Goal: Task Accomplishment & Management: Use online tool/utility

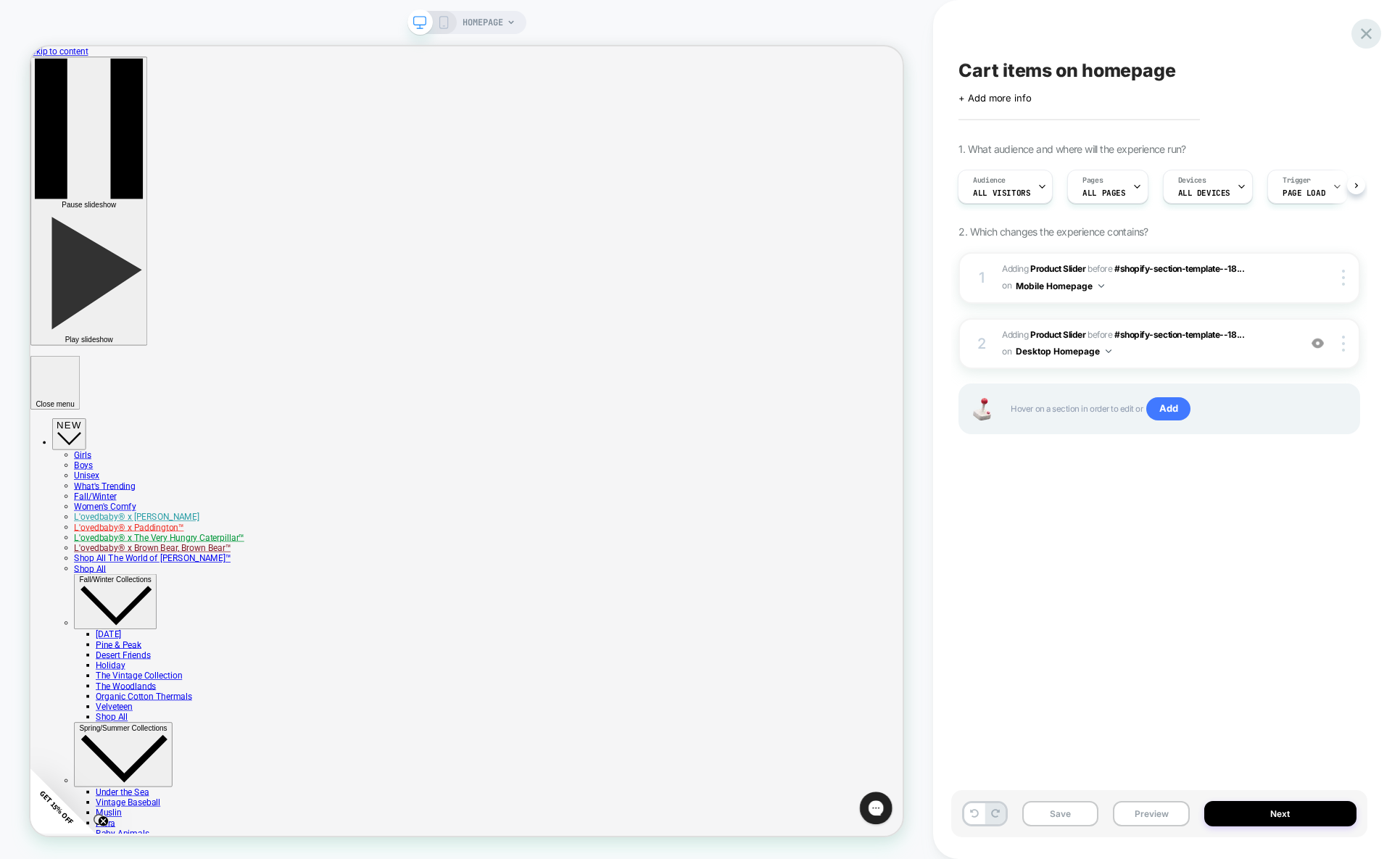
click at [1369, 24] on icon at bounding box center [1367, 33] width 20 height 20
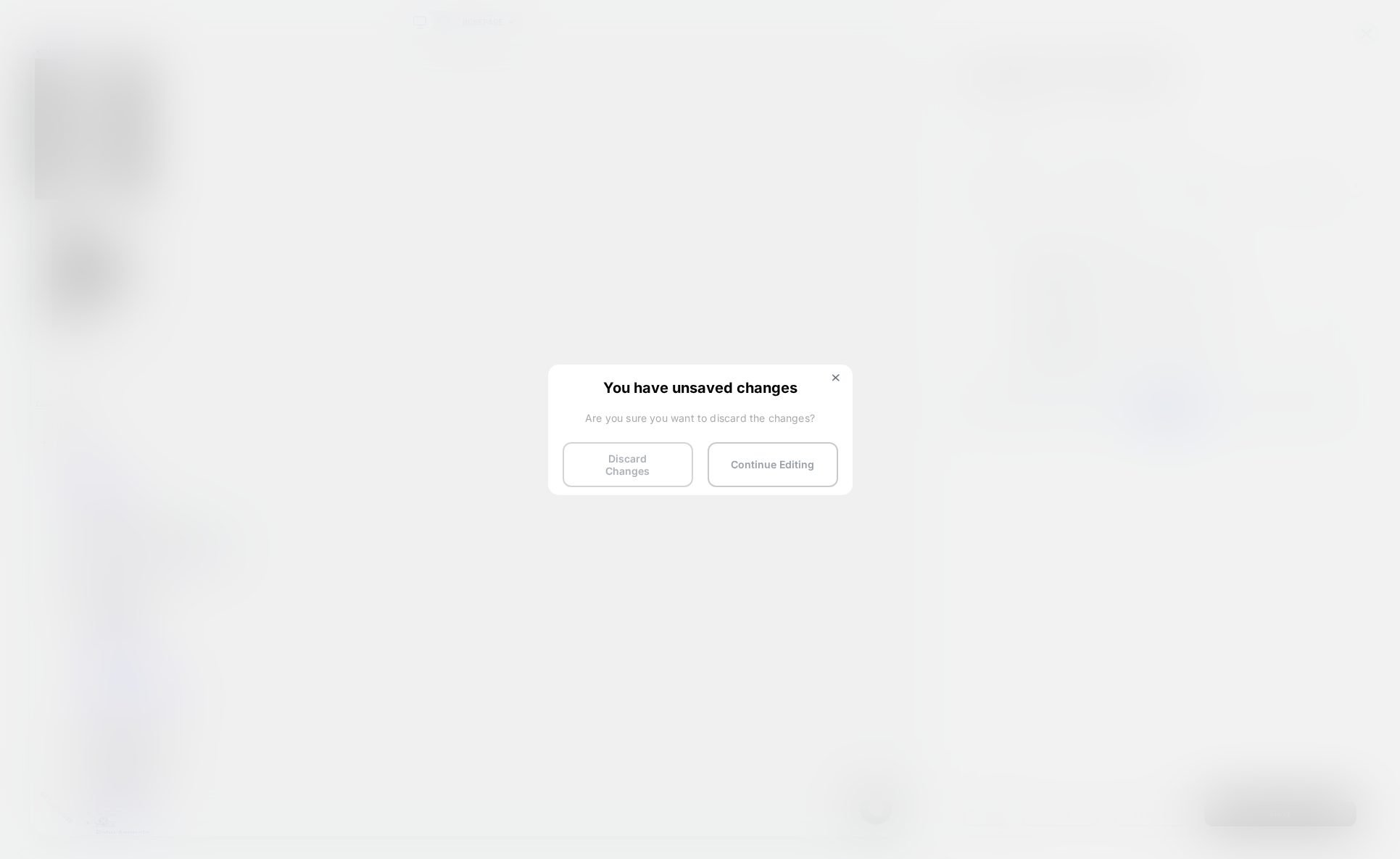
click at [654, 451] on button "Discard Changes" at bounding box center [628, 464] width 131 height 45
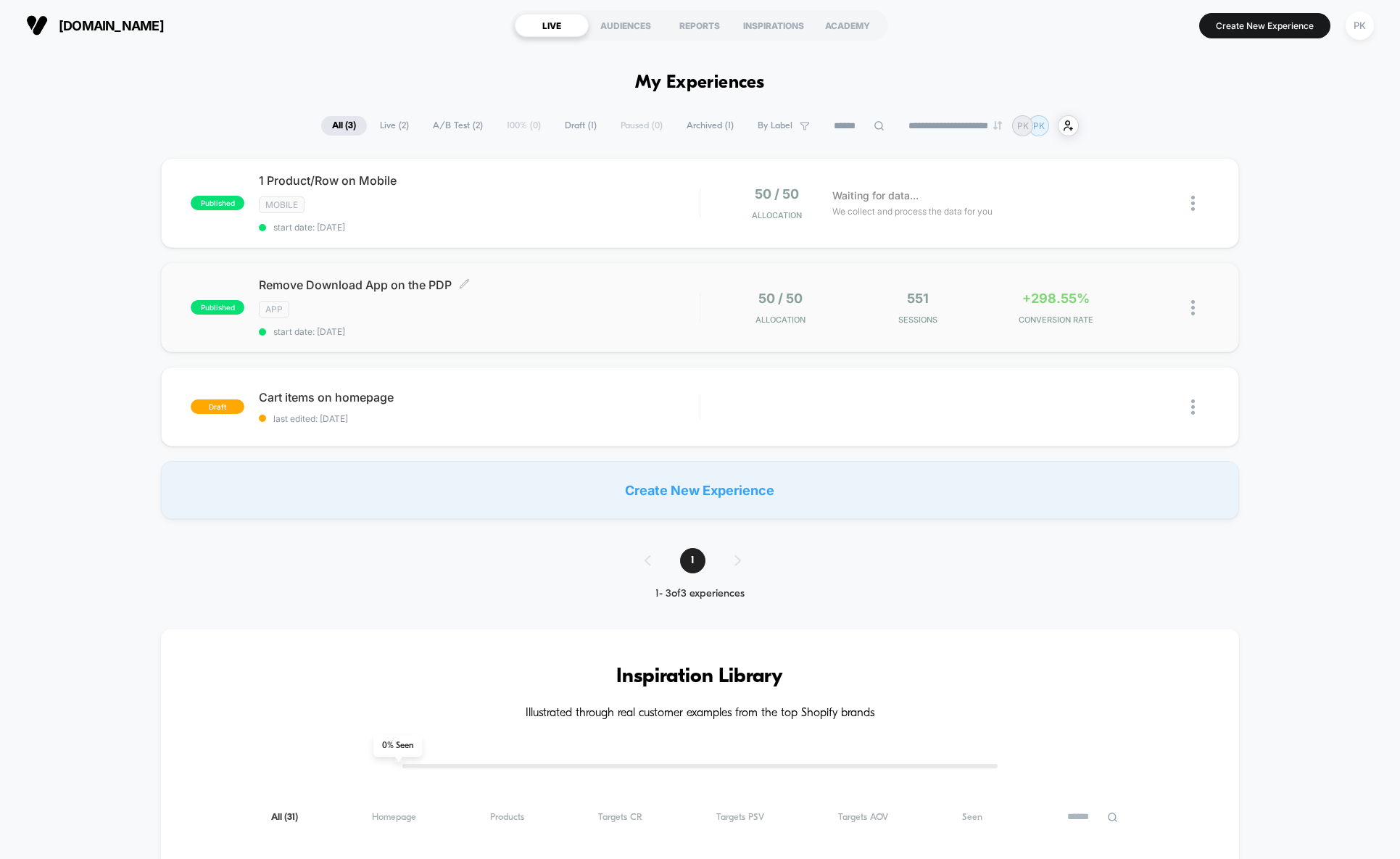
click at [620, 313] on div "App" at bounding box center [479, 309] width 441 height 16
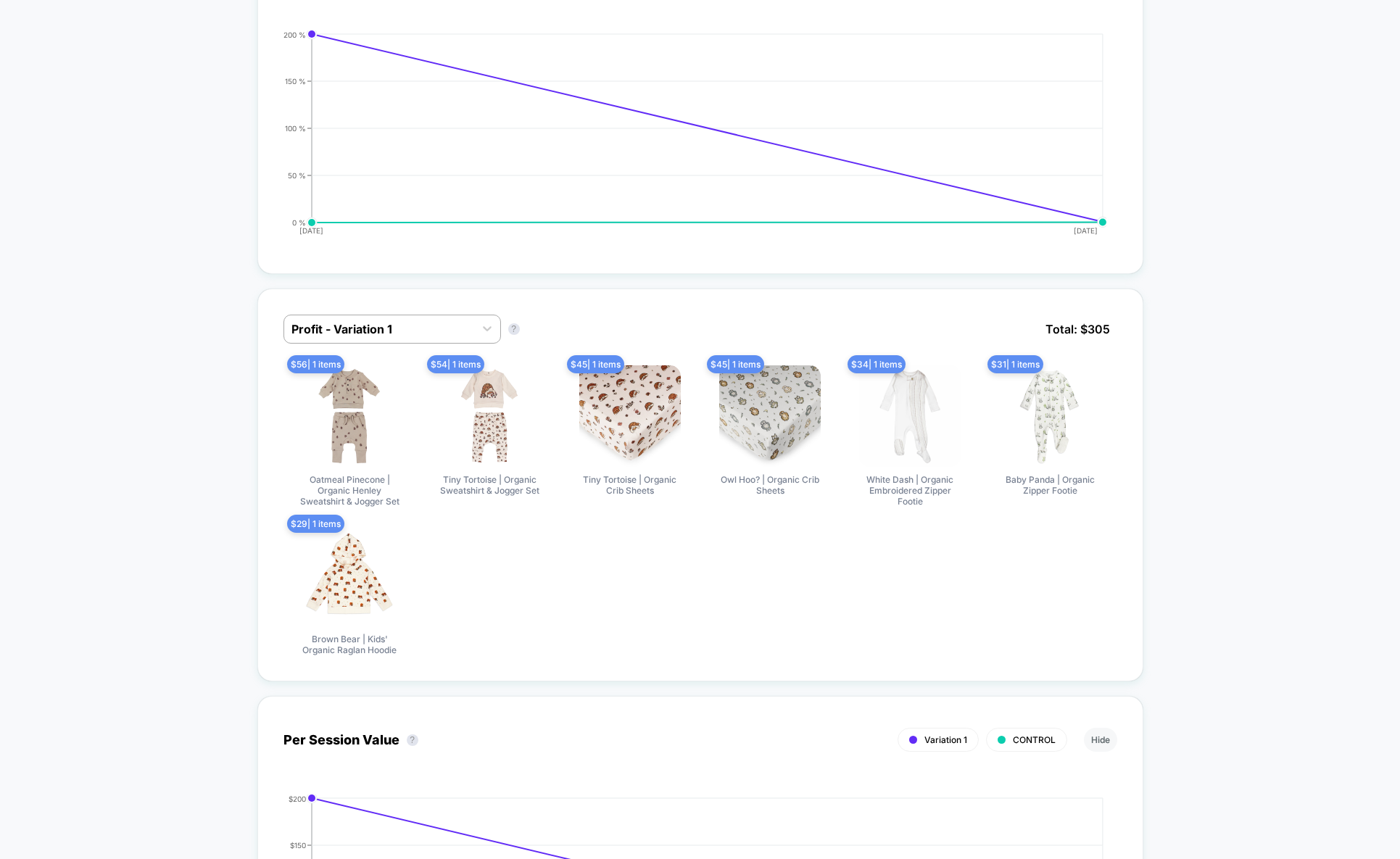
scroll to position [966, 0]
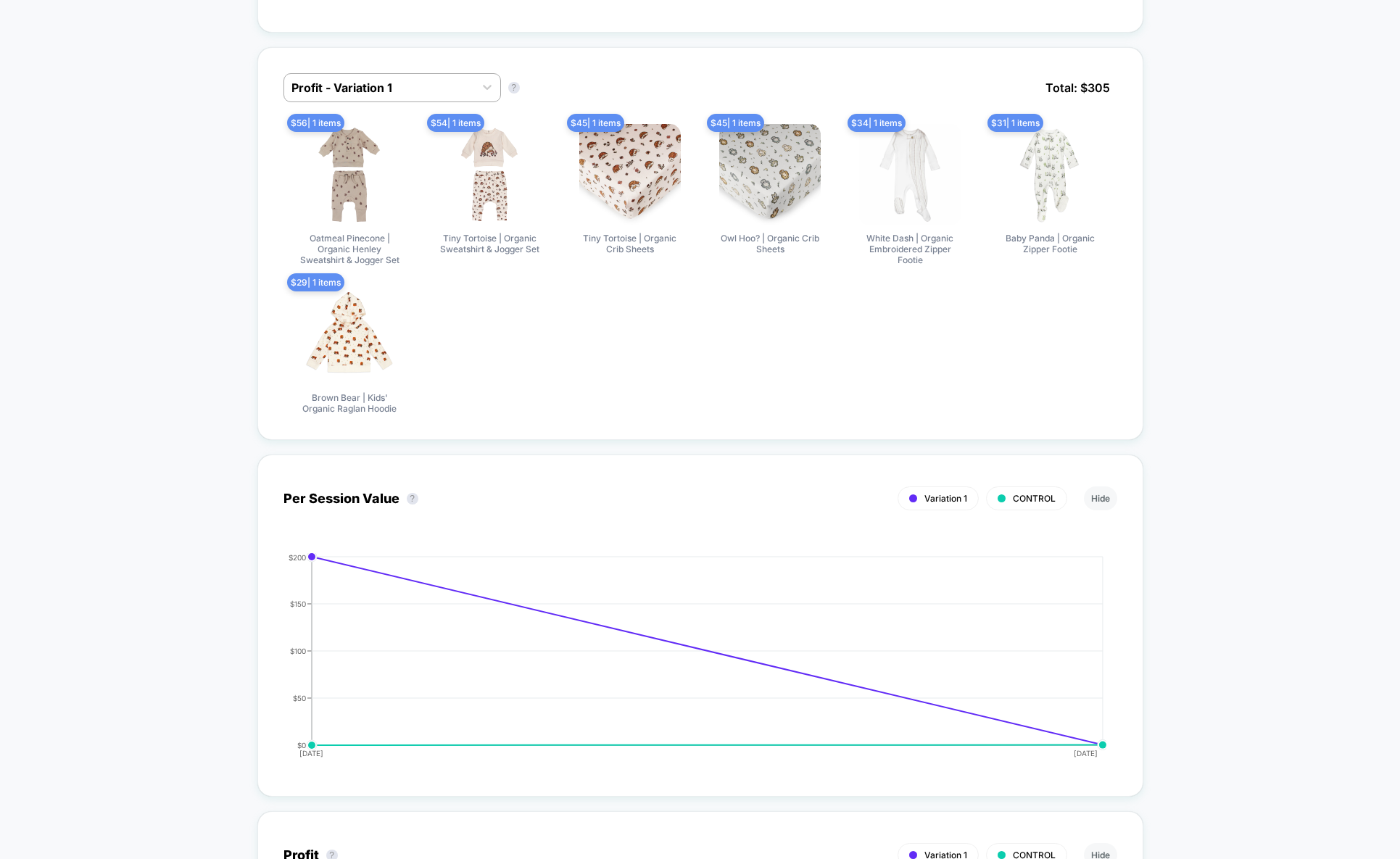
click at [1219, 354] on div "< Back to all live experiences Remove Download App on the PDP LIVE App Click to…" at bounding box center [700, 836] width 1400 height 3503
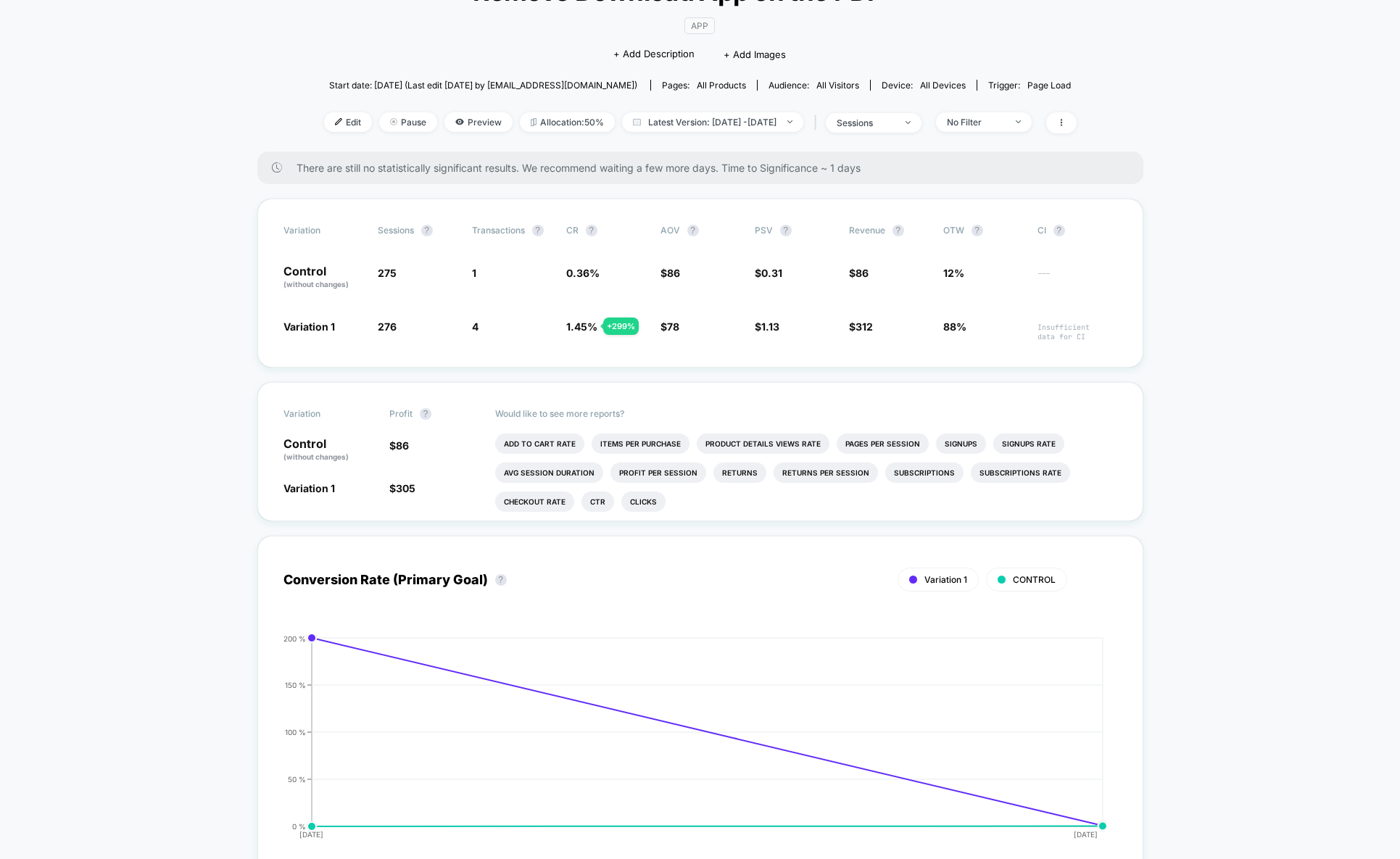
scroll to position [0, 0]
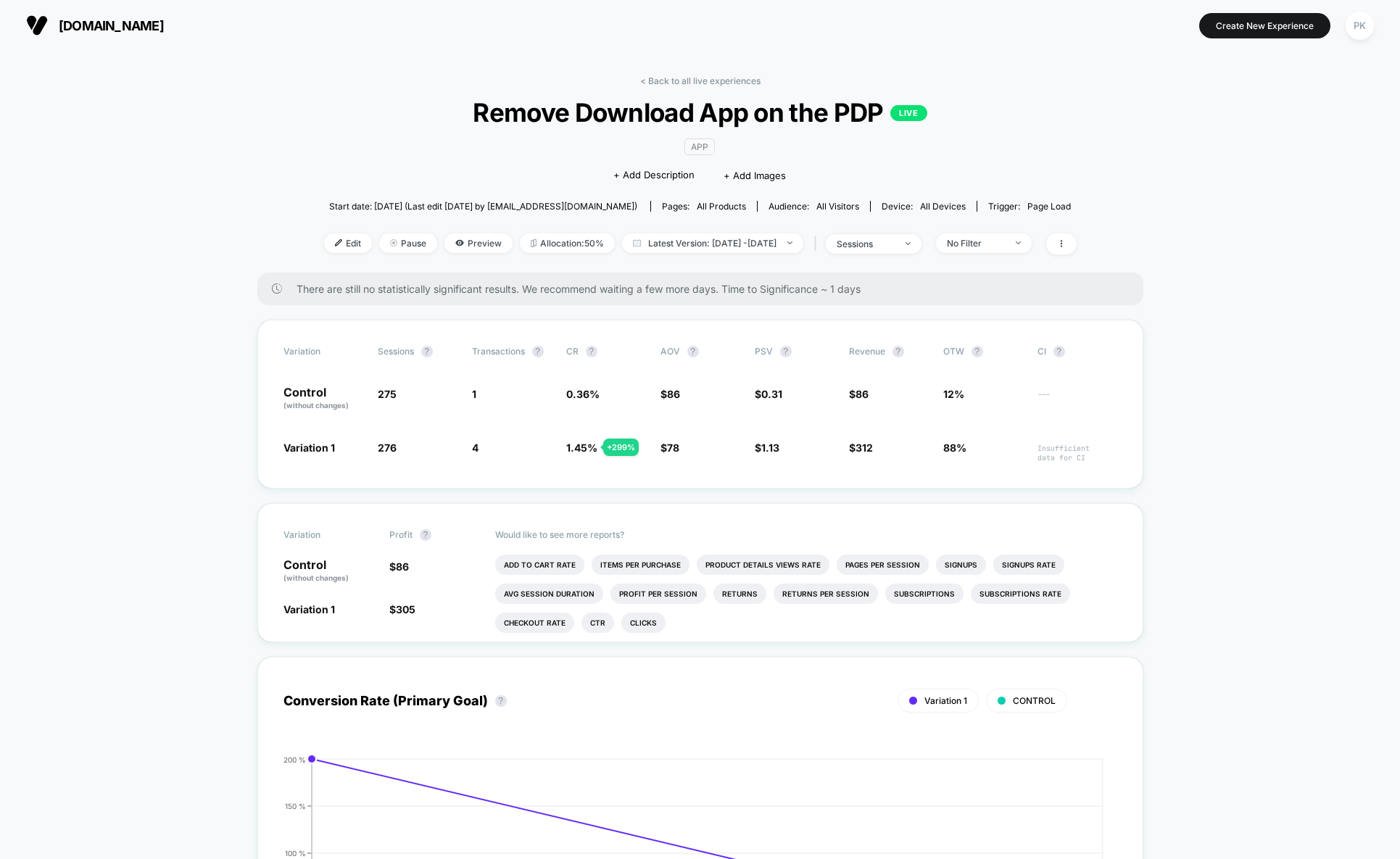
click at [684, 82] on link "< Back to all live experiences" at bounding box center [700, 80] width 120 height 11
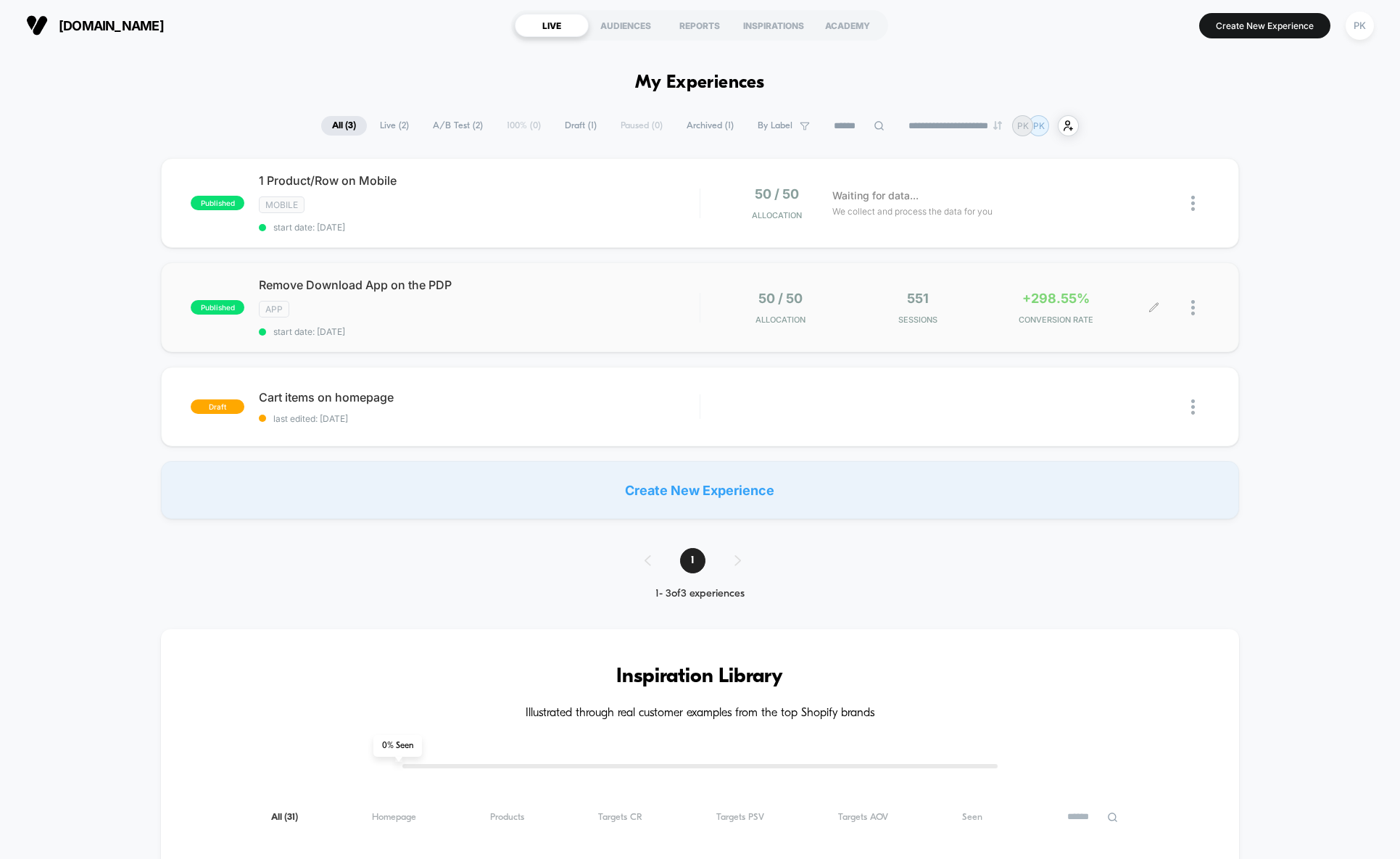
click at [1195, 296] on div at bounding box center [1200, 308] width 18 height 34
click at [1286, 243] on div "published 1 Product/Row on Mobile Mobile start date: [DATE] 50 / 50 Allocation …" at bounding box center [700, 338] width 1400 height 361
click at [1145, 314] on div at bounding box center [1141, 308] width 26 height 34
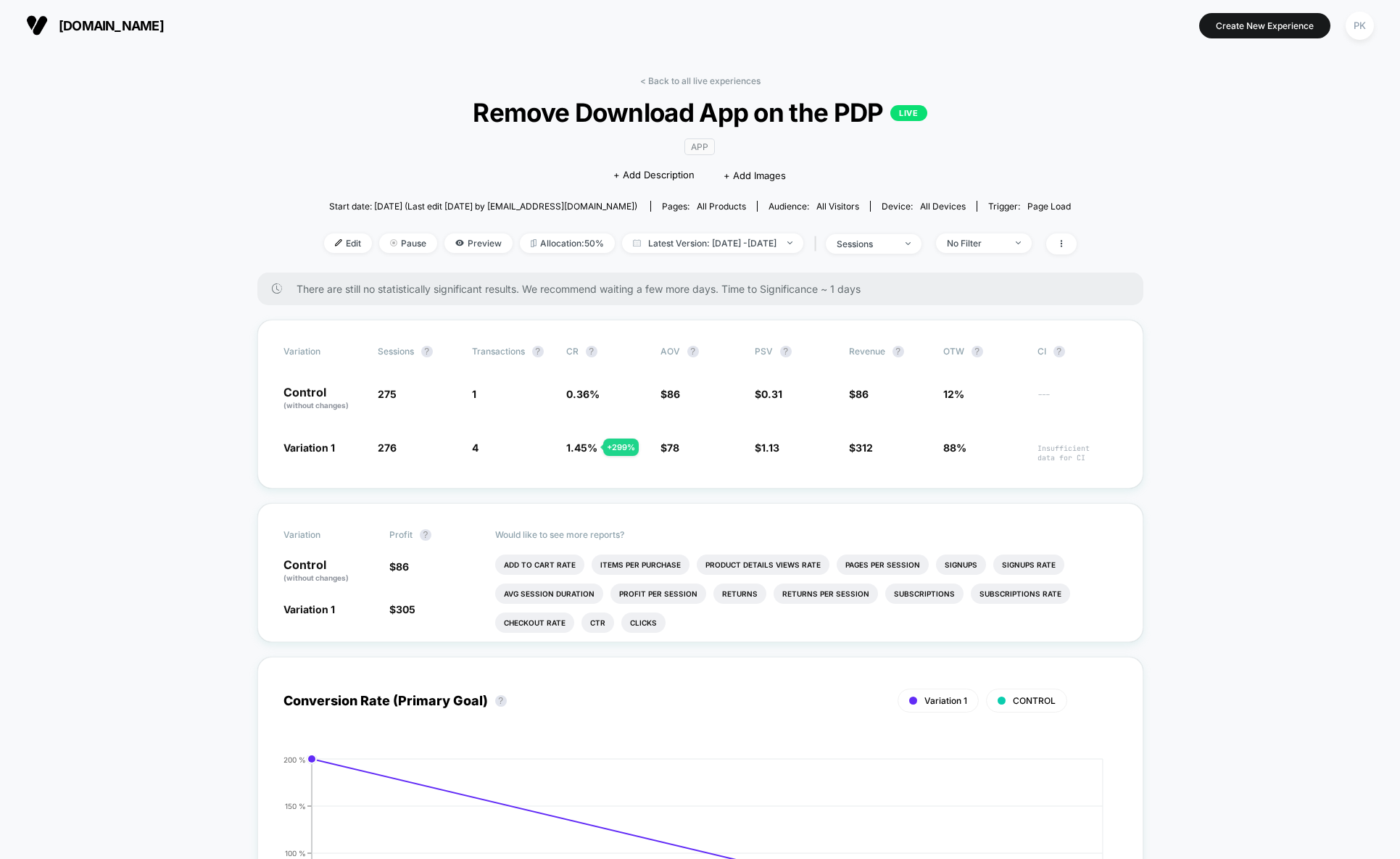
click at [700, 80] on link "< Back to all live experiences" at bounding box center [700, 80] width 120 height 11
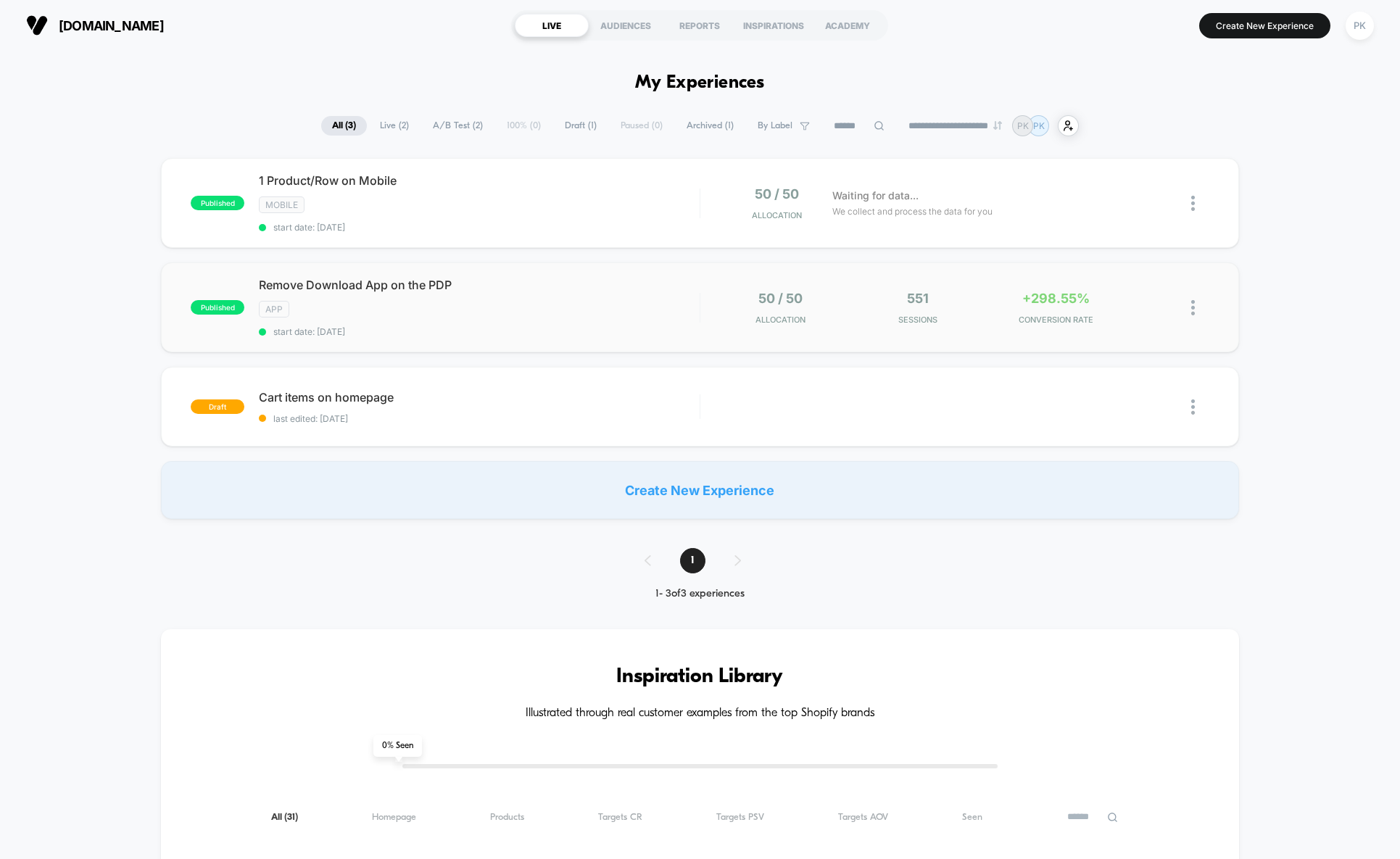
click at [1191, 307] on img at bounding box center [1193, 307] width 3 height 16
click at [1144, 229] on div "Edit" at bounding box center [1119, 225] width 131 height 33
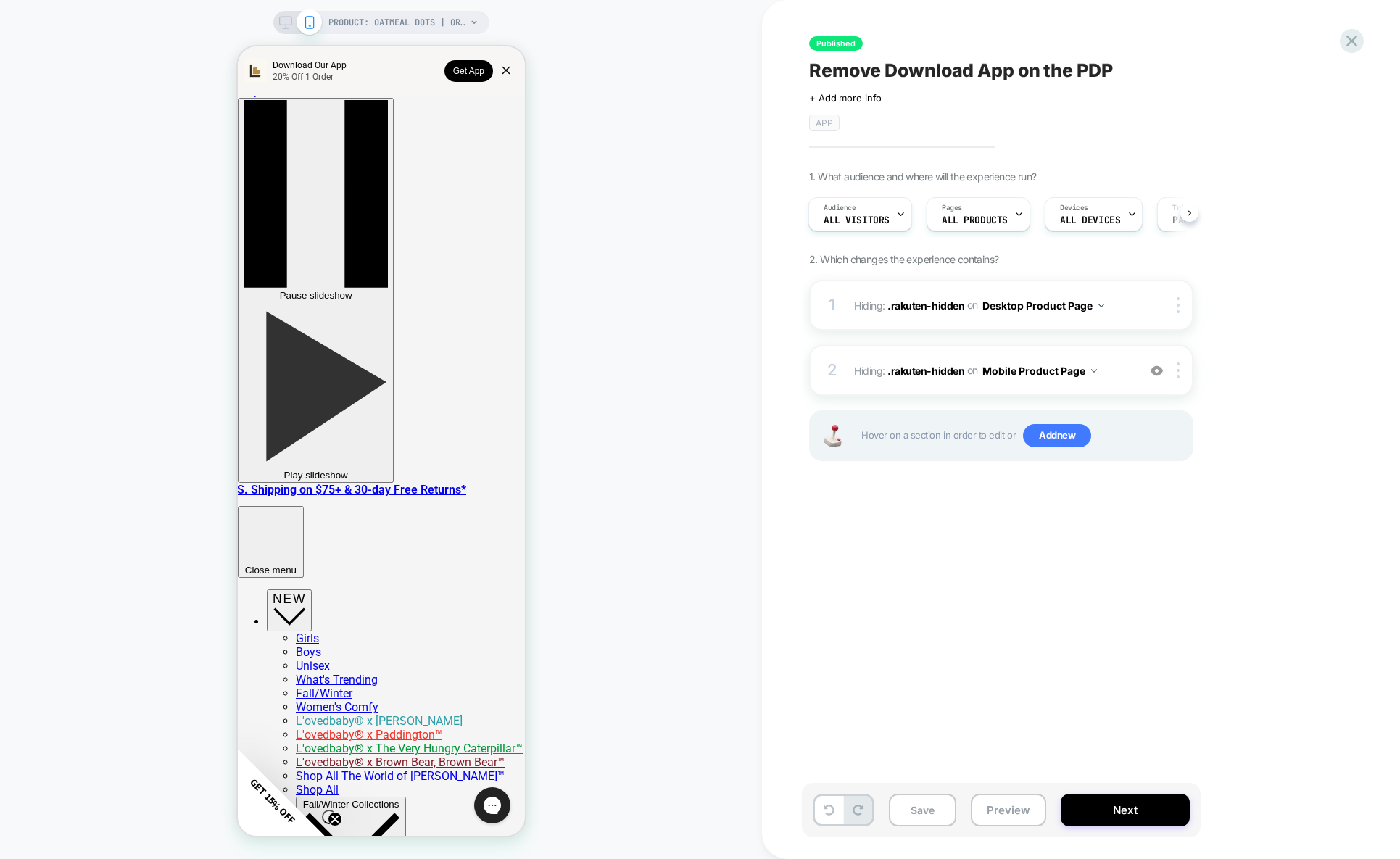
click at [647, 177] on div "PRODUCT: Oatmeal Dots | Organic Ruffle Neck Bodysuit [in] PRODUCT: Oatmeal Dots…" at bounding box center [381, 430] width 762 height 830
click at [1095, 309] on button "Desktop Product Page" at bounding box center [1043, 305] width 122 height 21
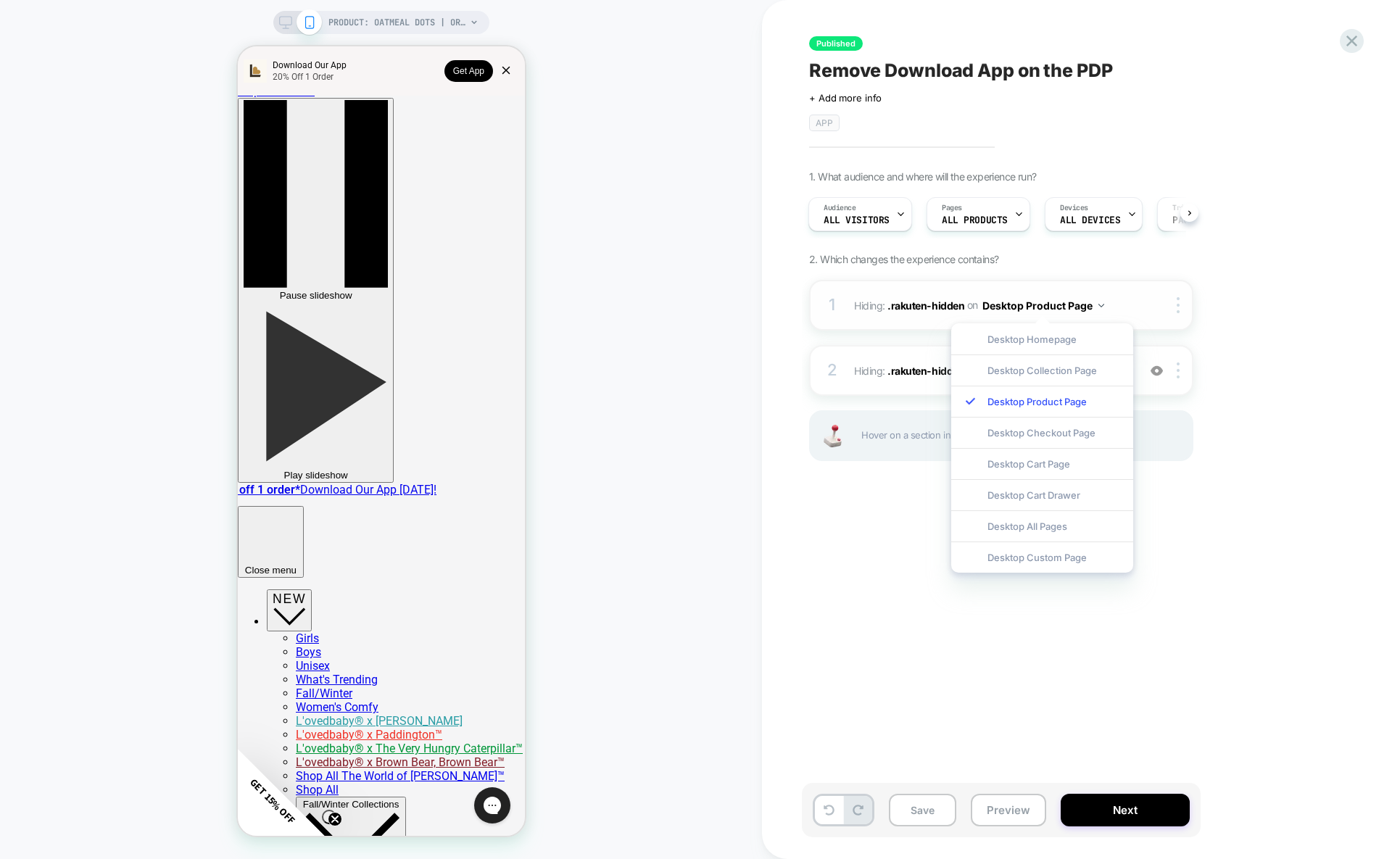
click at [943, 316] on div "1 Hiding : .rakuten-hidden .rakuten-hidden on Desktop Product Page Copy CSS Sel…" at bounding box center [1001, 305] width 384 height 51
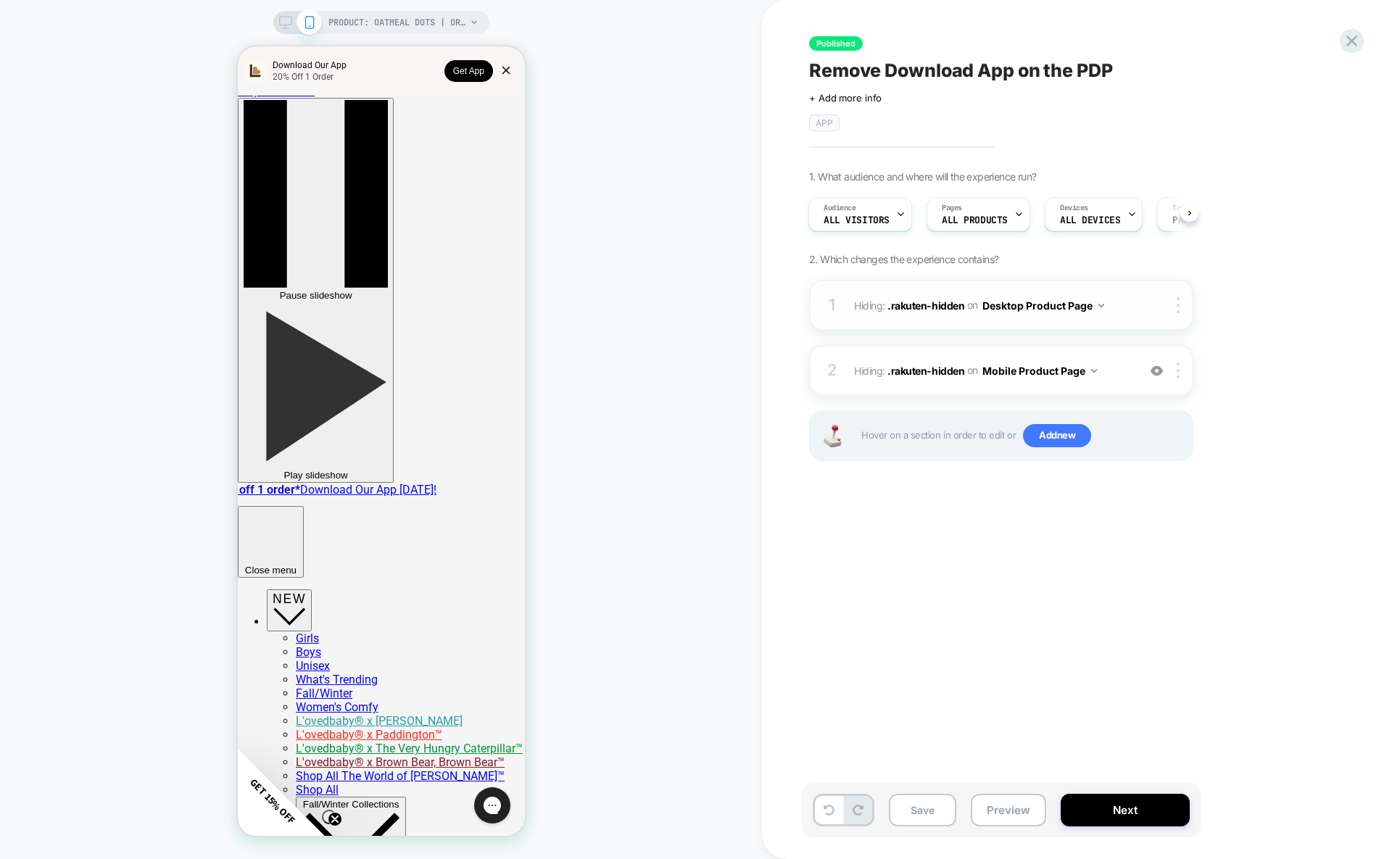
click at [976, 299] on span "on" at bounding box center [972, 305] width 11 height 18
click at [1176, 302] on div at bounding box center [1180, 305] width 24 height 16
click at [865, 308] on span "Hiding : .rakuten-hidden .rakuten-hidden on Desktop Product Page" at bounding box center [992, 305] width 276 height 21
click at [1175, 303] on div at bounding box center [1180, 305] width 24 height 16
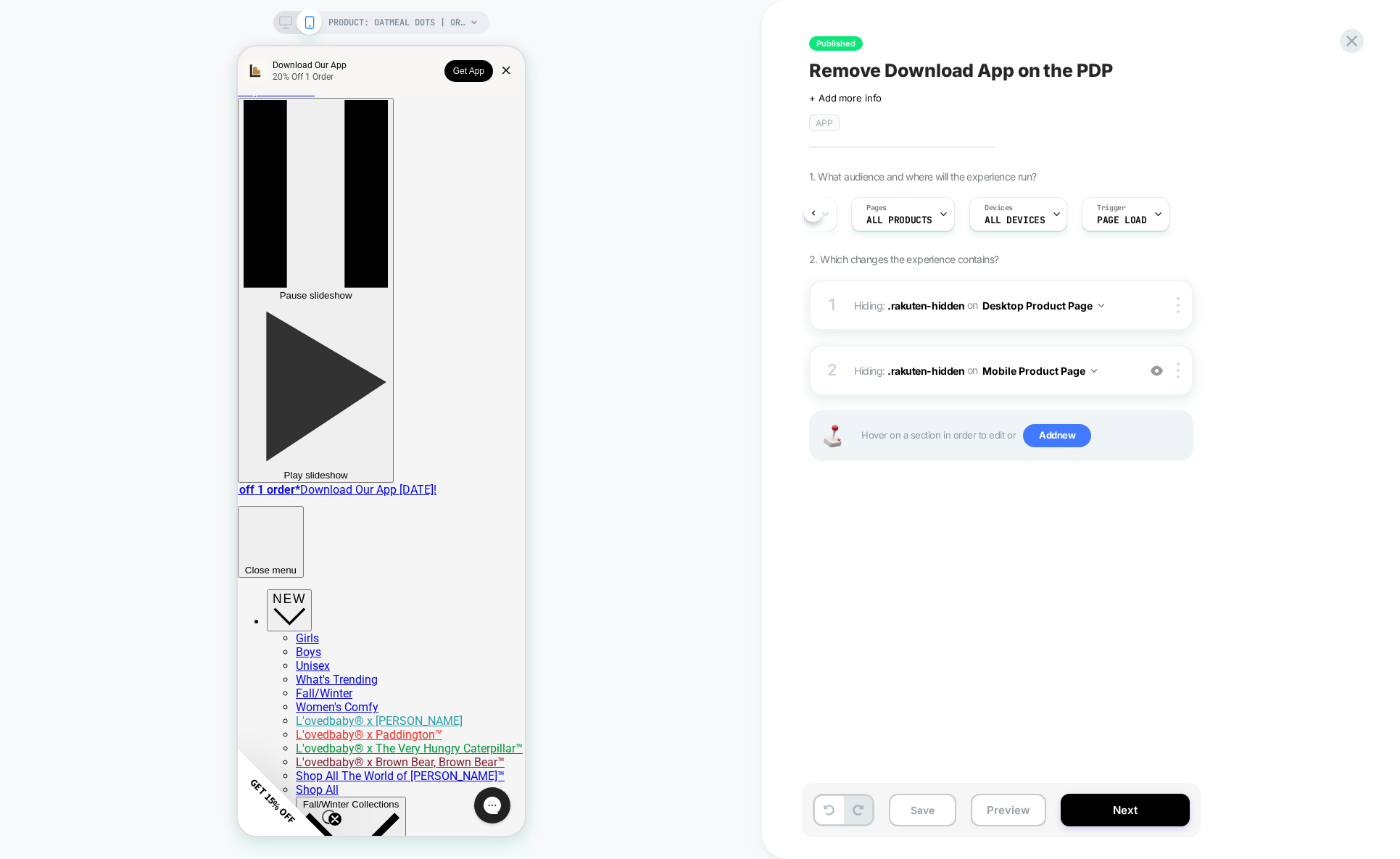
click at [945, 476] on div "1 Hiding : .rakuten-hidden .rakuten-hidden on Desktop Product Page Copy CSS Sel…" at bounding box center [1001, 389] width 384 height 217
click at [1124, 796] on button "Next" at bounding box center [1125, 810] width 129 height 33
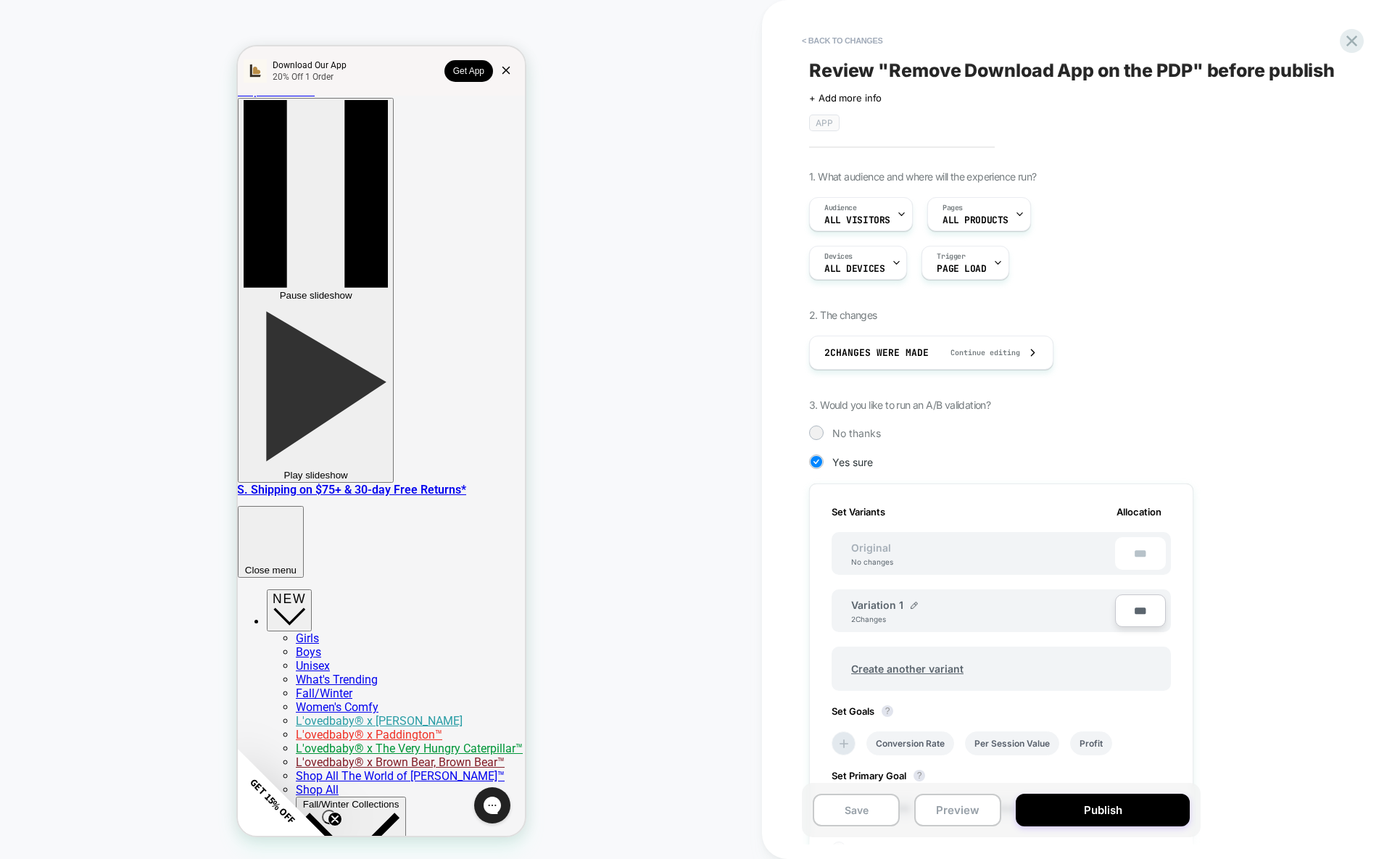
scroll to position [213, 0]
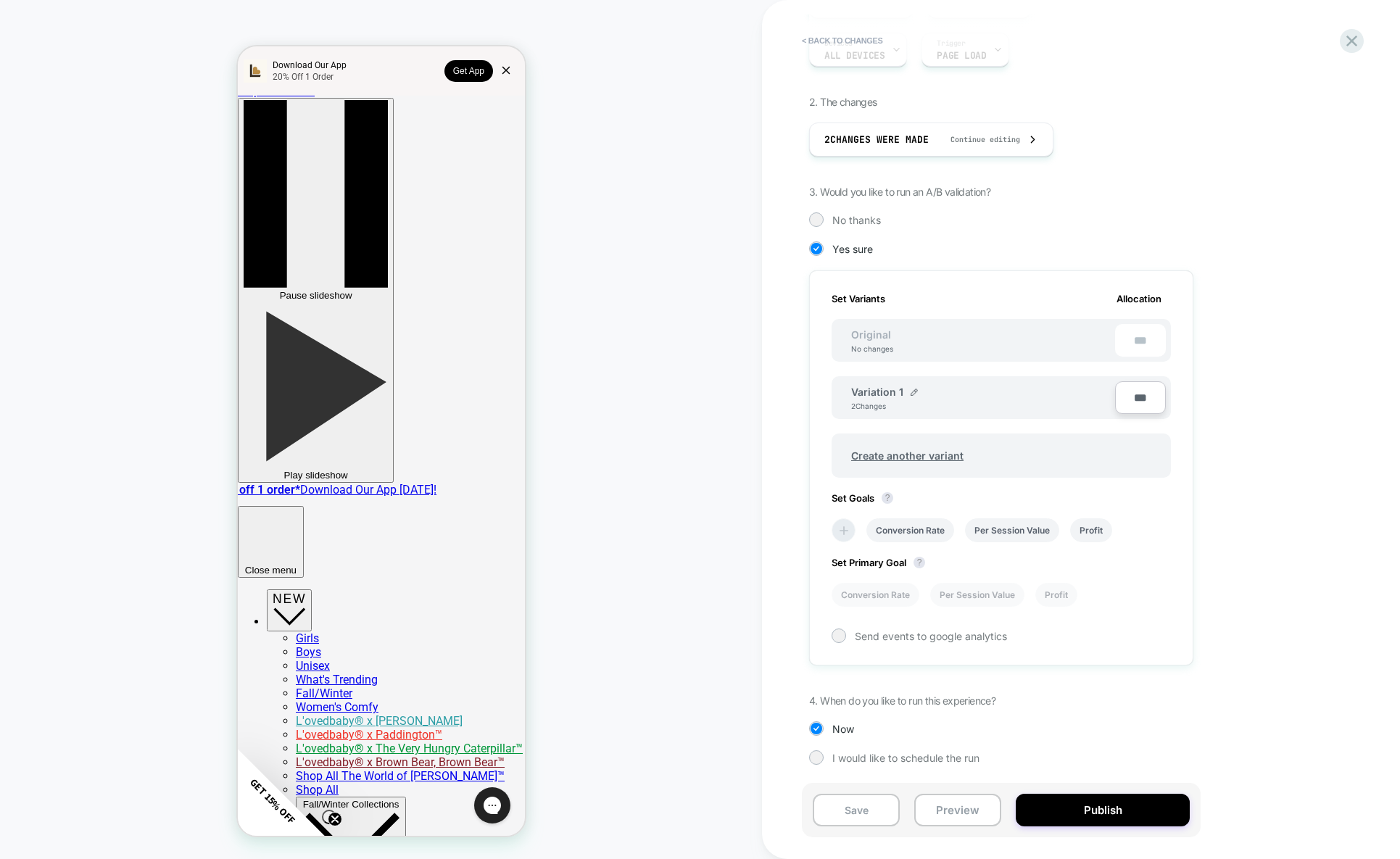
click at [845, 536] on icon at bounding box center [844, 531] width 15 height 15
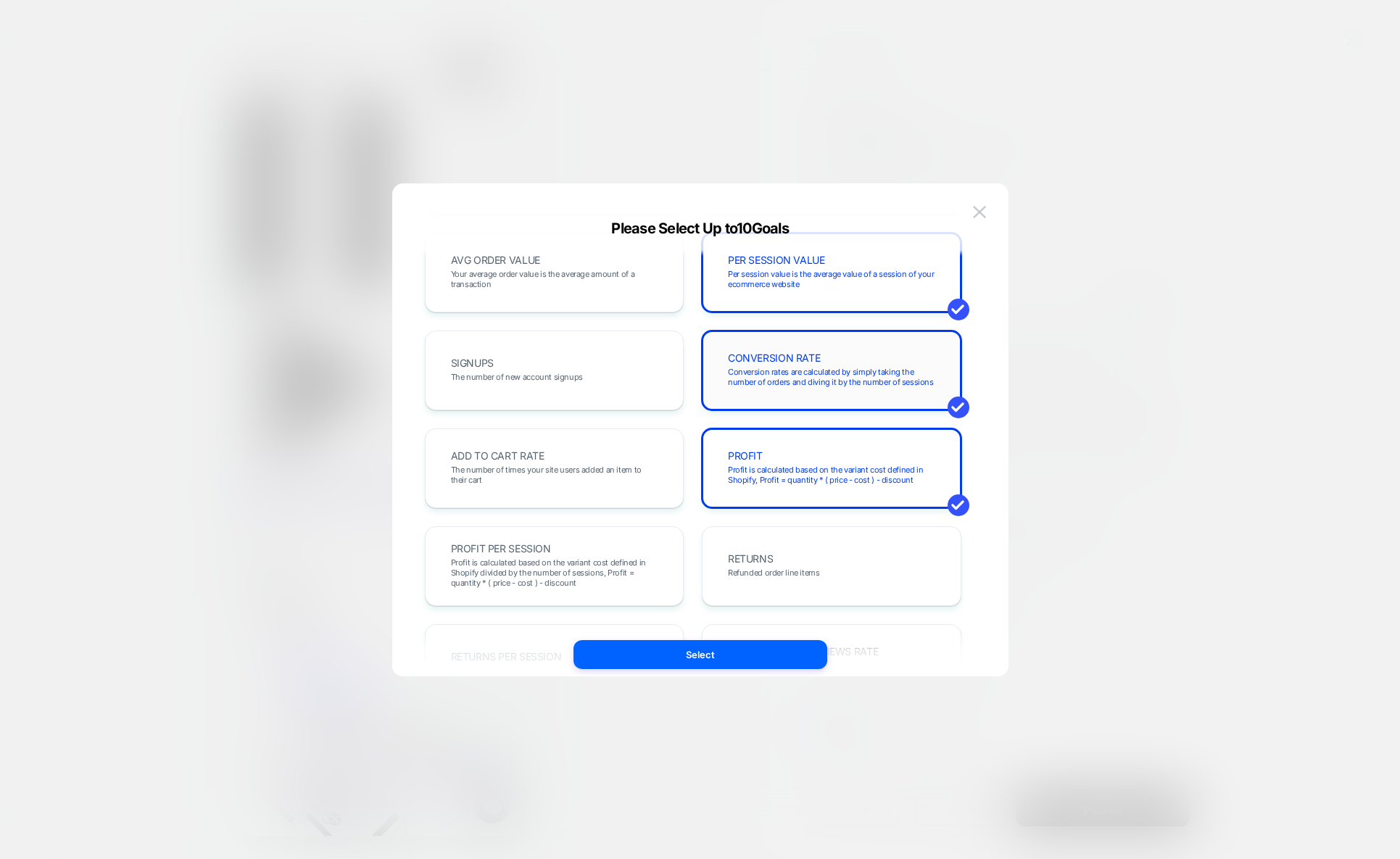
scroll to position [242, 0]
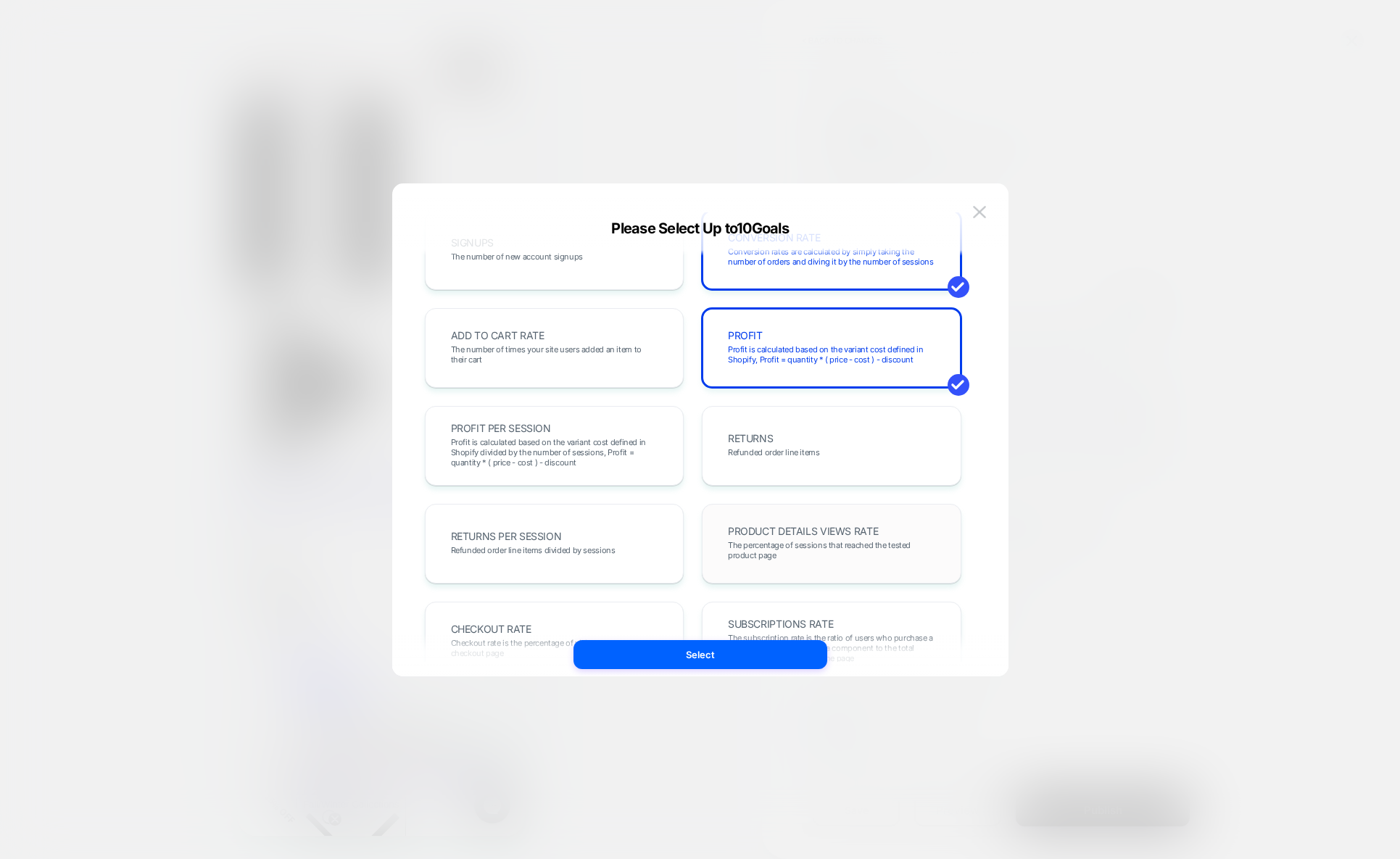
click at [849, 550] on span "The percentage of sessions that reached the tested product page" at bounding box center [832, 550] width 207 height 20
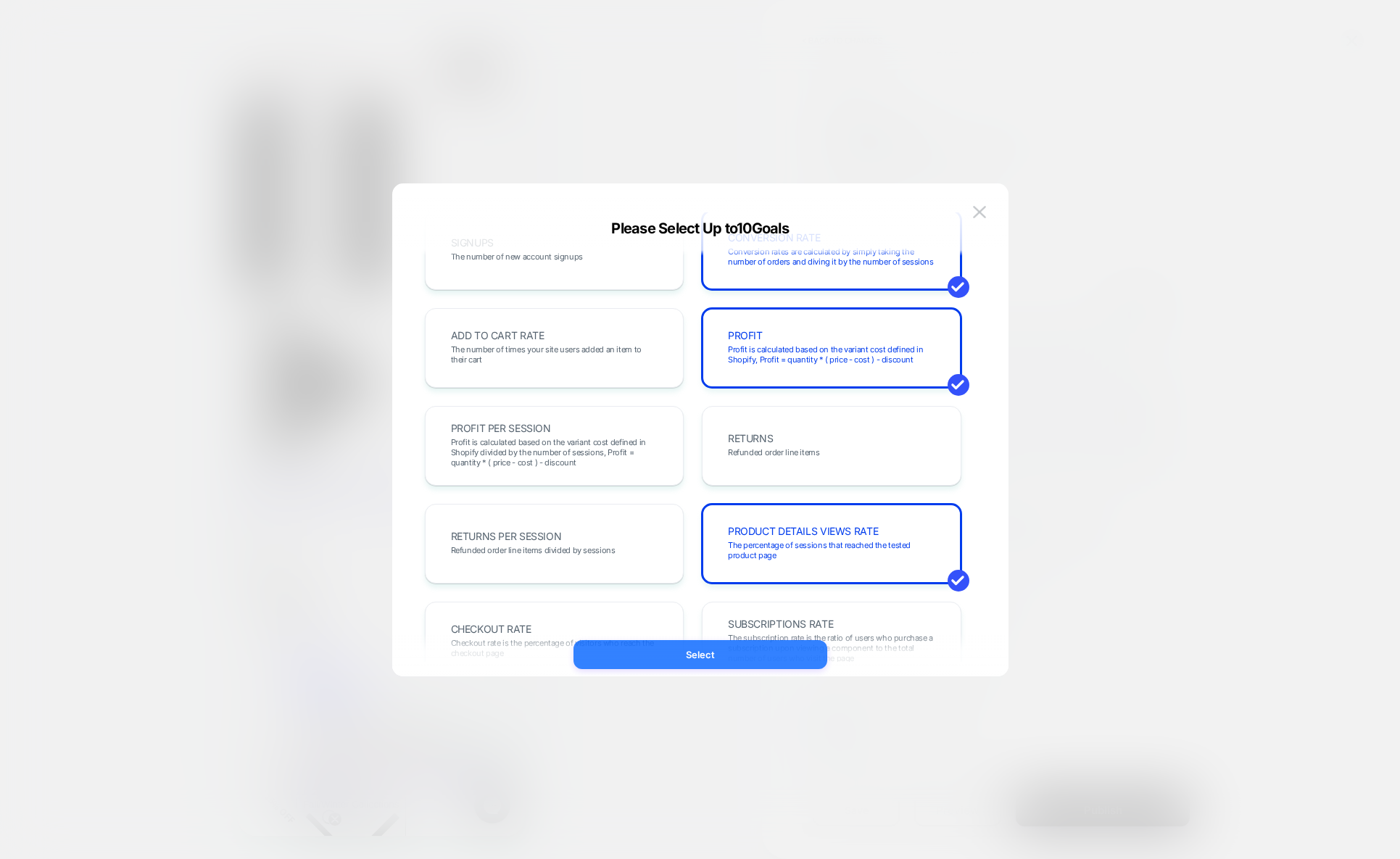
click at [789, 658] on button "Select" at bounding box center [700, 655] width 254 height 29
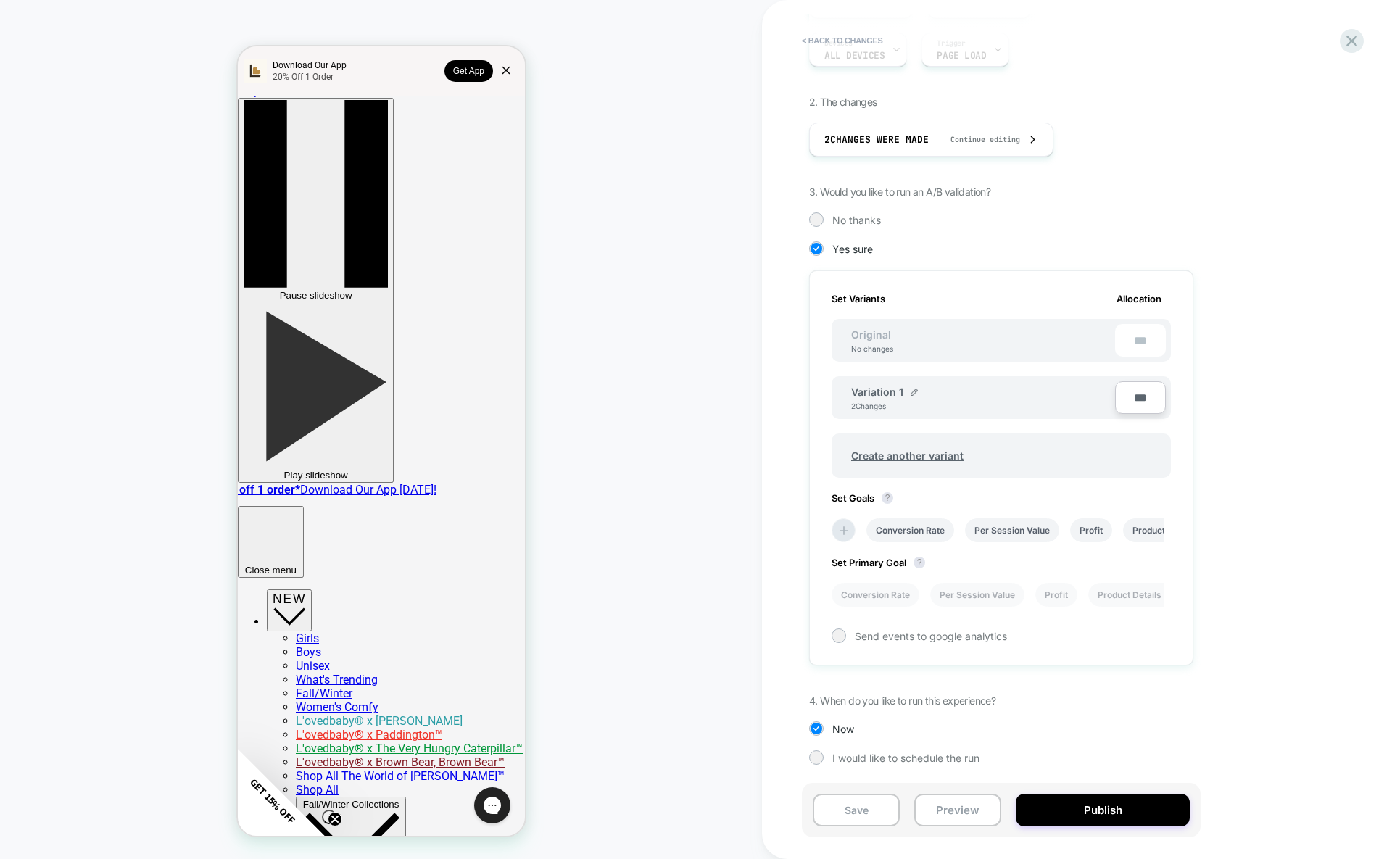
click at [1256, 515] on div "1. What audience and where will the experience run? Audience All Visitors Pages…" at bounding box center [1073, 372] width 529 height 829
click at [1149, 524] on li "Product Details Views Rate" at bounding box center [1189, 530] width 132 height 24
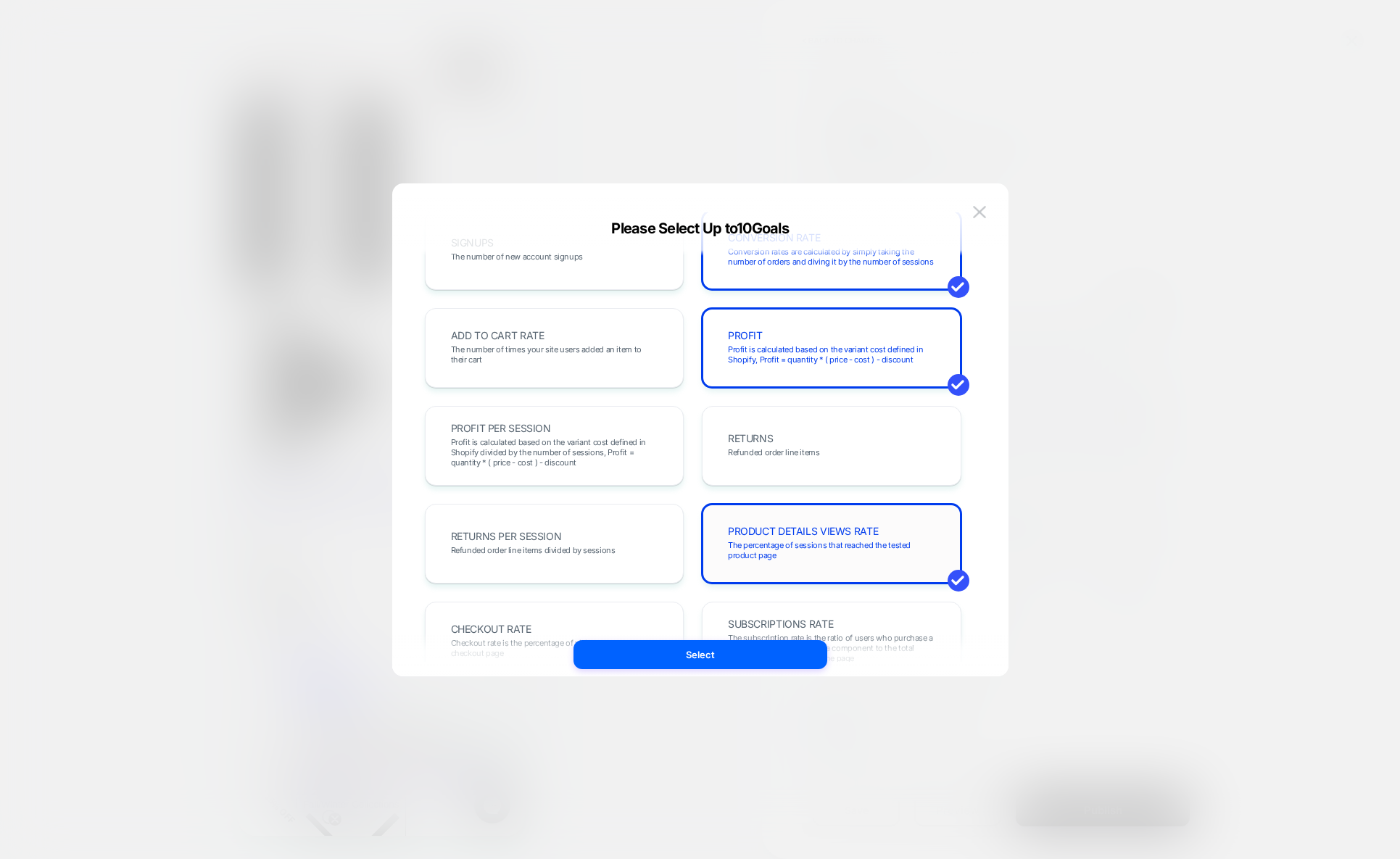
click at [860, 557] on span "The percentage of sessions that reached the tested product page" at bounding box center [832, 550] width 207 height 20
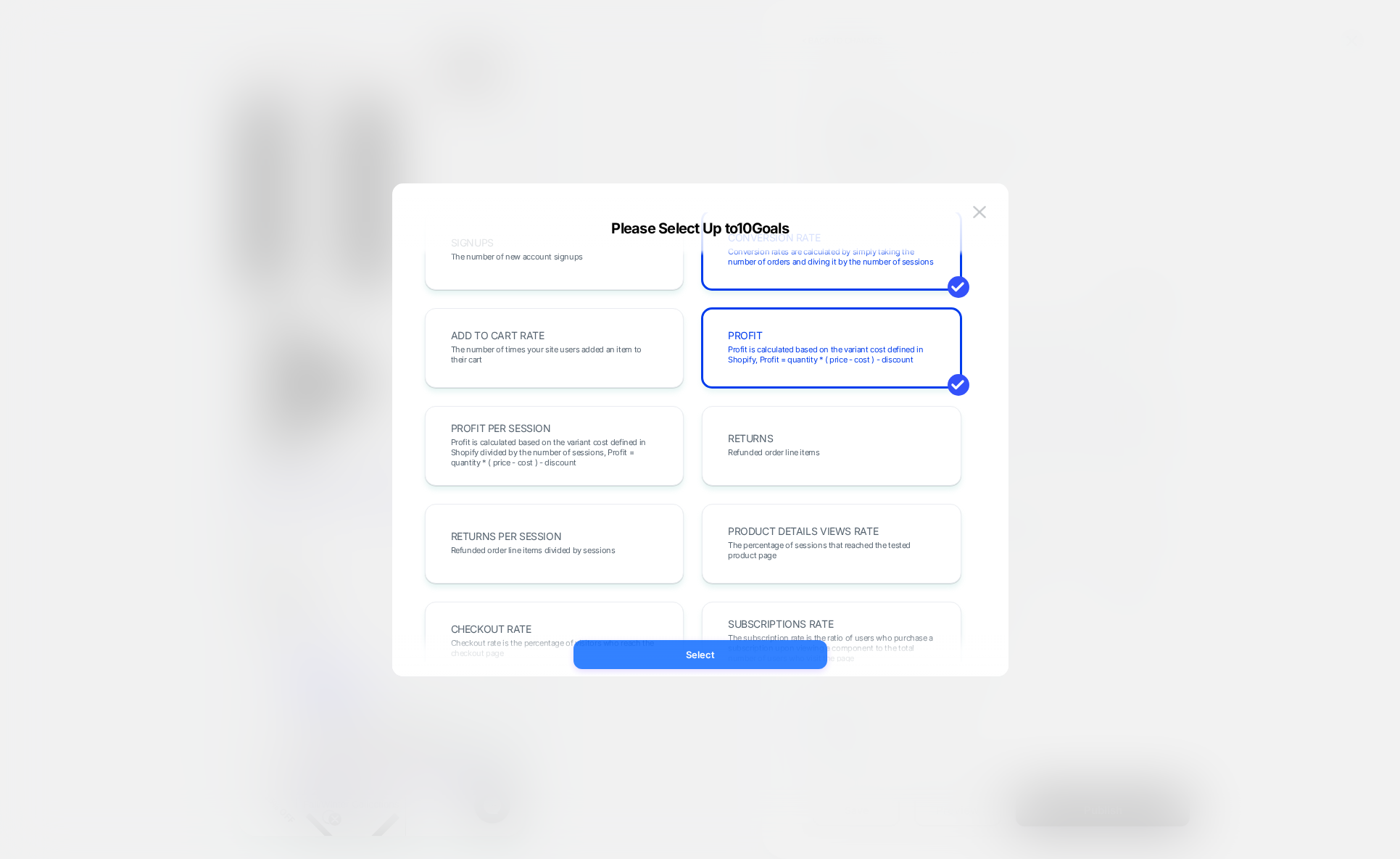
click at [817, 652] on button "Select" at bounding box center [700, 655] width 254 height 29
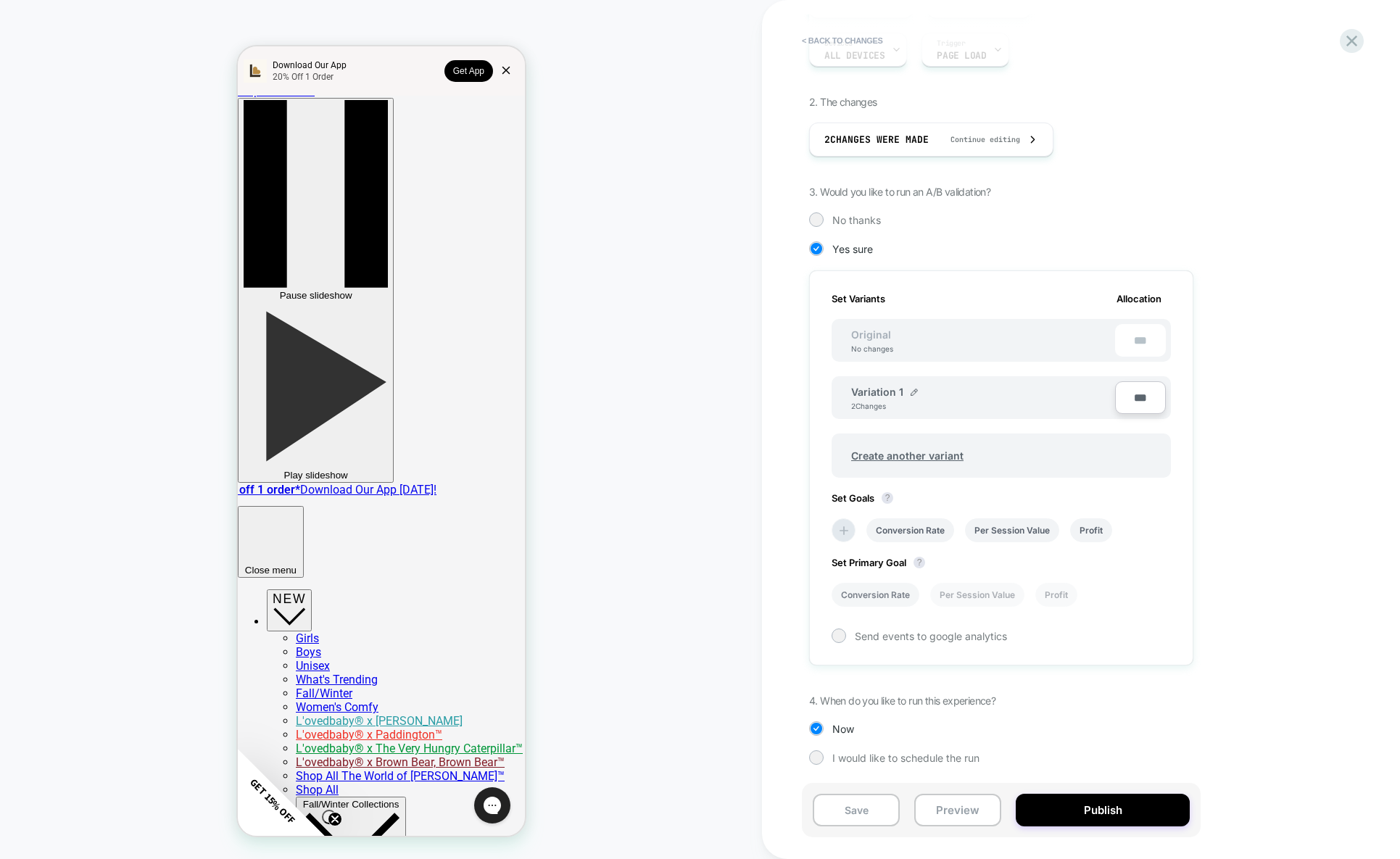
click at [901, 598] on li "Conversion Rate" at bounding box center [875, 594] width 87 height 24
click at [1108, 811] on button "Publish" at bounding box center [1102, 810] width 174 height 33
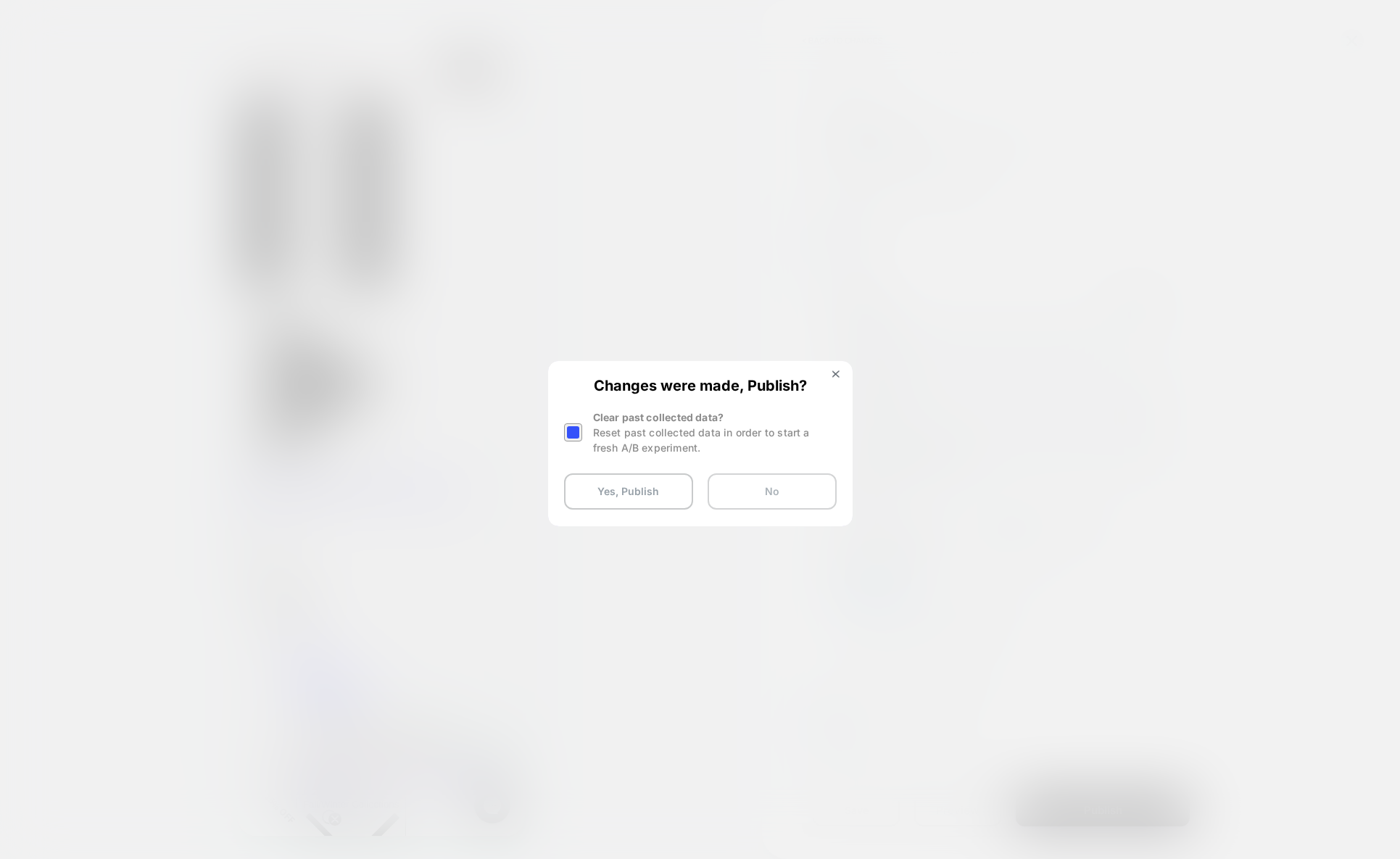
click at [773, 501] on button "No" at bounding box center [772, 492] width 129 height 36
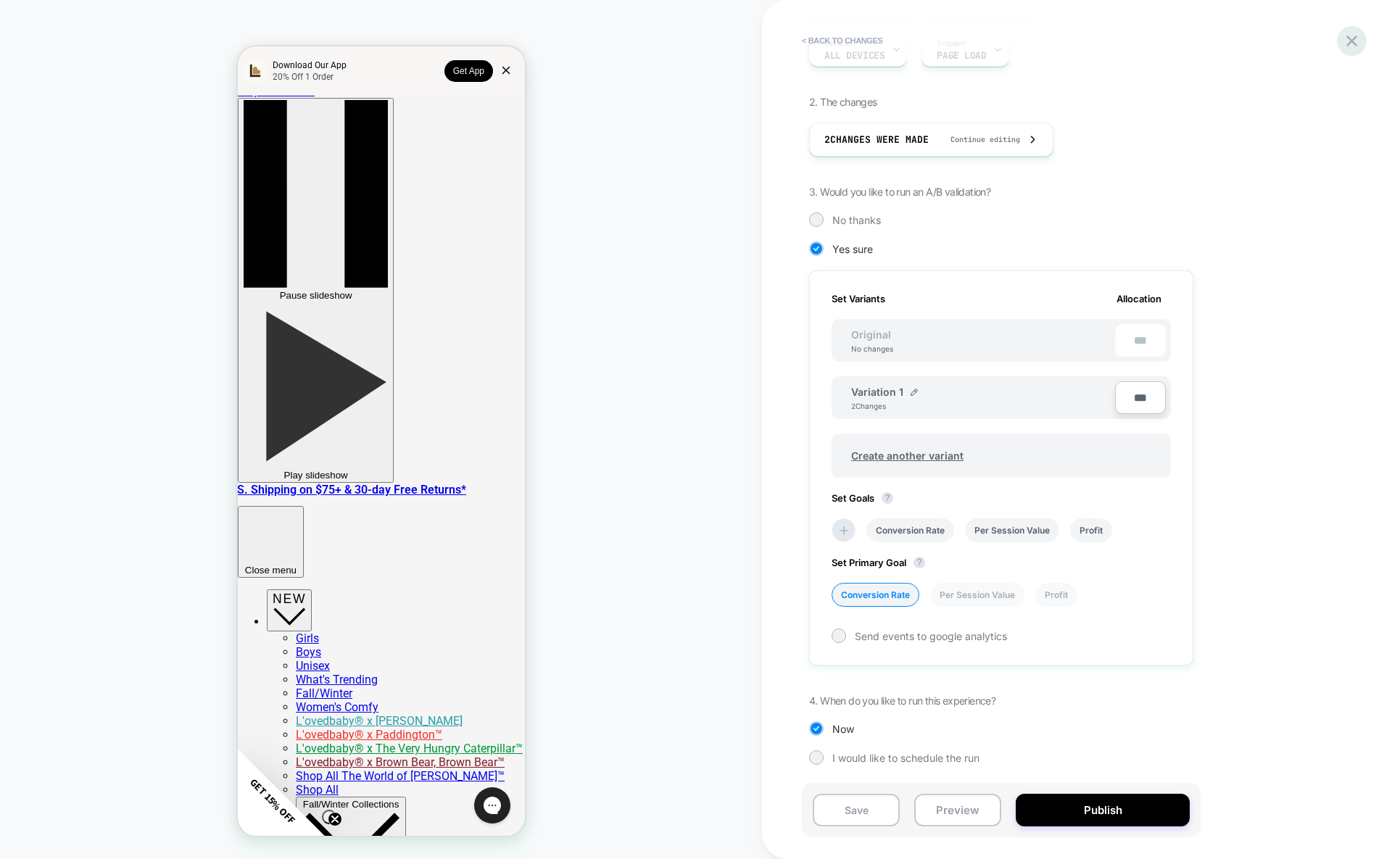
click at [1357, 36] on icon at bounding box center [1351, 40] width 11 height 11
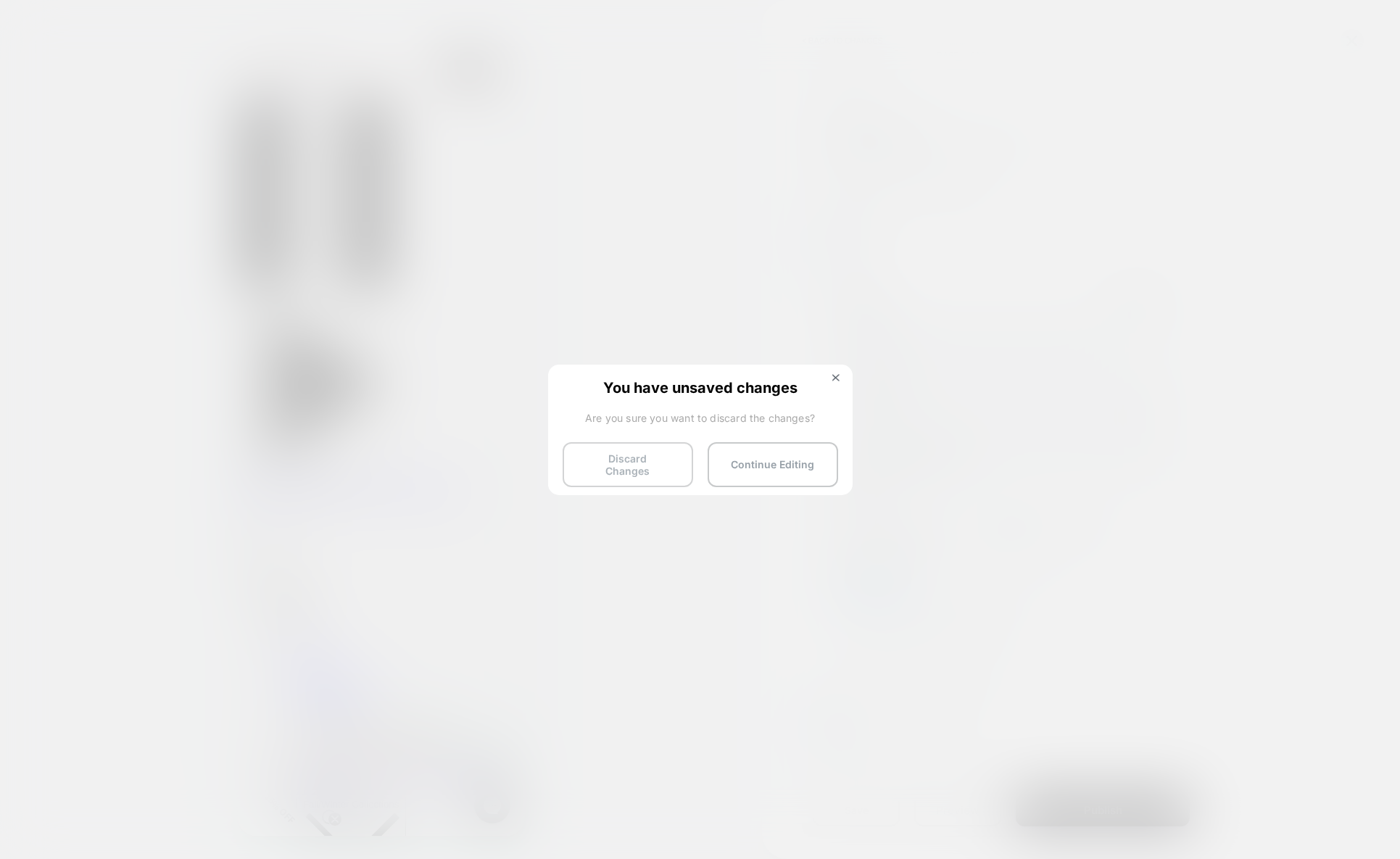
click at [680, 474] on button "Discard Changes" at bounding box center [628, 464] width 131 height 45
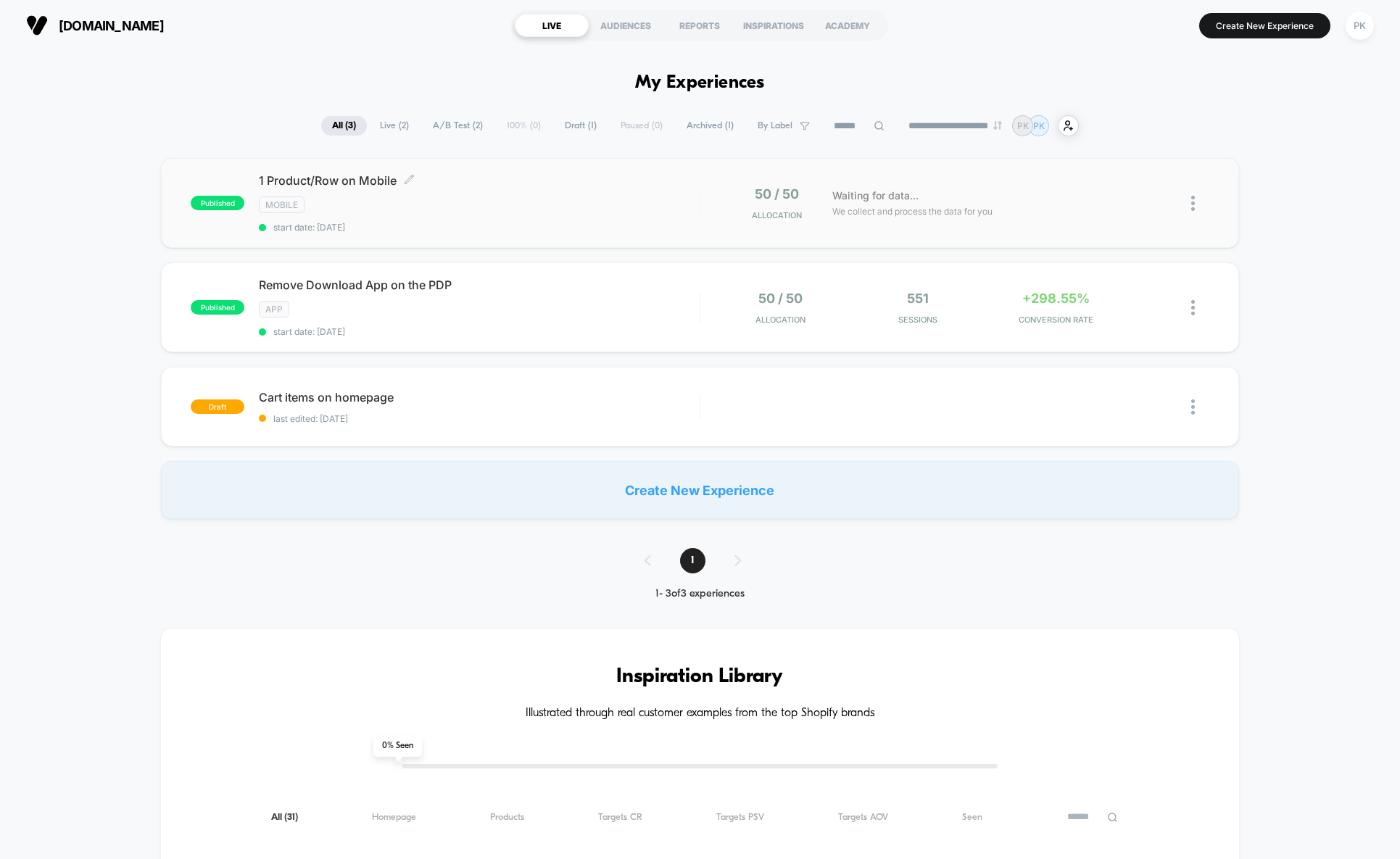
click at [609, 195] on div "1 Product/Row on Mobile Click to edit experience details Click to edit experien…" at bounding box center [479, 203] width 441 height 60
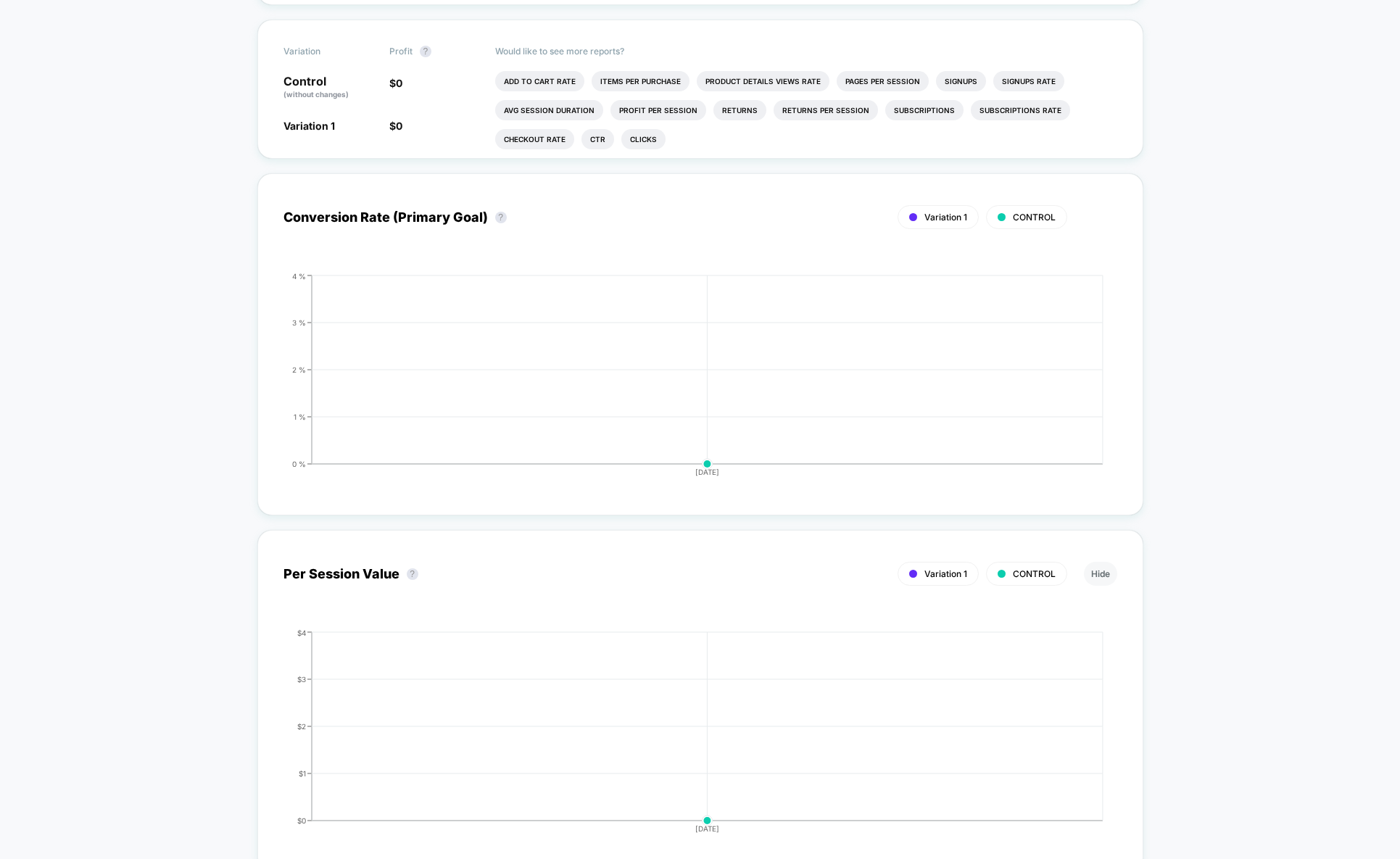
click at [1228, 456] on div "< Back to all live experiences 1 Product/Row on Mobile LIVE Mobile Click to edi…" at bounding box center [700, 566] width 1400 height 1998
click at [1225, 456] on div "< Back to all live experiences 1 Product/Row on Mobile LIVE Mobile Click to edi…" at bounding box center [700, 566] width 1400 height 1998
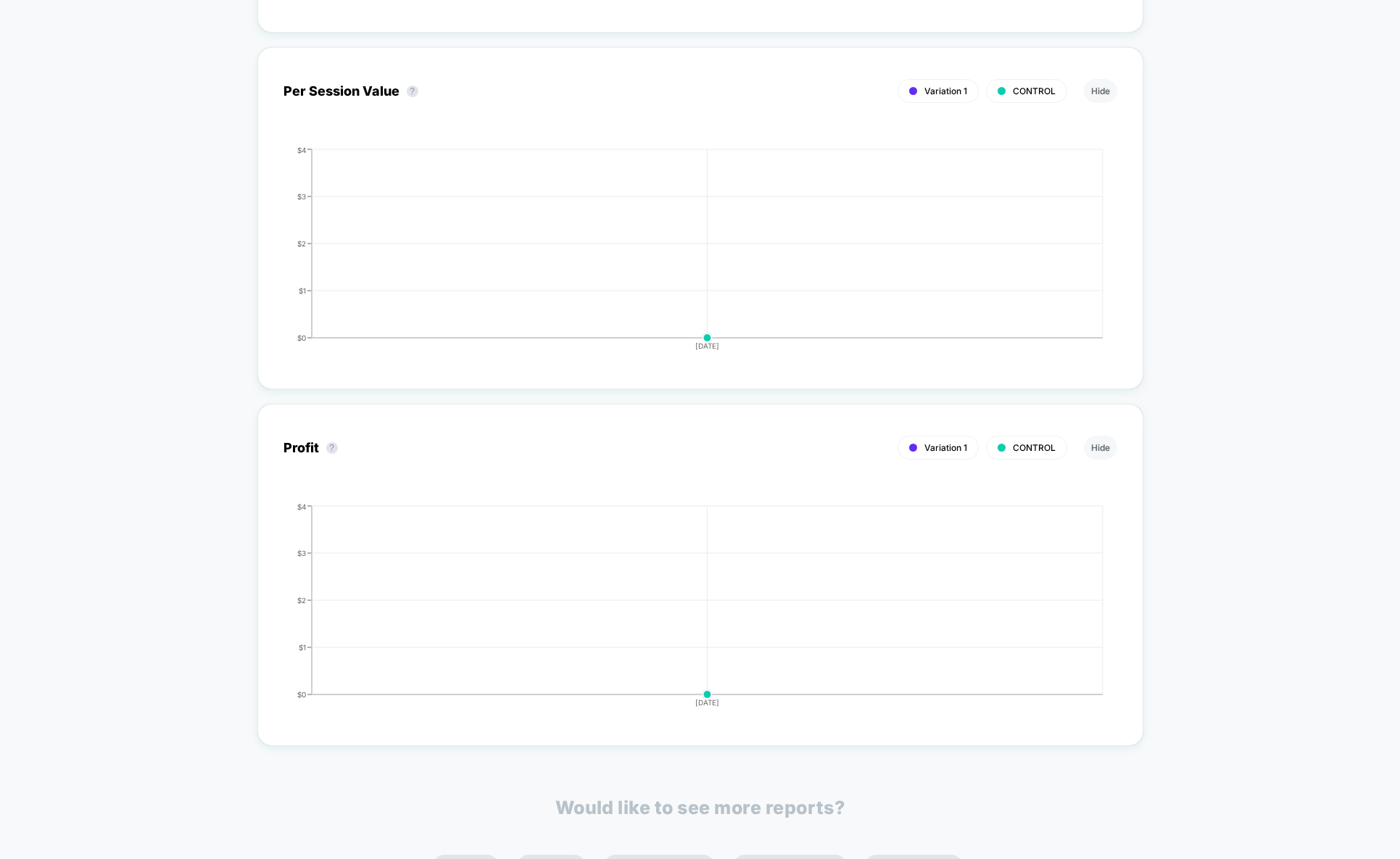
click at [1225, 456] on div "< Back to all live experiences 1 Product/Row on Mobile LIVE Mobile Click to edi…" at bounding box center [700, 83] width 1400 height 1998
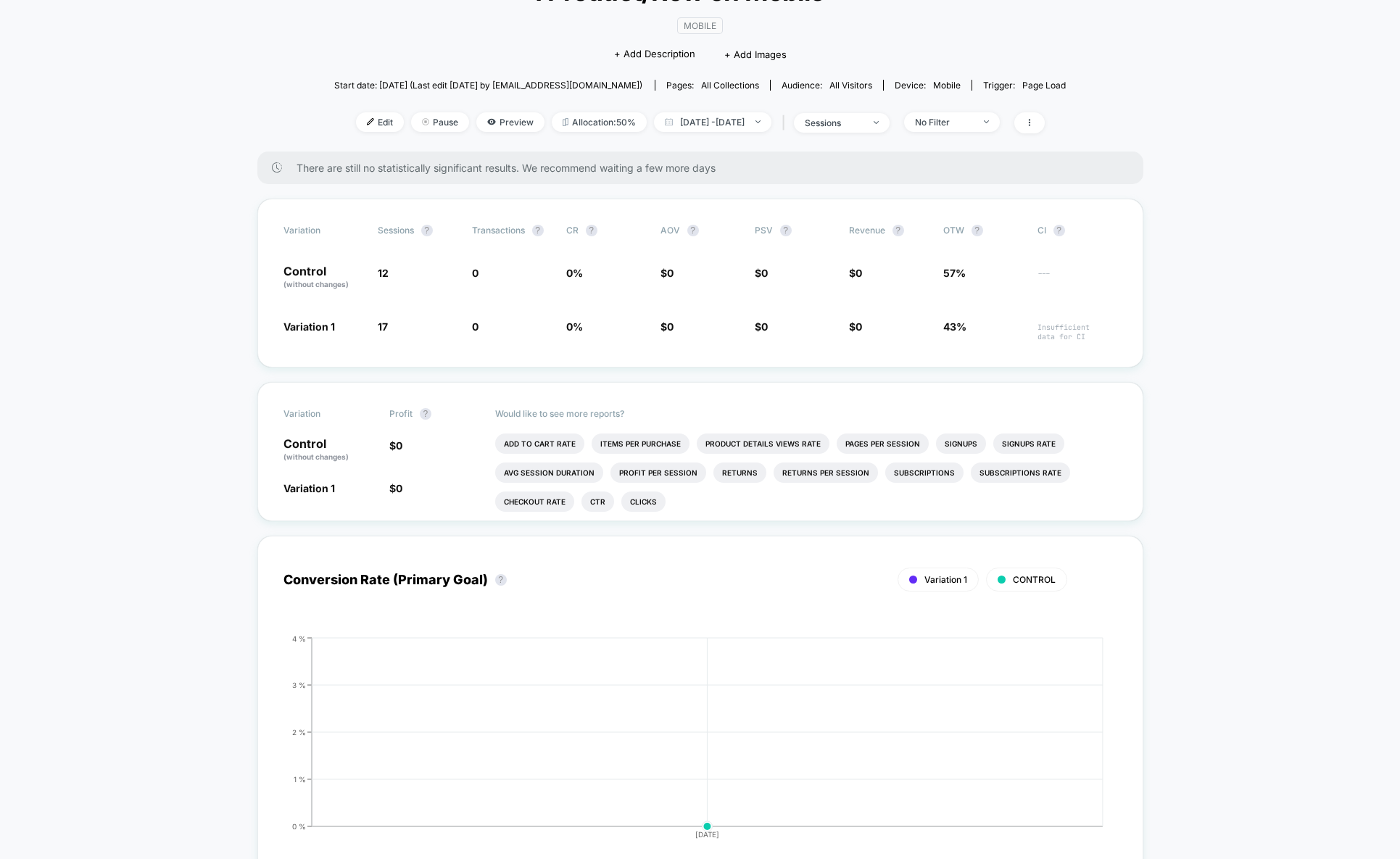
scroll to position [0, 0]
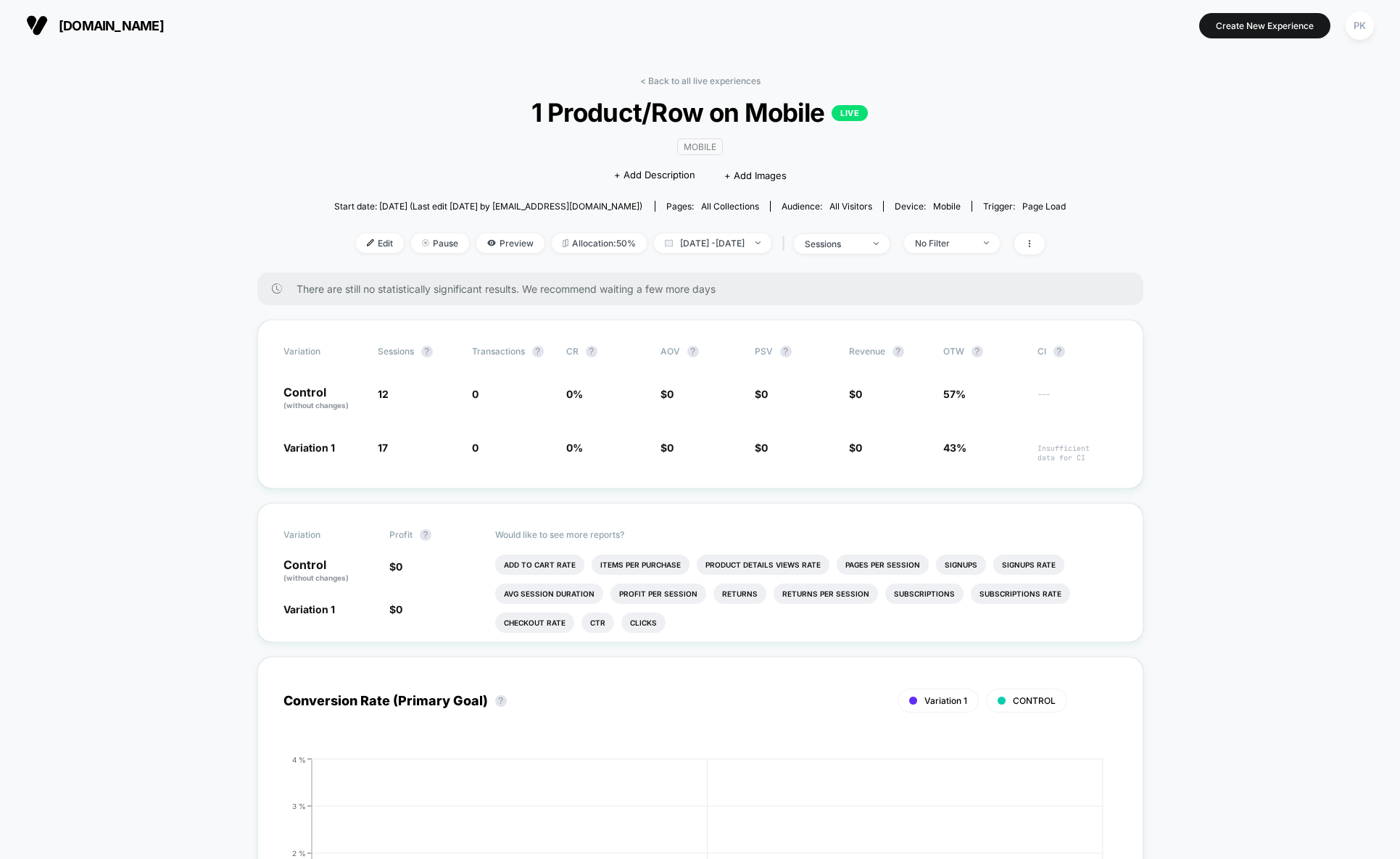
click at [711, 78] on link "< Back to all live experiences" at bounding box center [700, 80] width 120 height 11
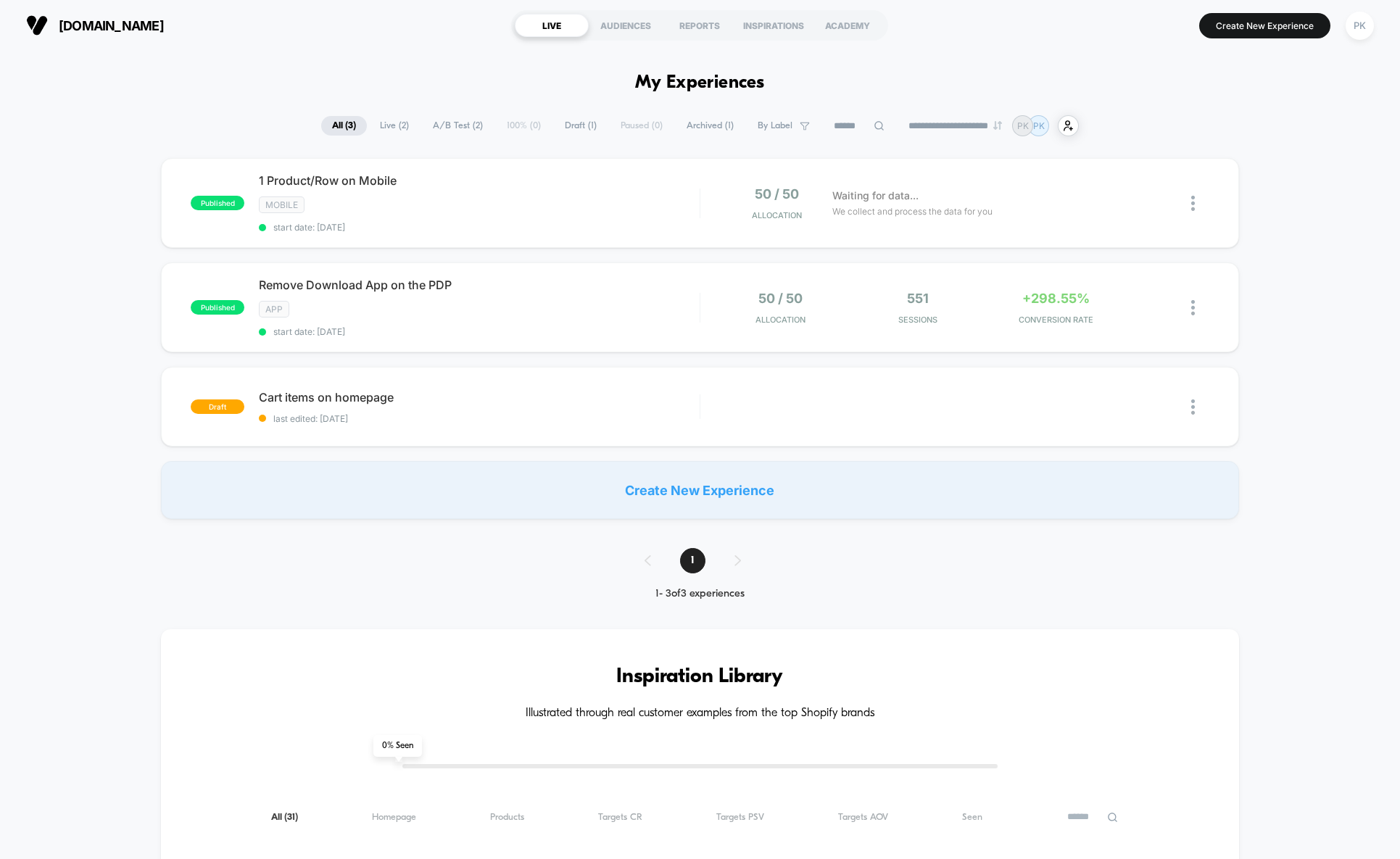
click at [1322, 349] on div "published 1 Product/Row on Mobile Mobile start date: [DATE] 50 / 50 Allocation …" at bounding box center [700, 338] width 1400 height 361
click at [399, 306] on div "App" at bounding box center [479, 309] width 441 height 16
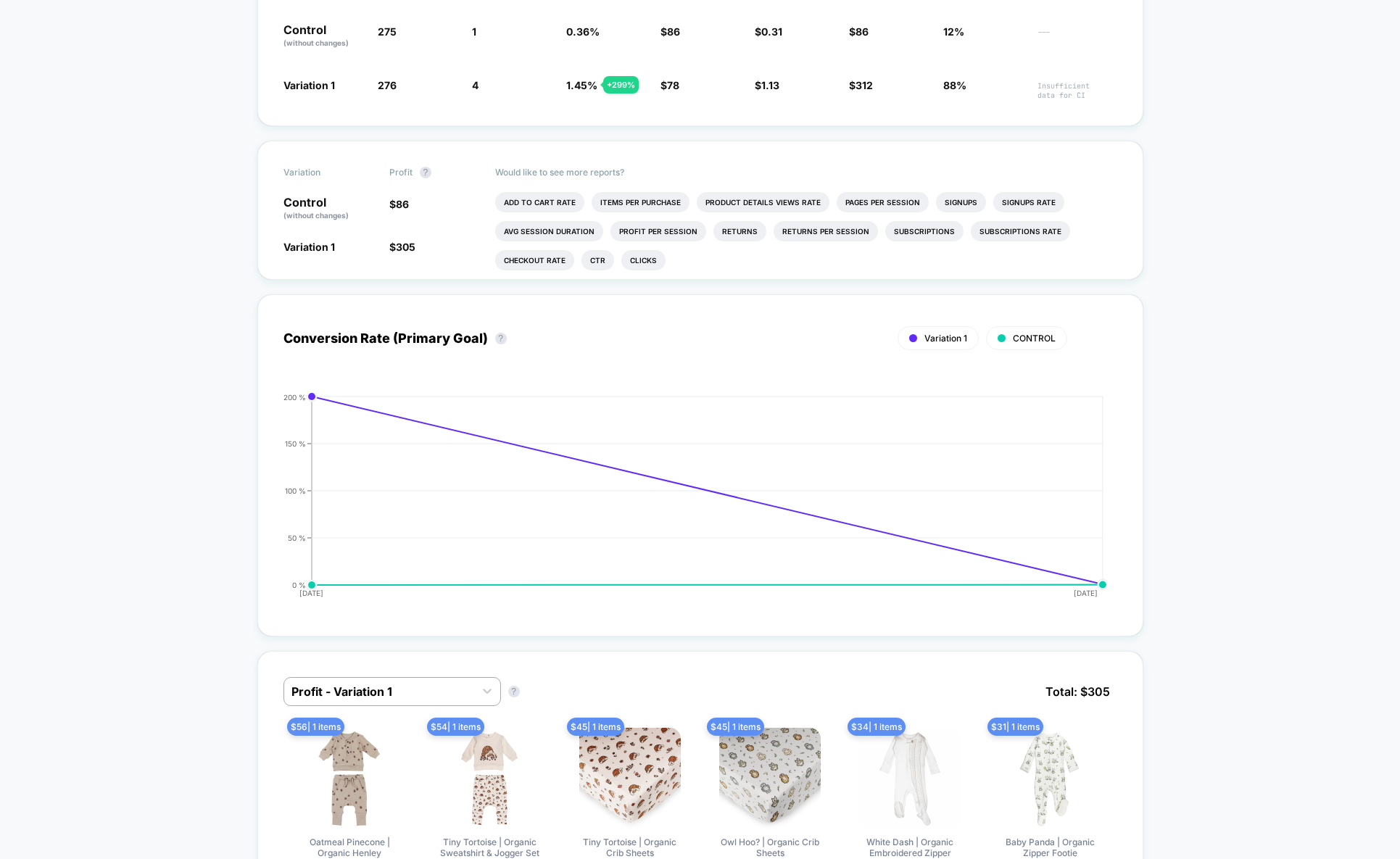
scroll to position [121, 0]
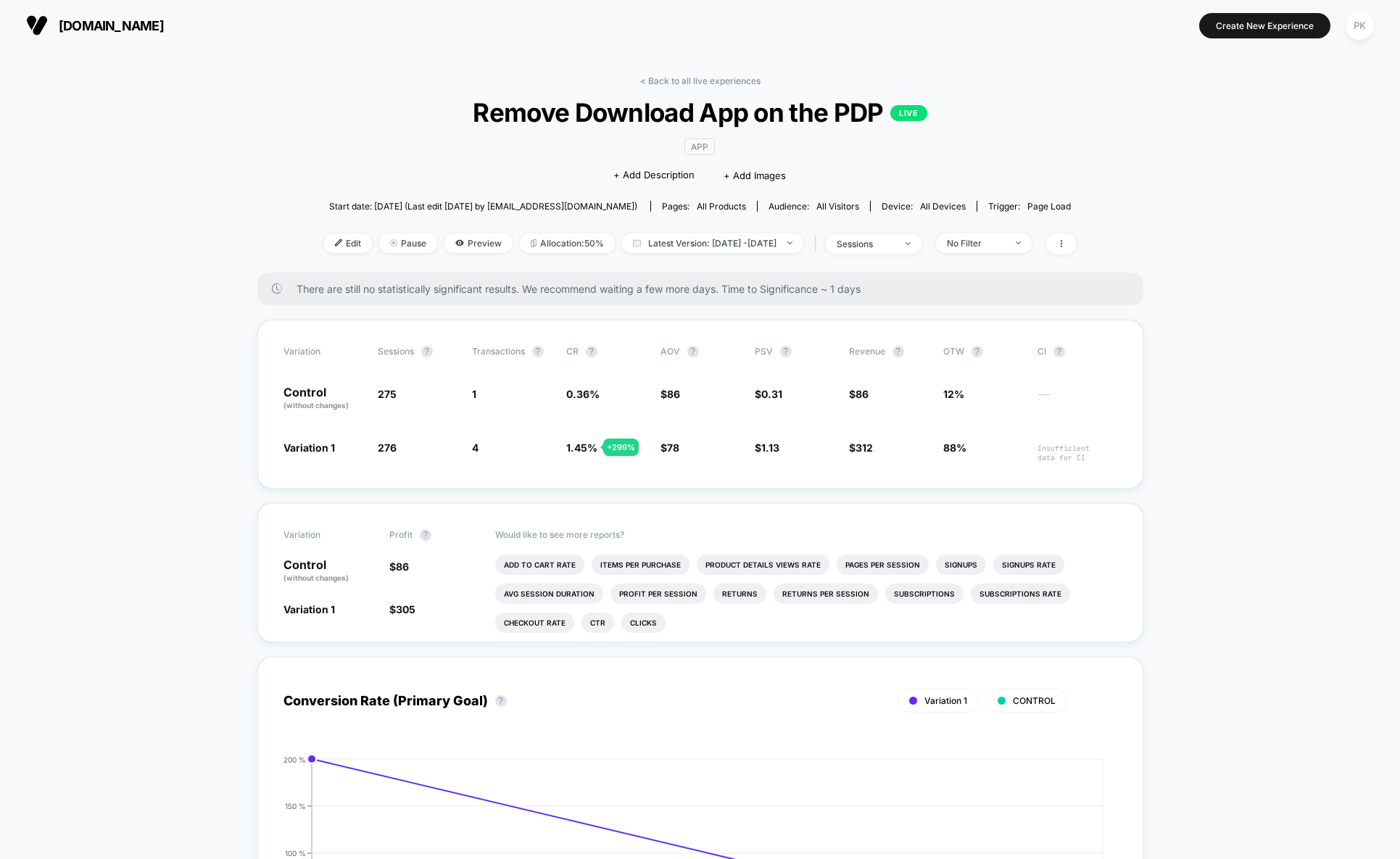
click at [383, 245] on span "Pause" at bounding box center [408, 243] width 58 height 20
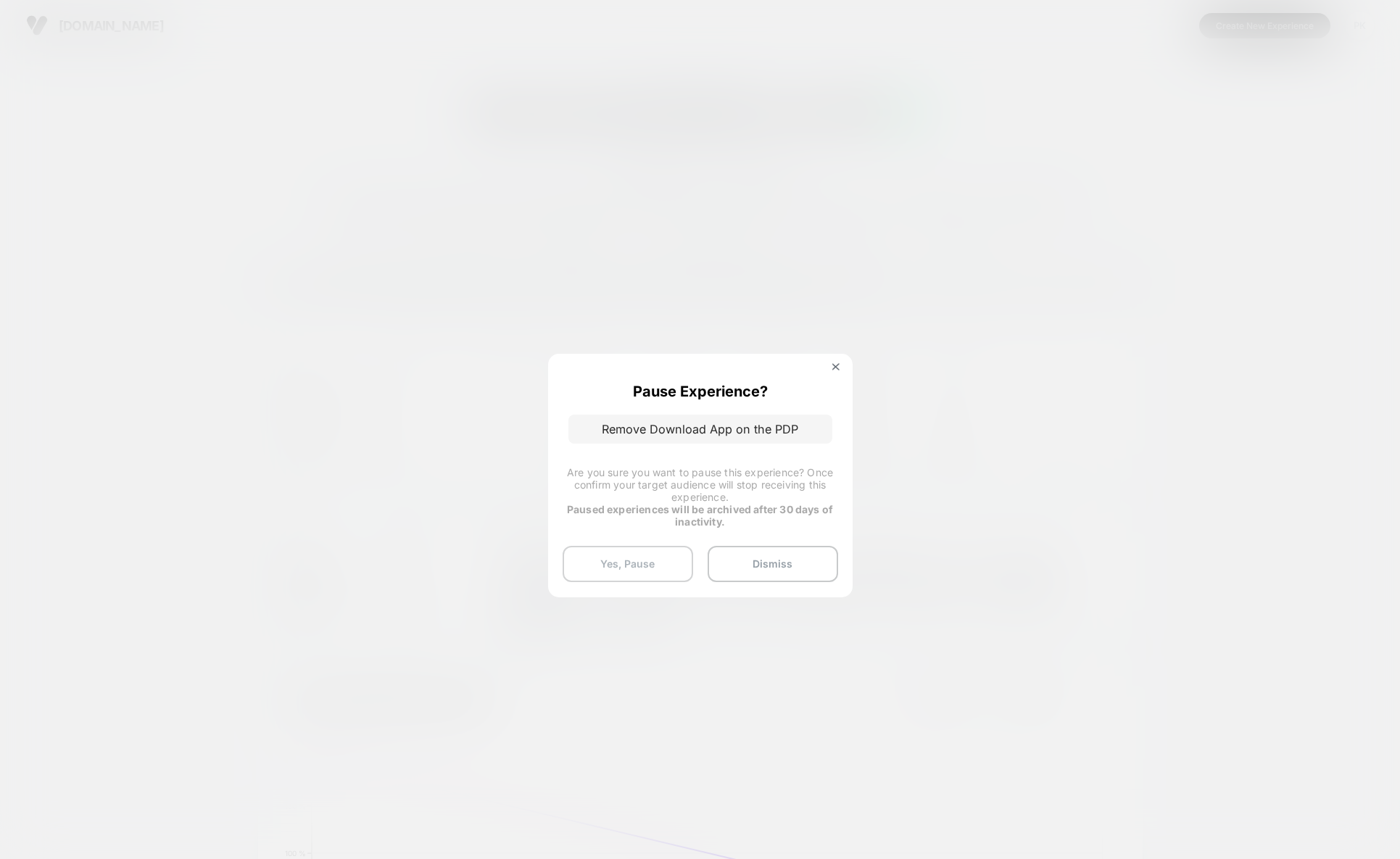
click at [654, 564] on button "Yes, Pause" at bounding box center [628, 563] width 131 height 36
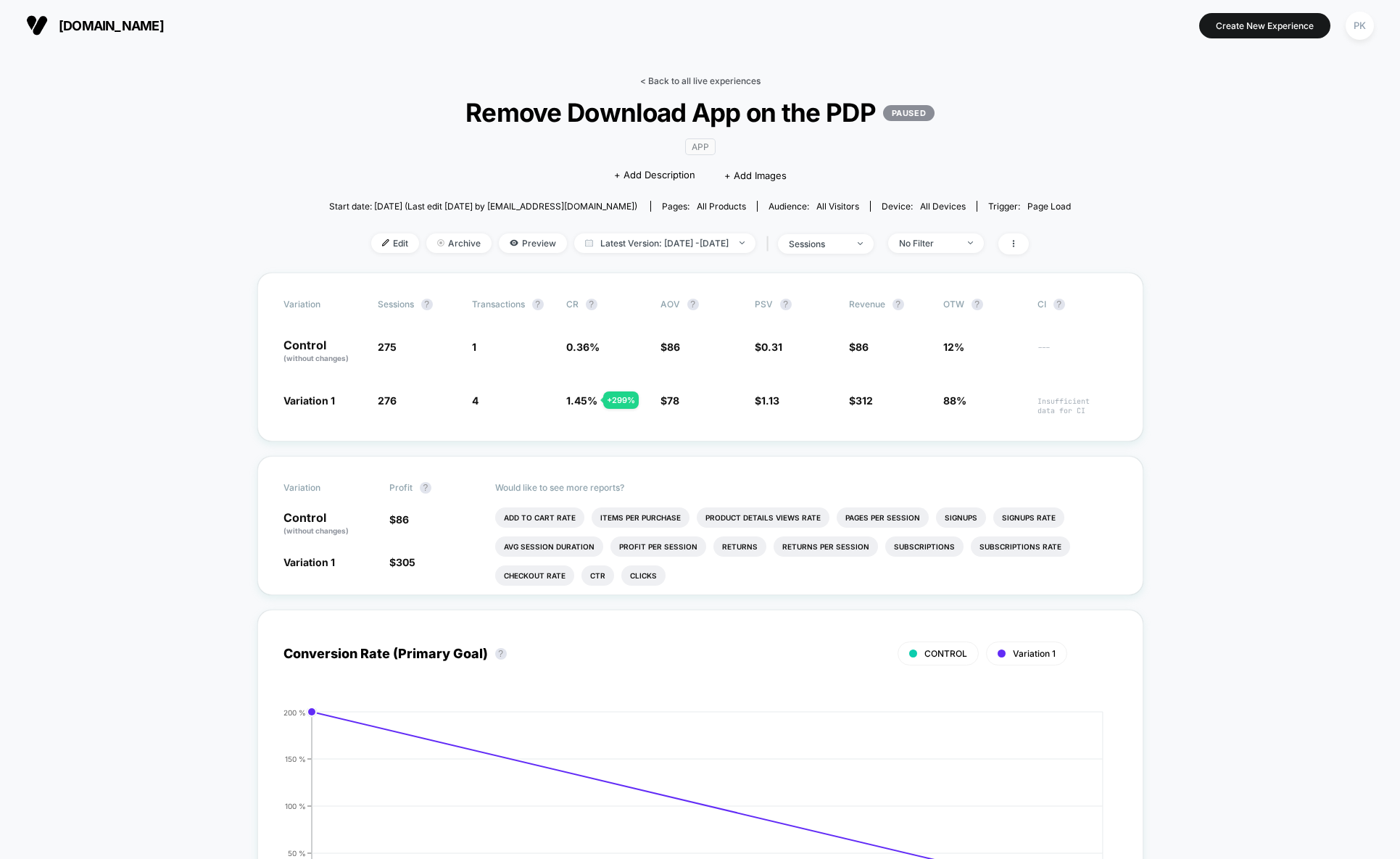
click at [675, 78] on link "< Back to all live experiences" at bounding box center [700, 80] width 120 height 11
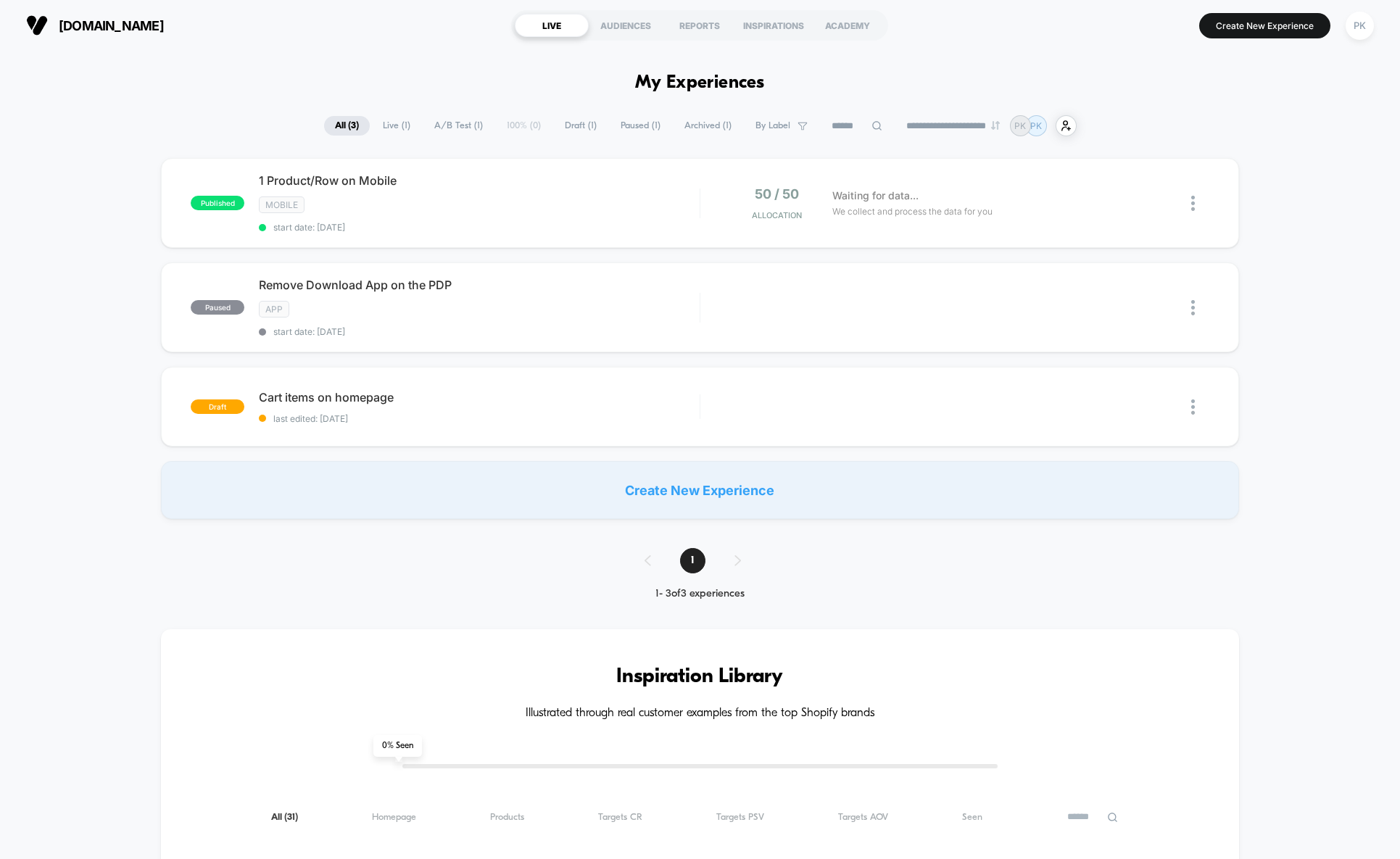
click at [301, 182] on span "1 Product/Row on Mobile Click to edit experience details" at bounding box center [479, 180] width 441 height 15
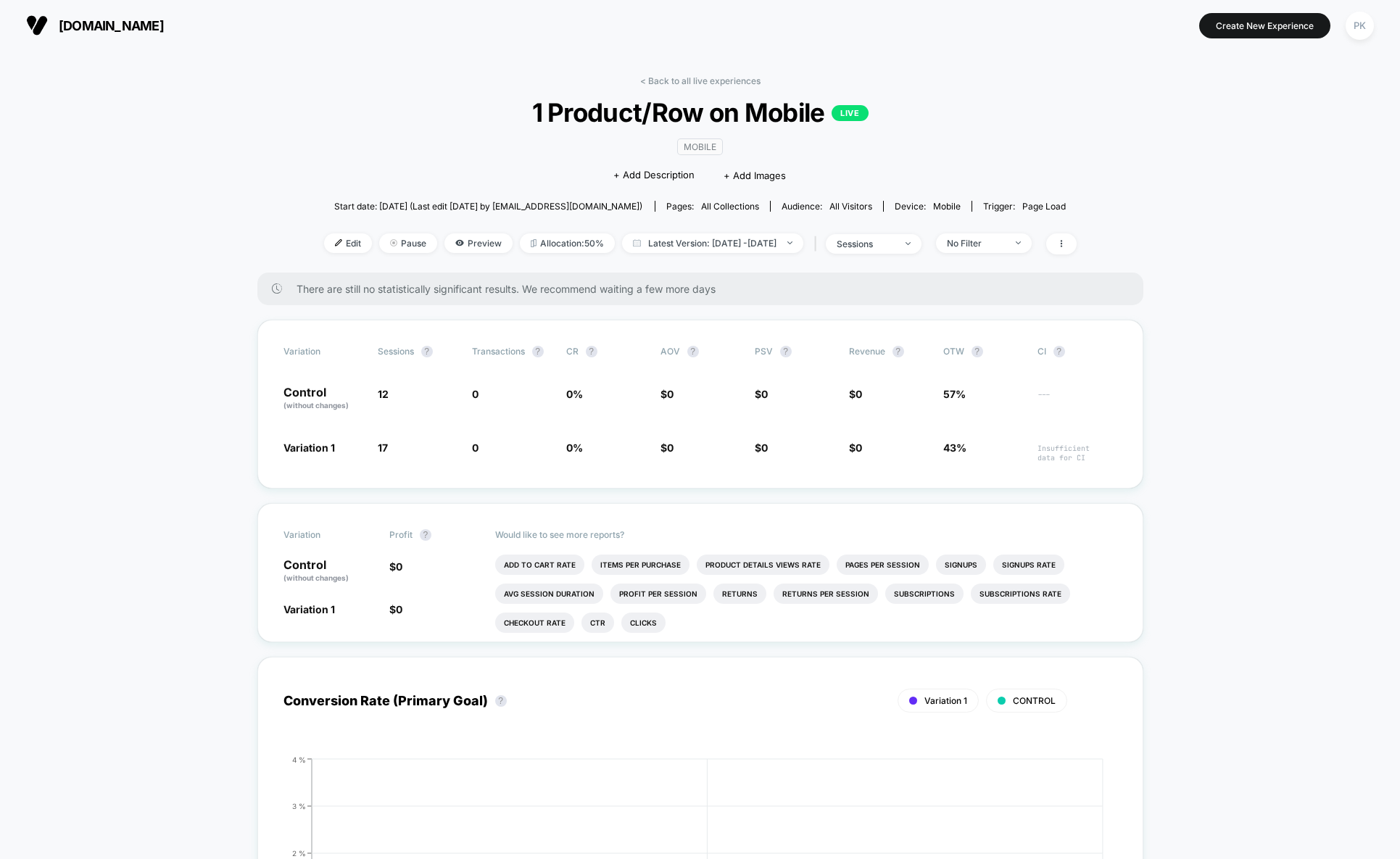
click at [559, 243] on span "Allocation: 50%" at bounding box center [567, 243] width 95 height 20
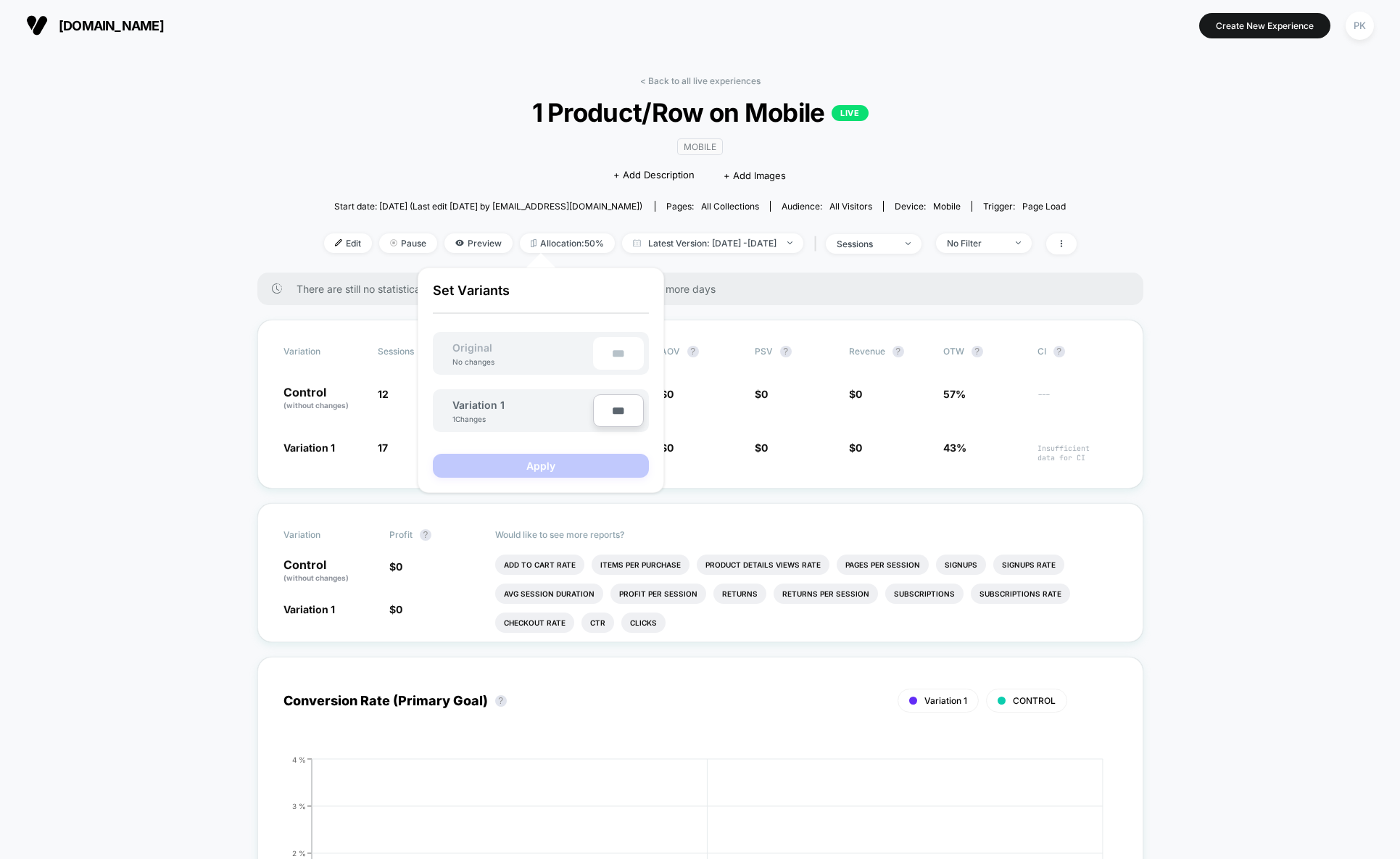
click at [538, 160] on div "Mobile Click to edit experience details + Add Description + Add Images" at bounding box center [699, 160] width 452 height 66
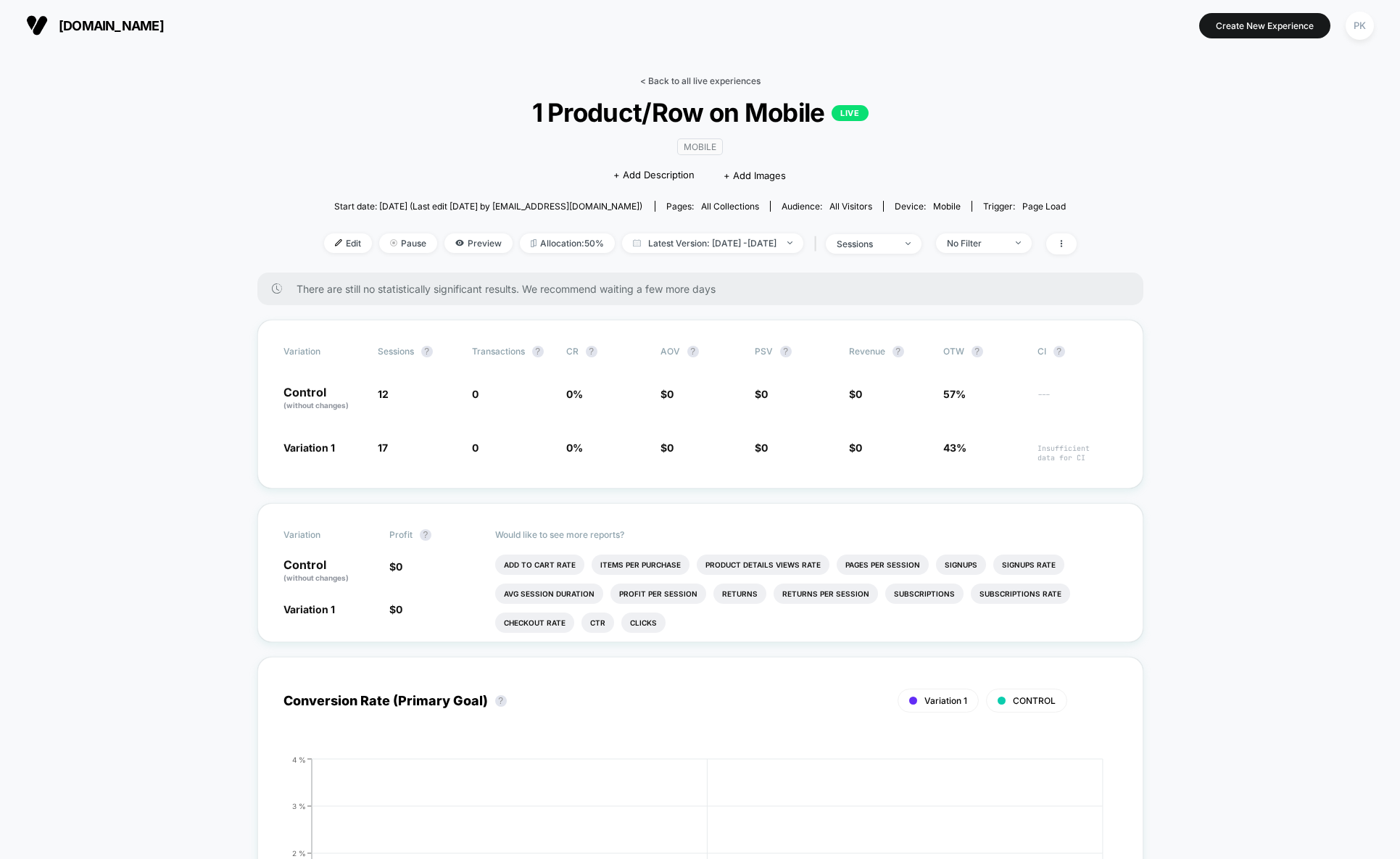
click at [707, 81] on link "< Back to all live experiences" at bounding box center [700, 80] width 120 height 11
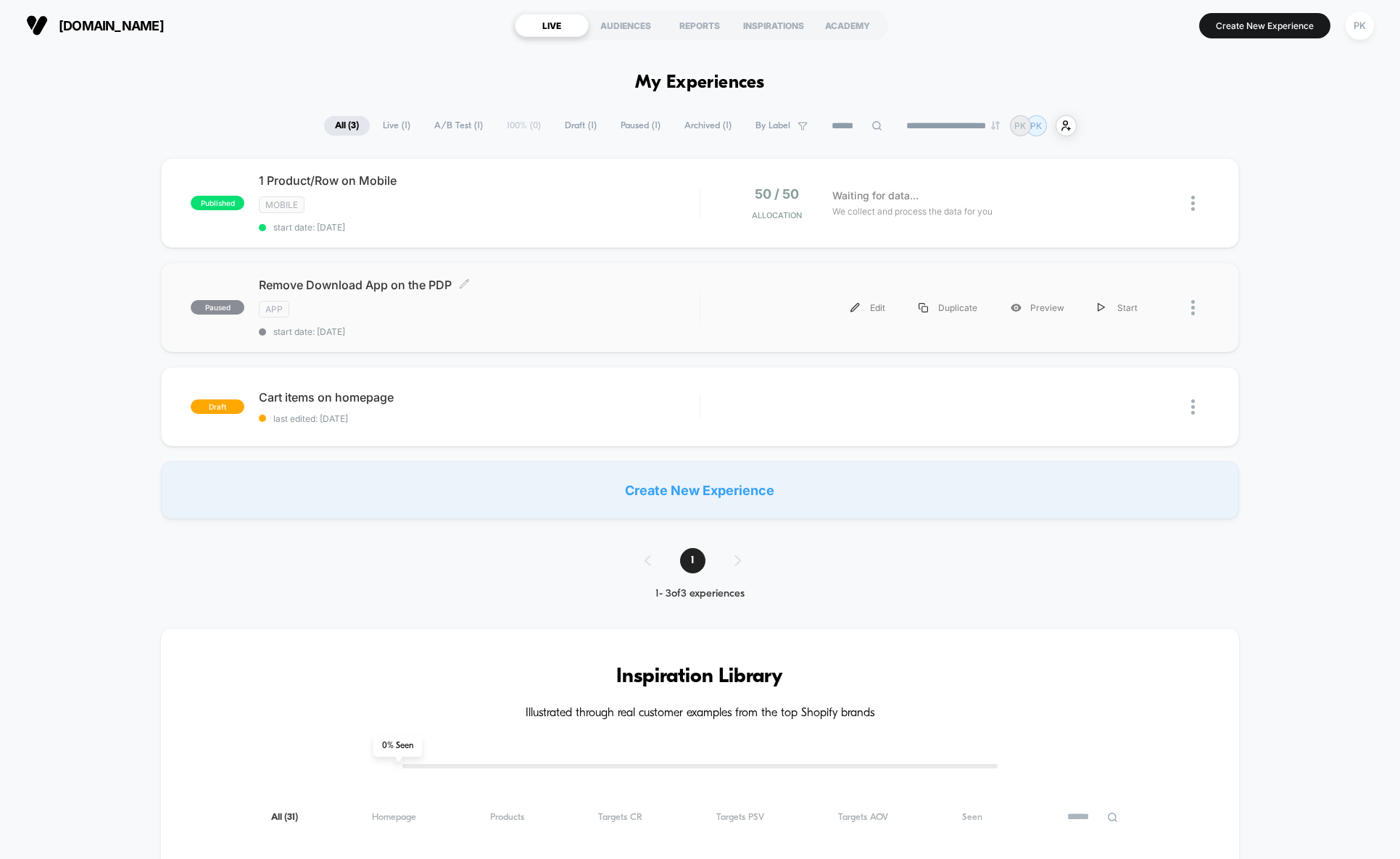
click at [432, 313] on div "App" at bounding box center [479, 309] width 441 height 16
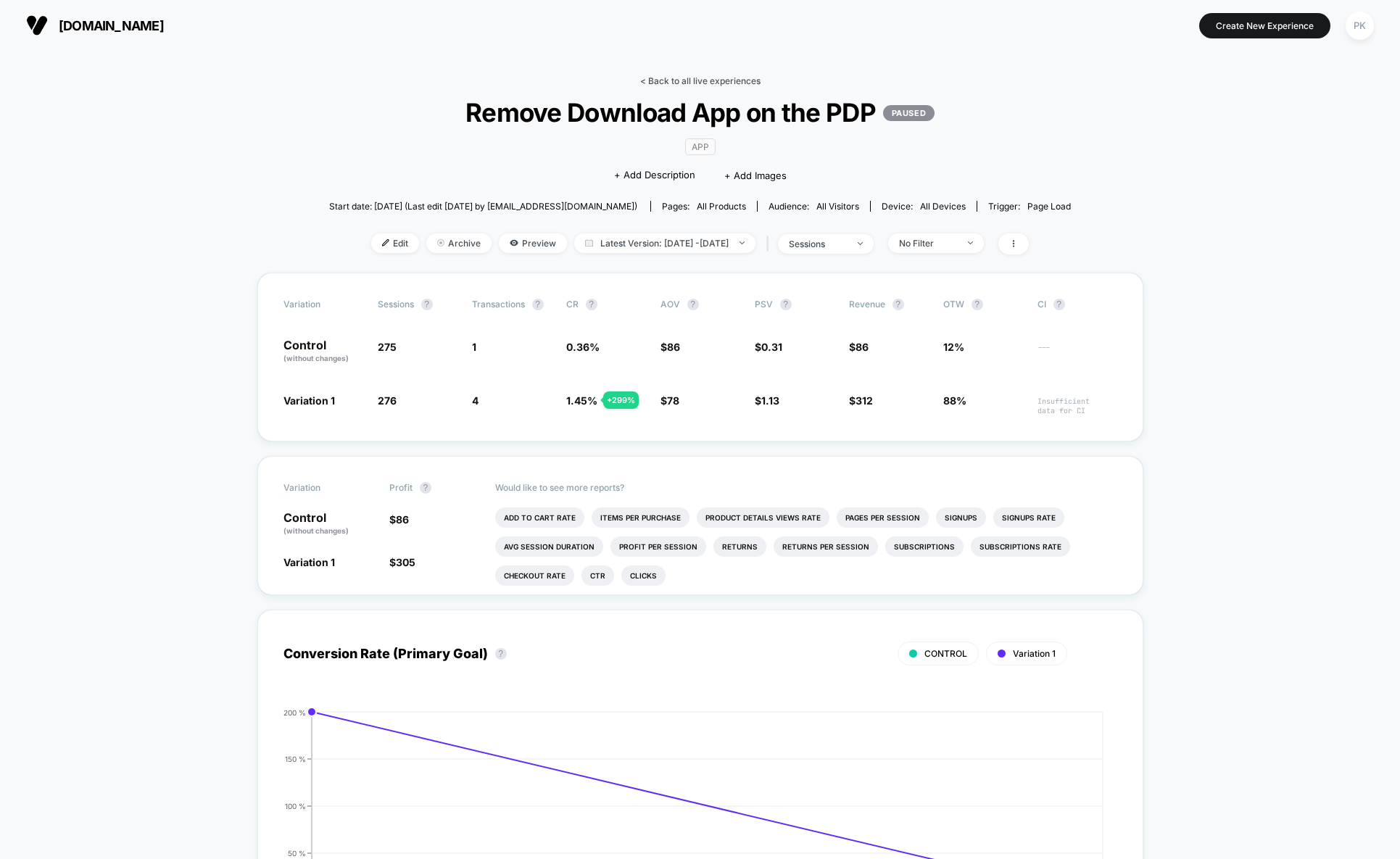
click at [683, 82] on link "< Back to all live experiences" at bounding box center [700, 80] width 120 height 11
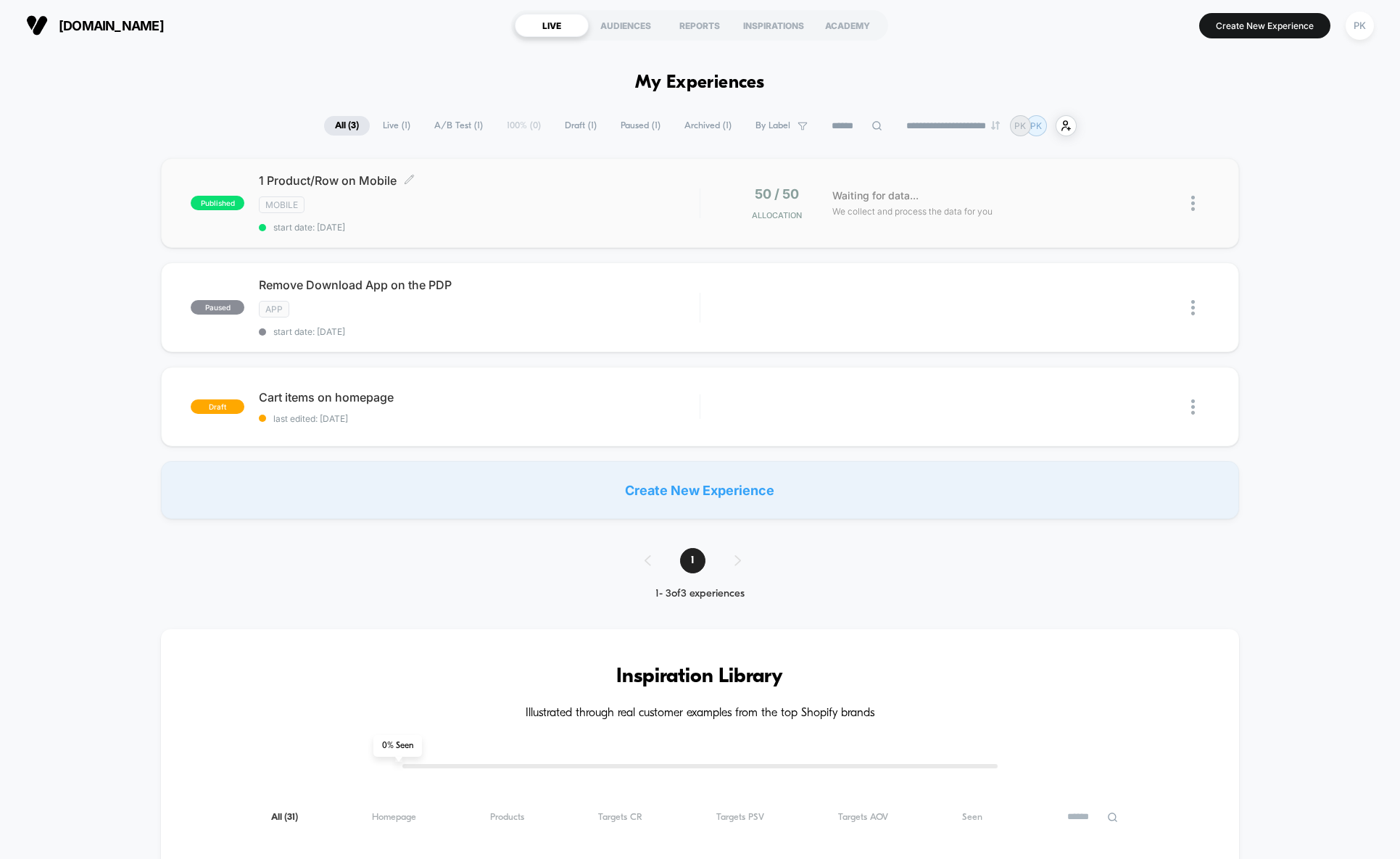
click at [497, 200] on div "Mobile" at bounding box center [479, 205] width 441 height 16
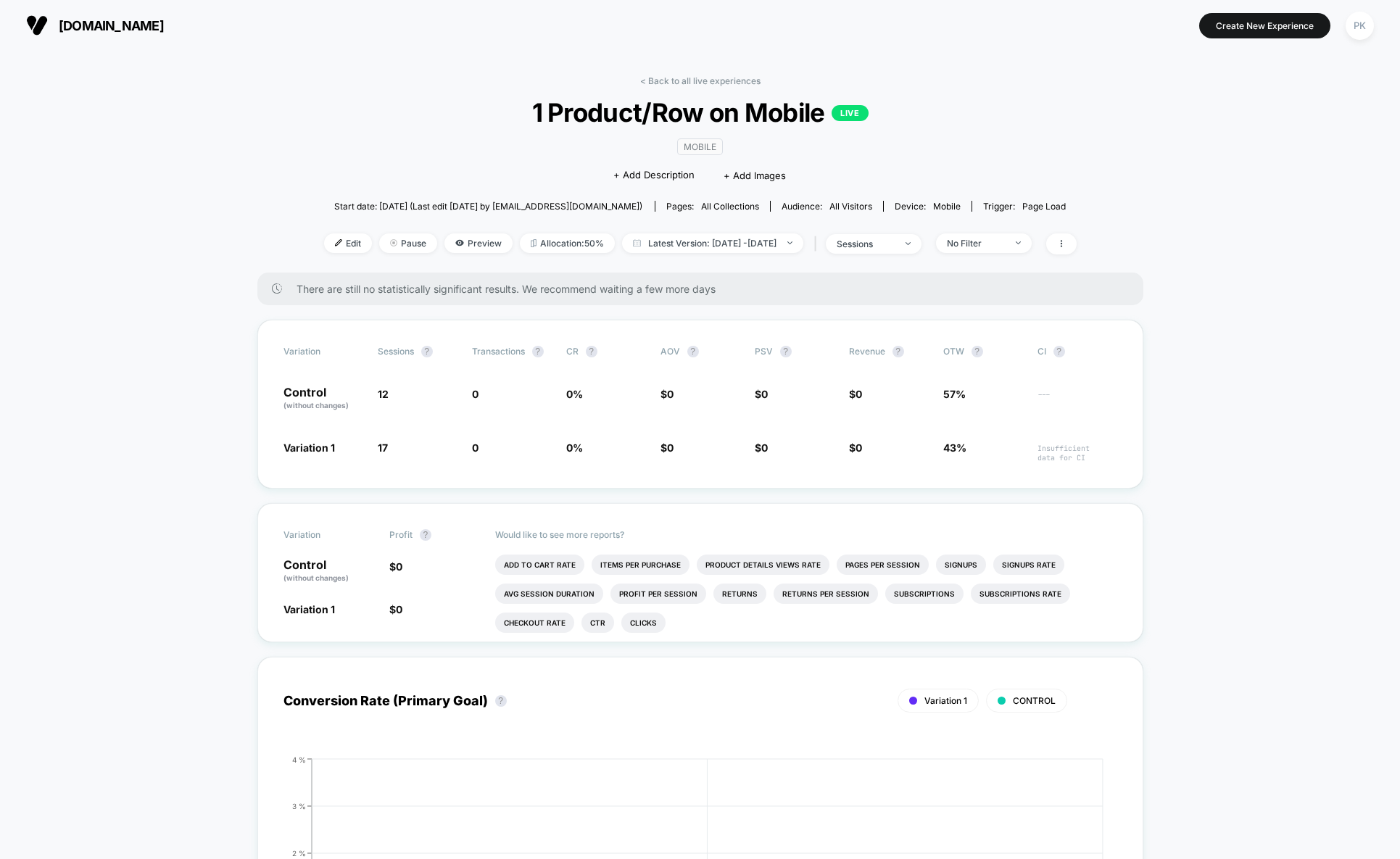
click at [894, 242] on div "sessions" at bounding box center [865, 243] width 58 height 11
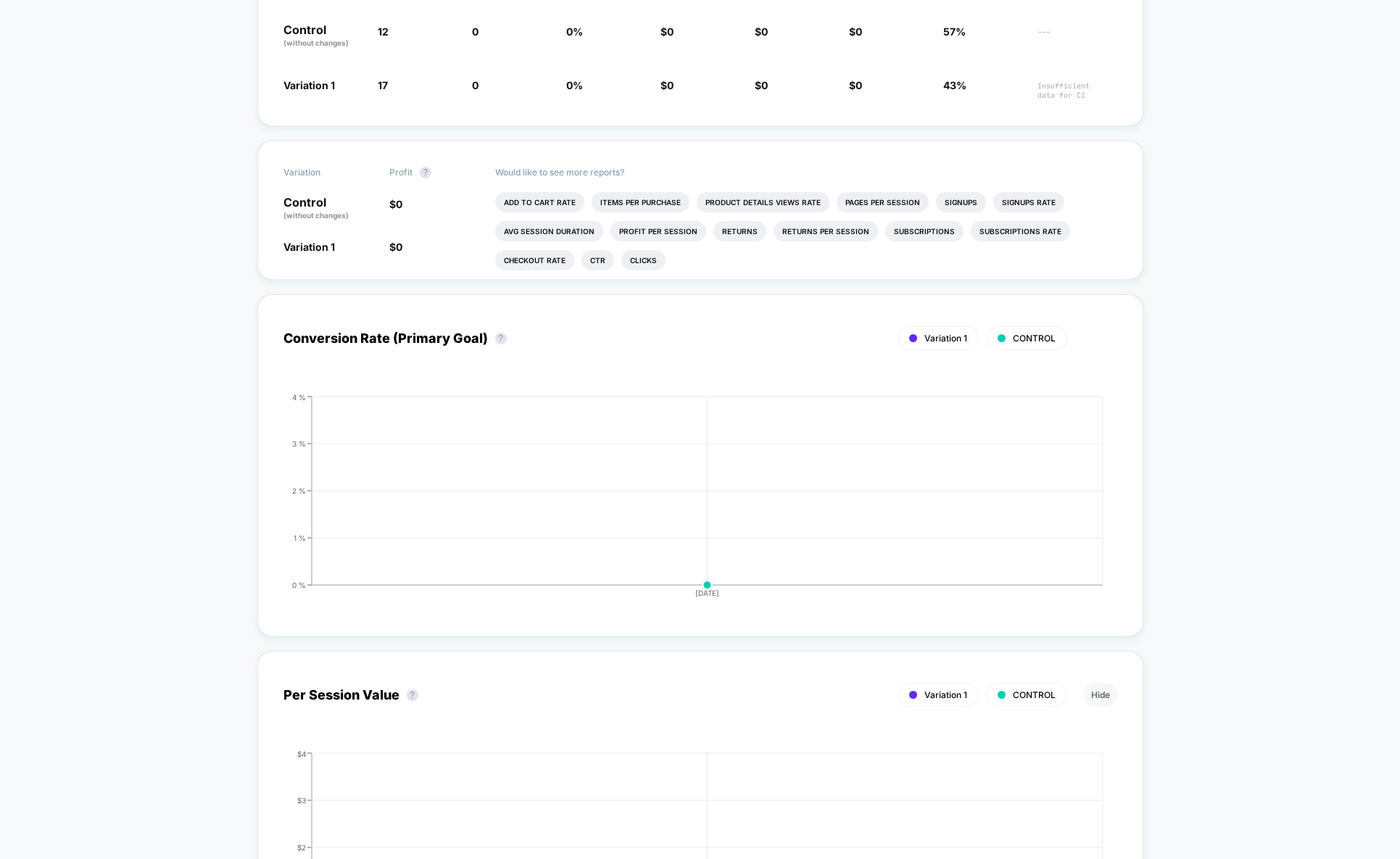
scroll to position [121, 0]
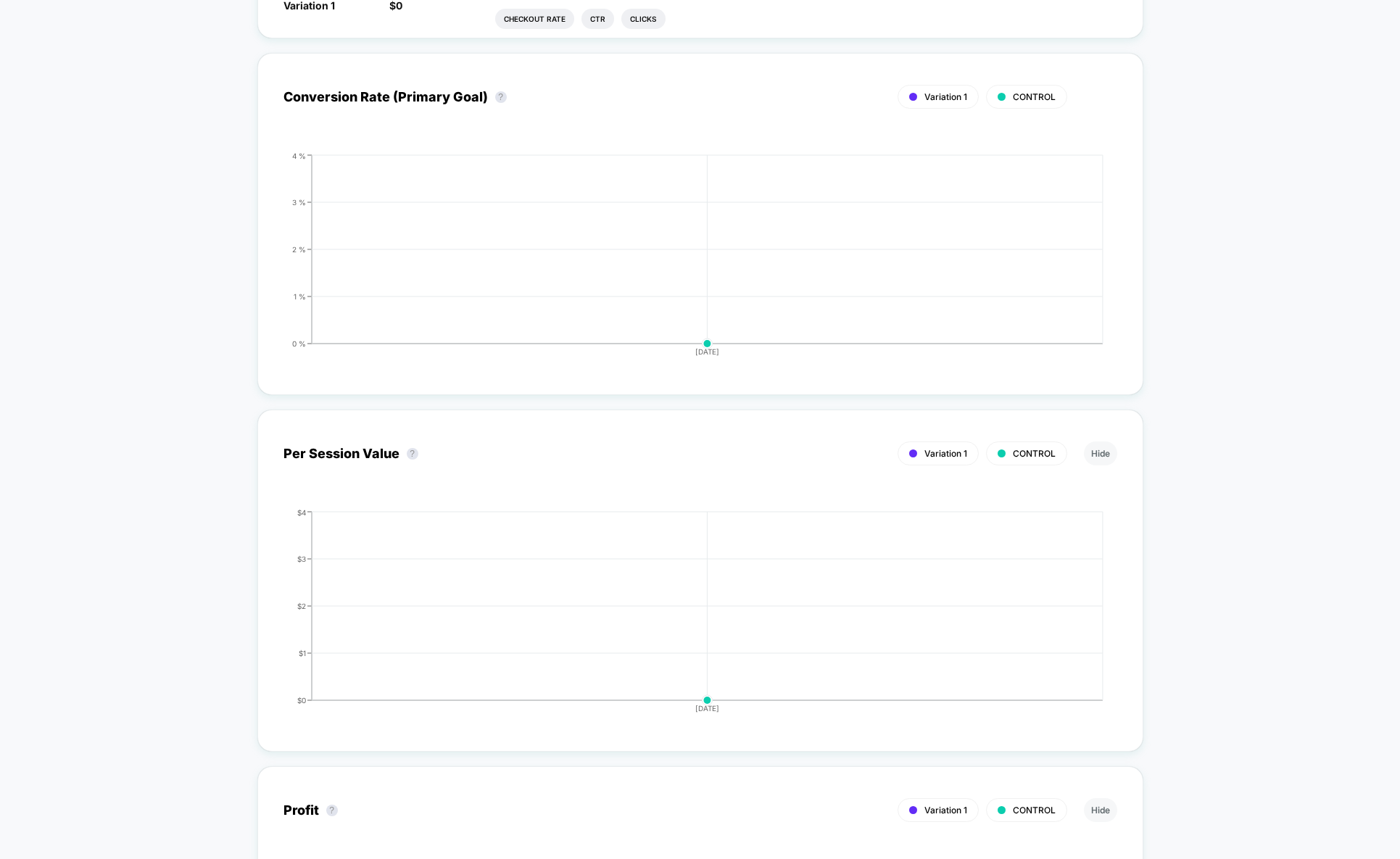
click at [1179, 487] on div "< Back to all live experiences 1 Product/Row on Mobile LIVE Mobile Click to edi…" at bounding box center [700, 446] width 1400 height 1998
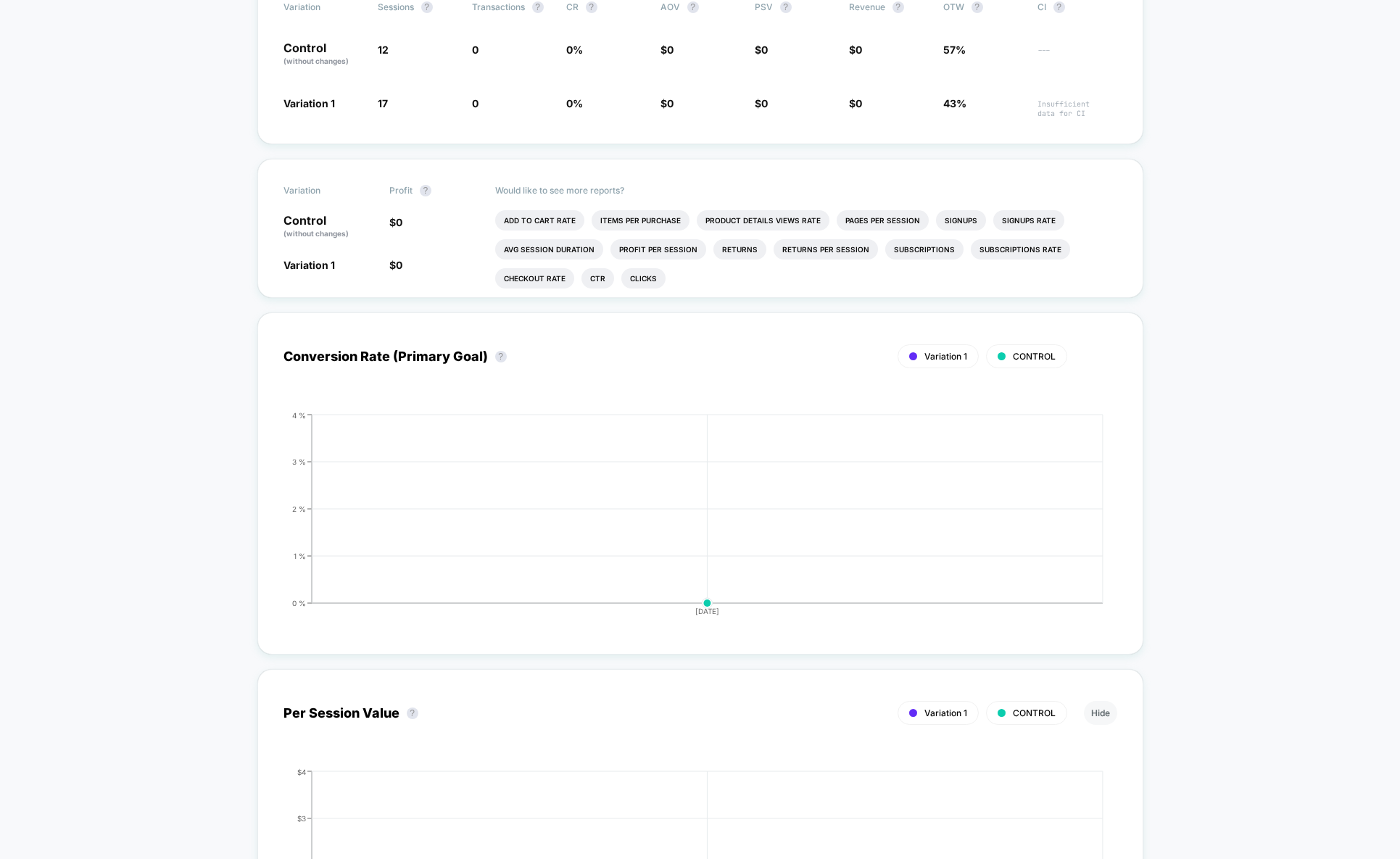
scroll to position [0, 0]
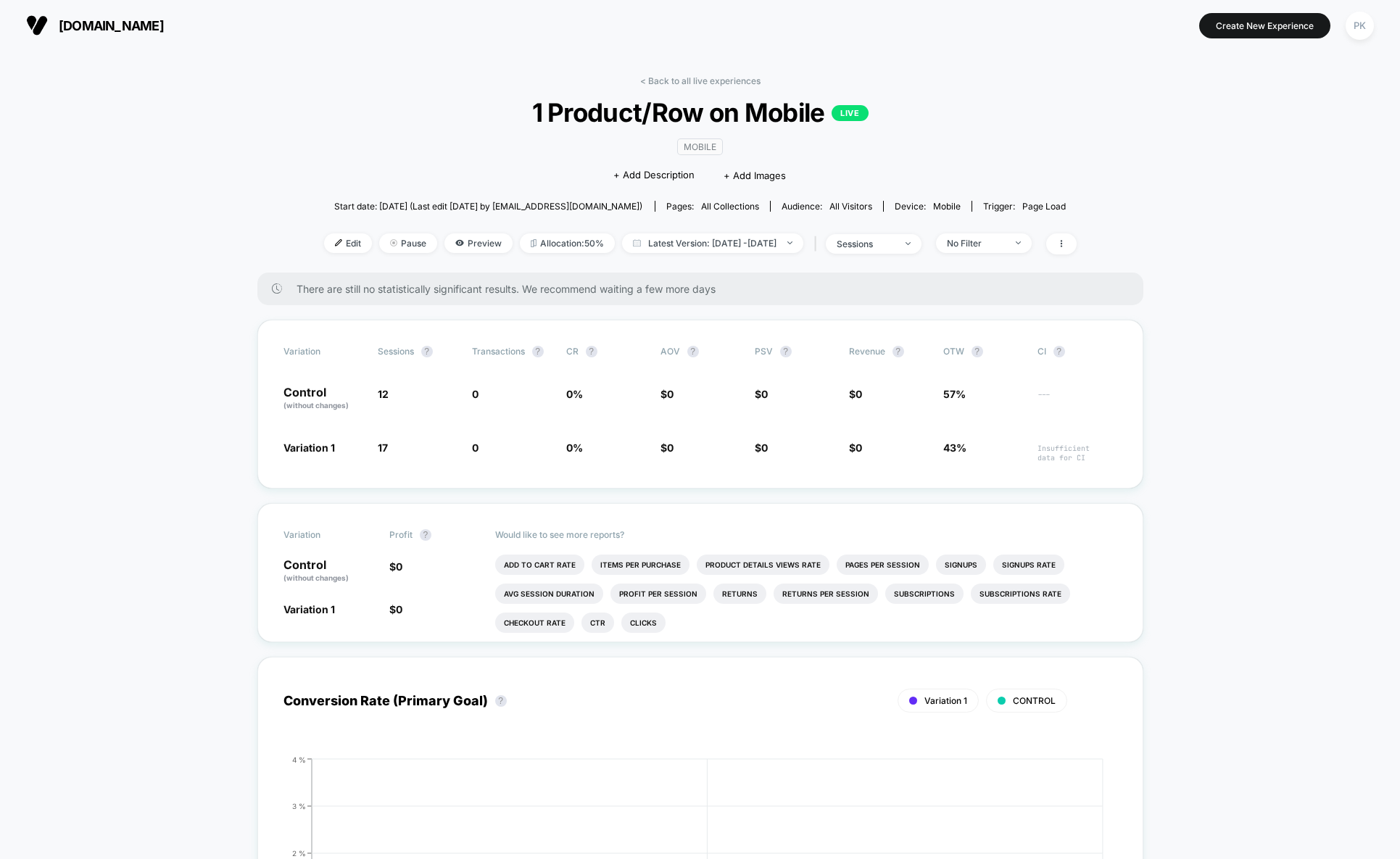
scroll to position [483, 0]
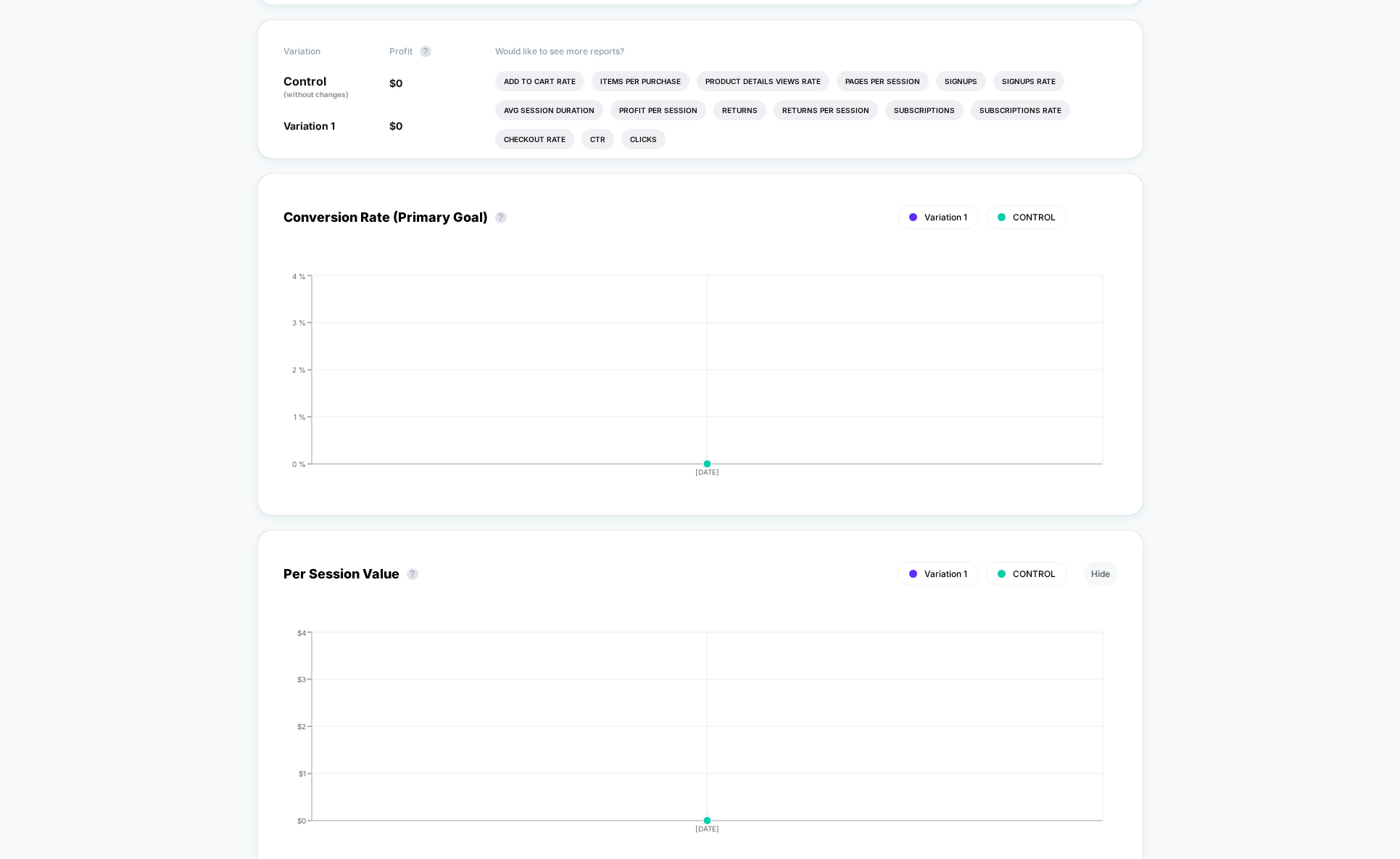
click at [1190, 360] on div "< Back to all live experiences 1 Product/Row on Mobile LIVE Mobile Click to edi…" at bounding box center [700, 566] width 1400 height 1998
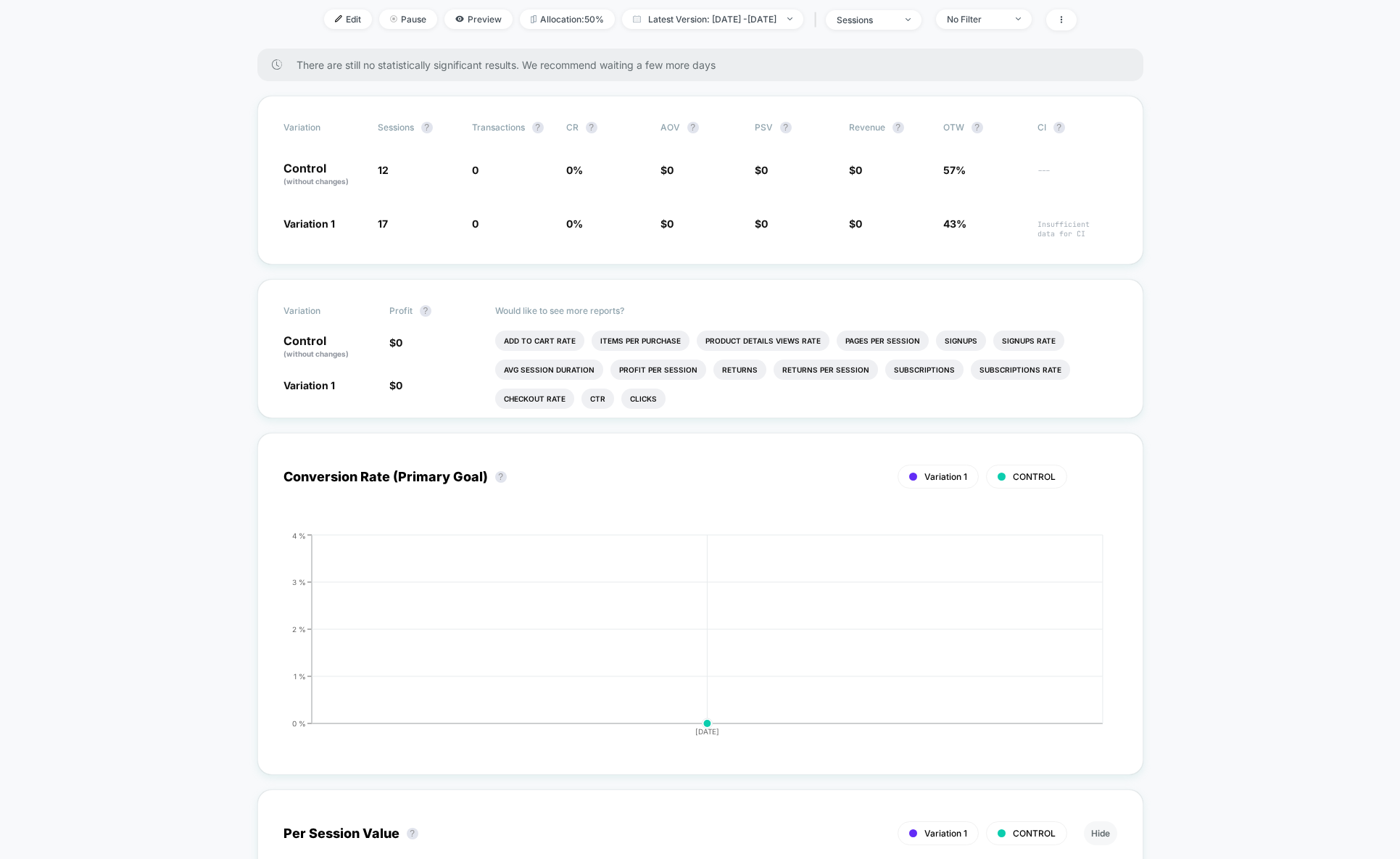
scroll to position [0, 0]
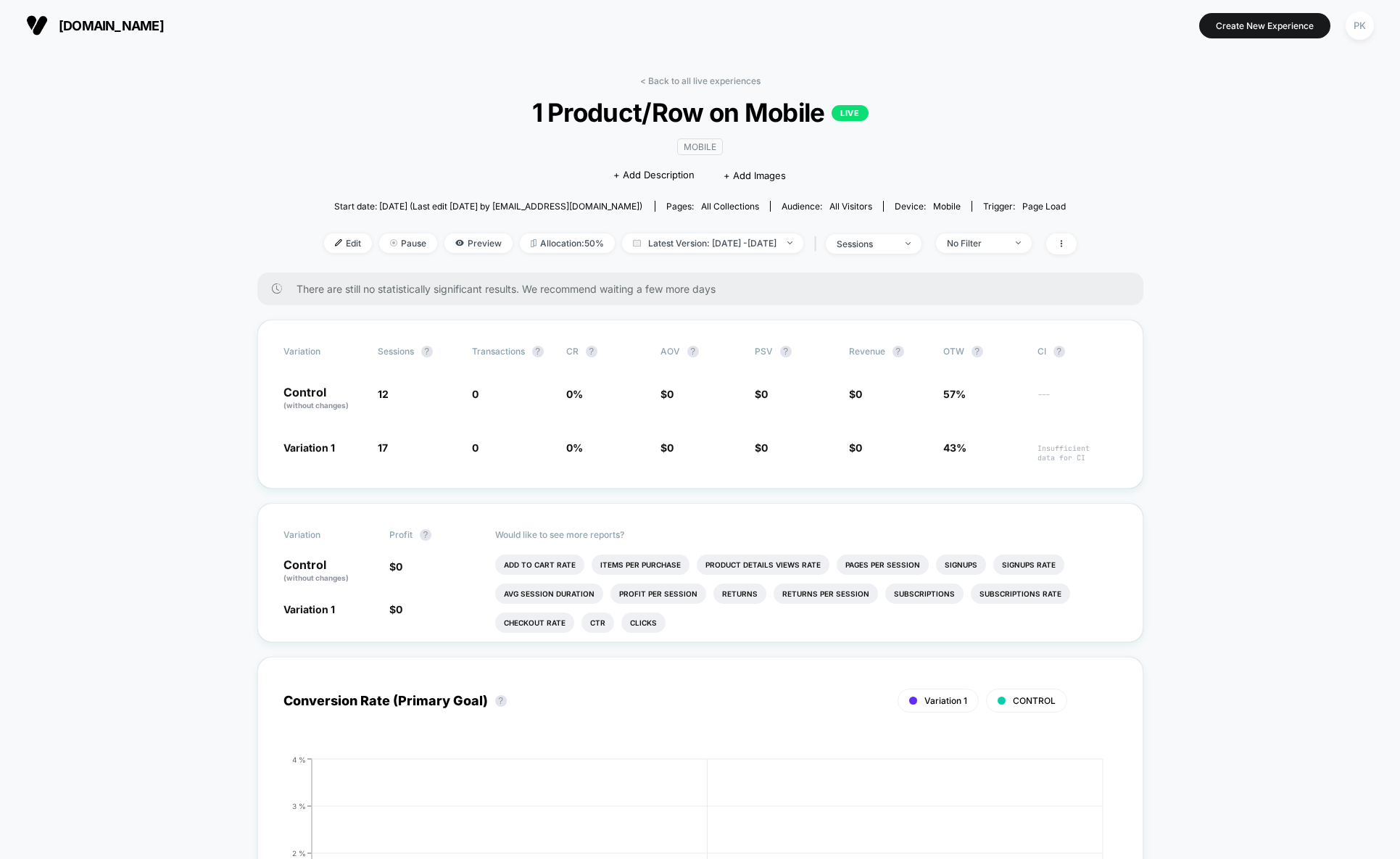
click at [554, 242] on span "Allocation: 50%" at bounding box center [567, 243] width 95 height 20
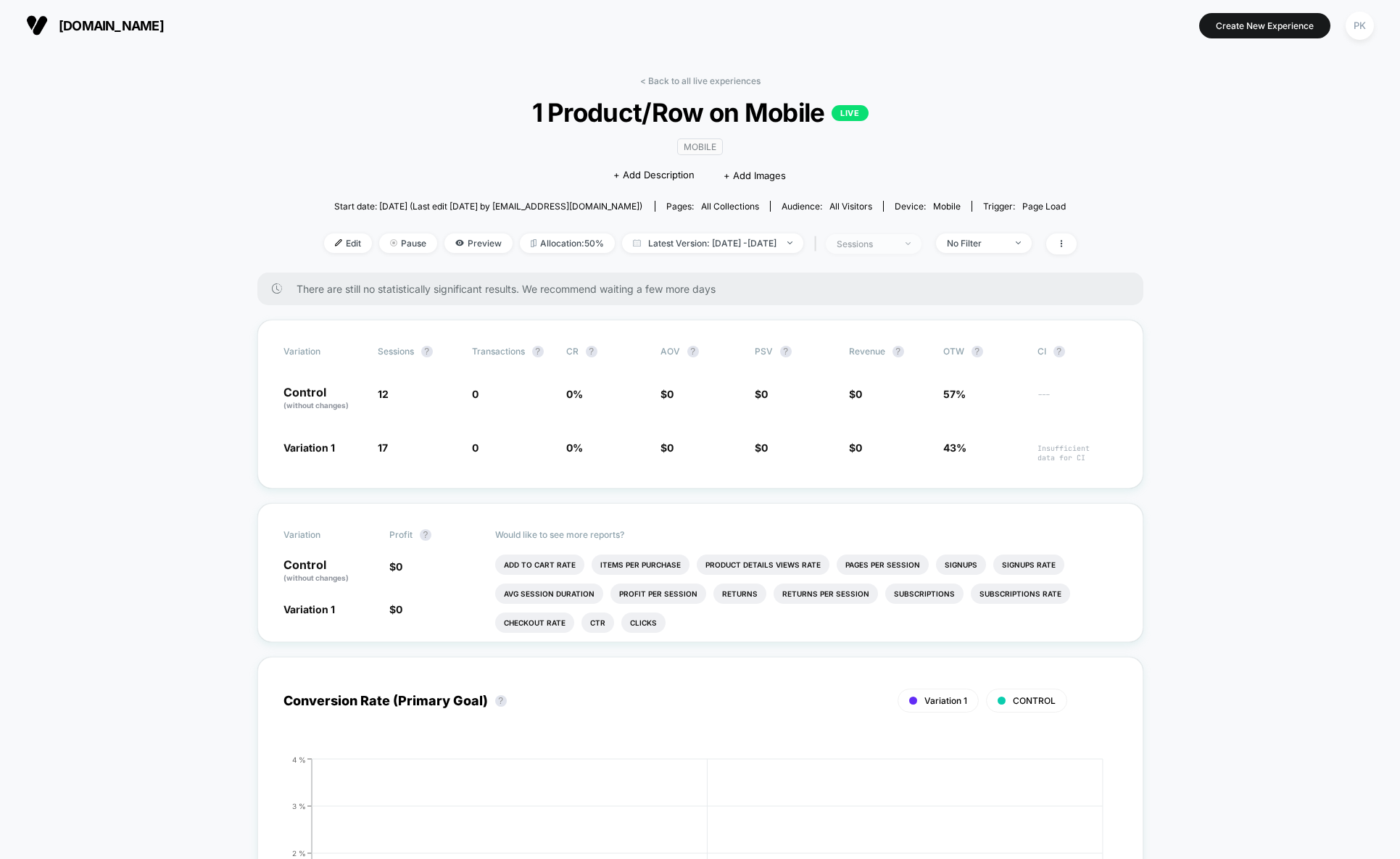
click at [894, 241] on div "sessions" at bounding box center [865, 243] width 58 height 11
click at [77, 24] on span "[DOMAIN_NAME]" at bounding box center [111, 25] width 105 height 16
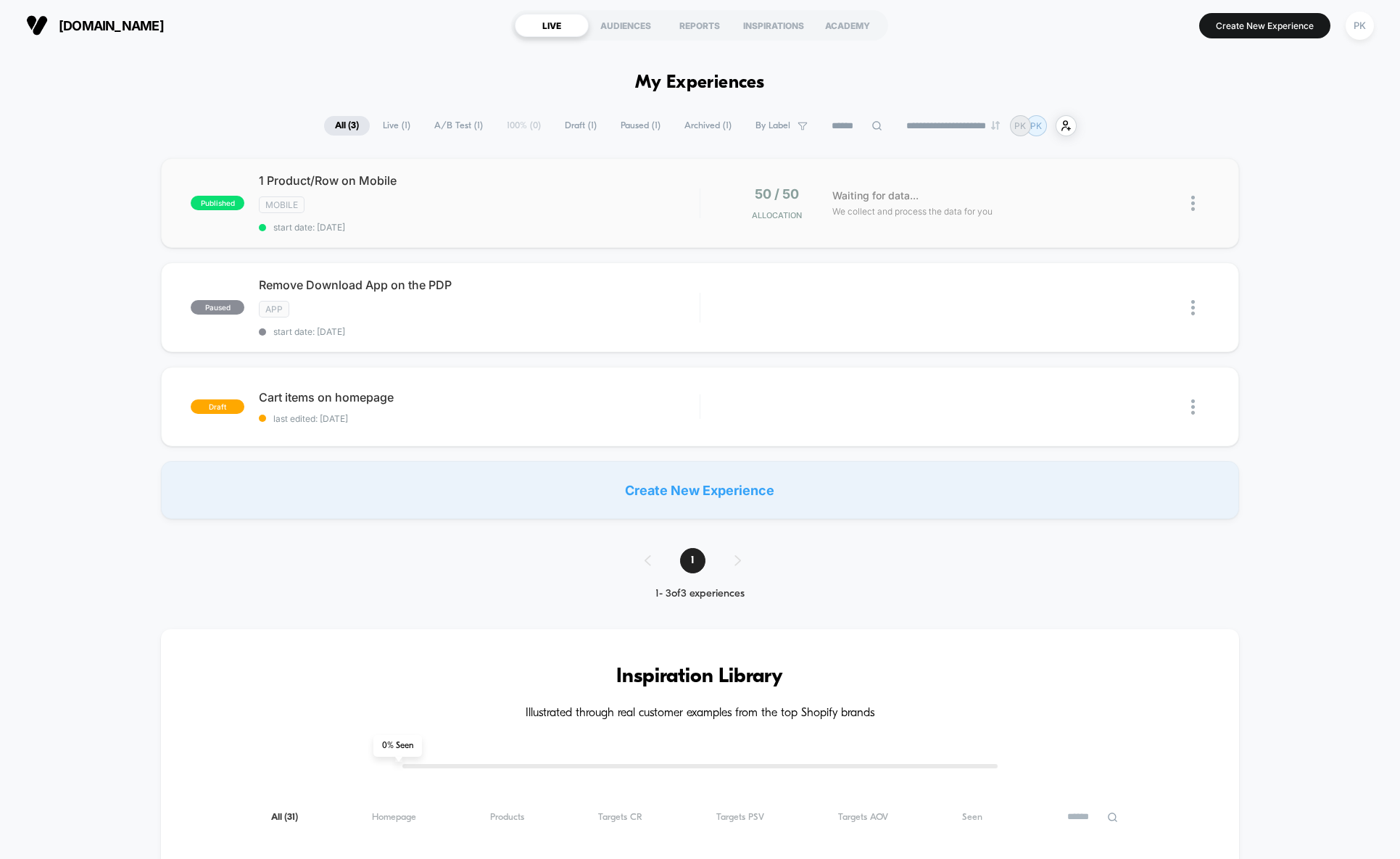
click at [640, 236] on div "published 1 Product/Row on Mobile Mobile start date: [DATE] 50 / 50 Allocation …" at bounding box center [700, 203] width 1078 height 90
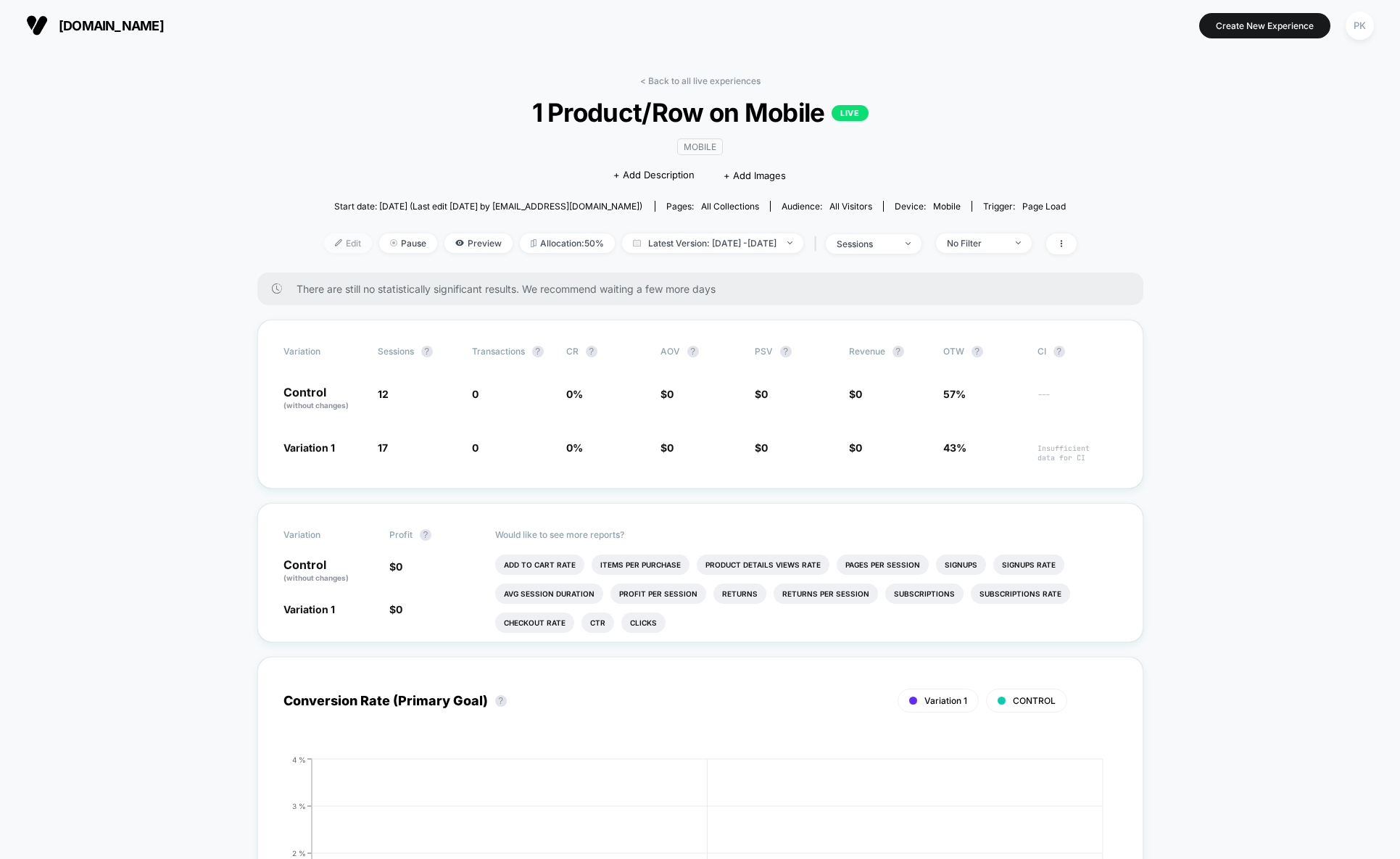
click at [328, 244] on span "Edit" at bounding box center [348, 243] width 48 height 20
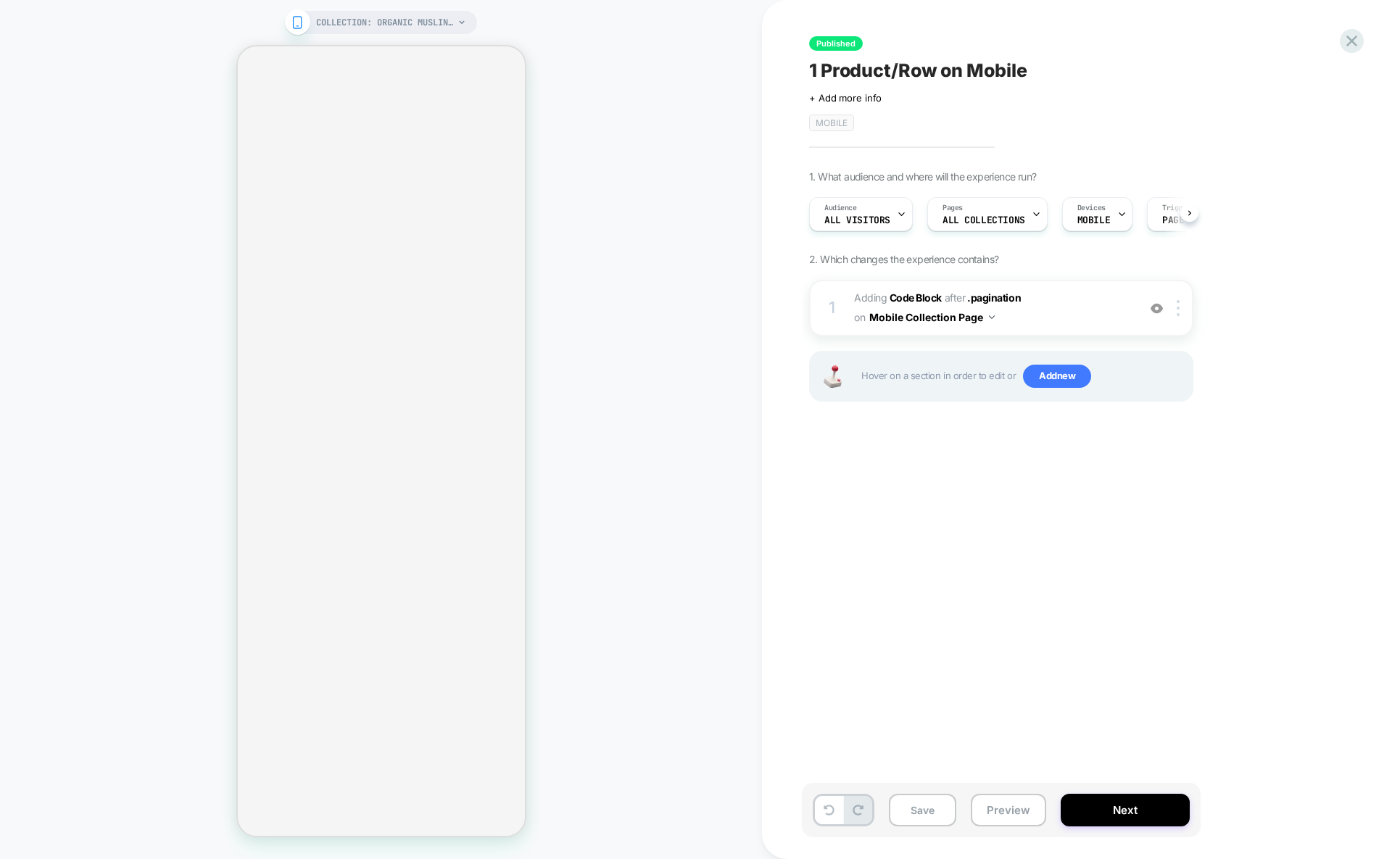
scroll to position [0, 1]
select select "******"
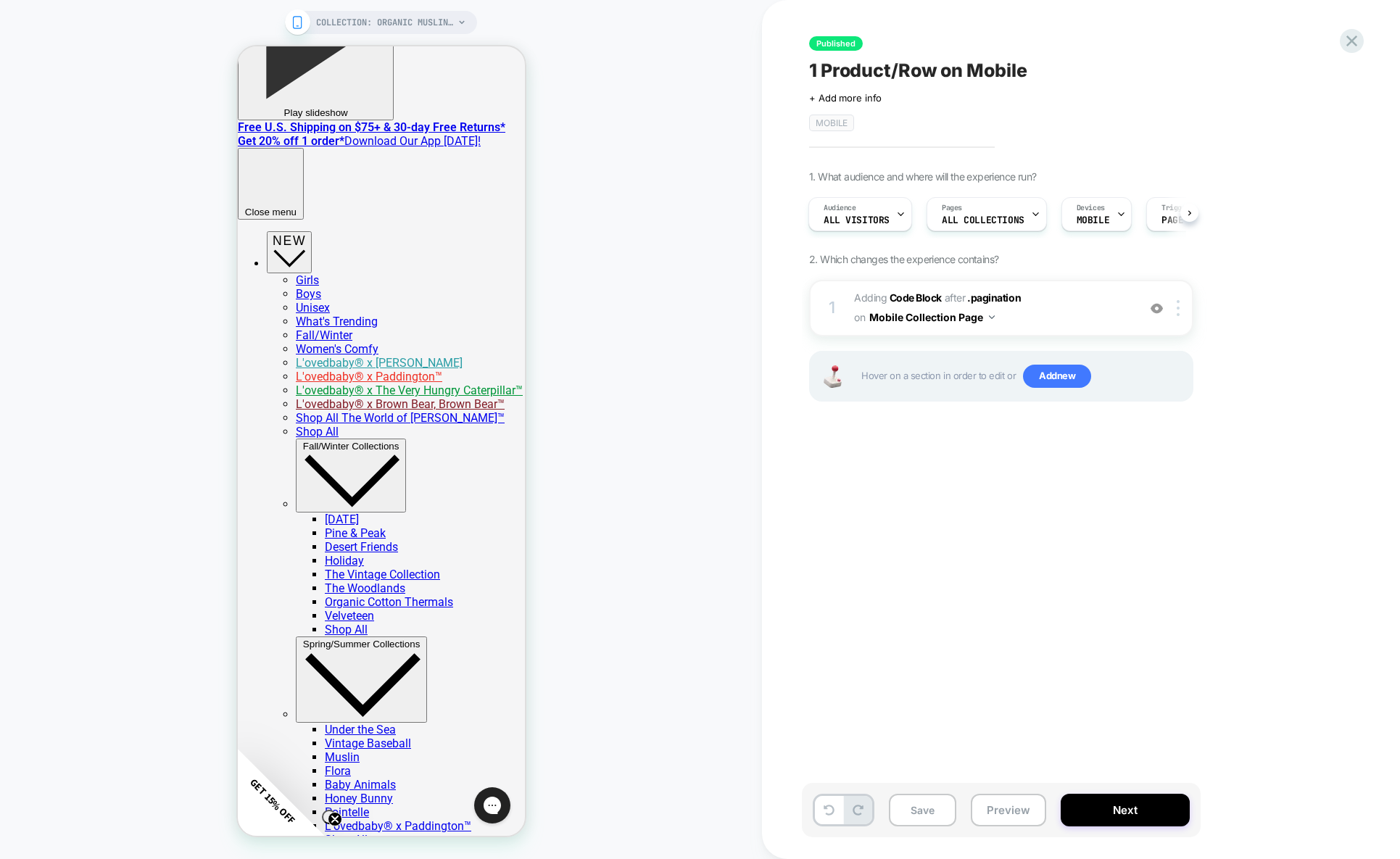
scroll to position [0, 0]
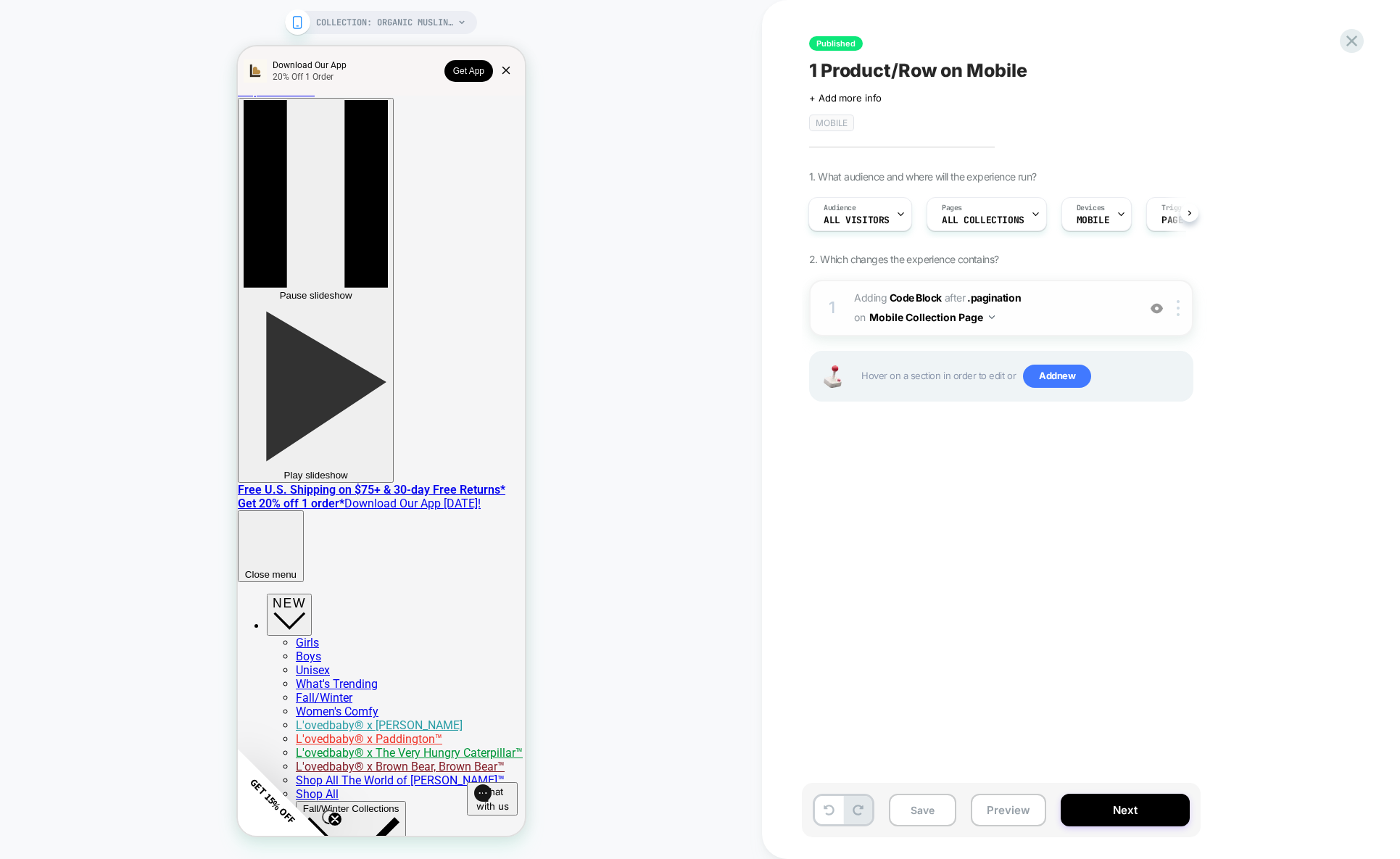
click at [1041, 302] on span "Adding Code Block AFTER .pagination .pagination on Mobile Collection Page" at bounding box center [992, 308] width 276 height 39
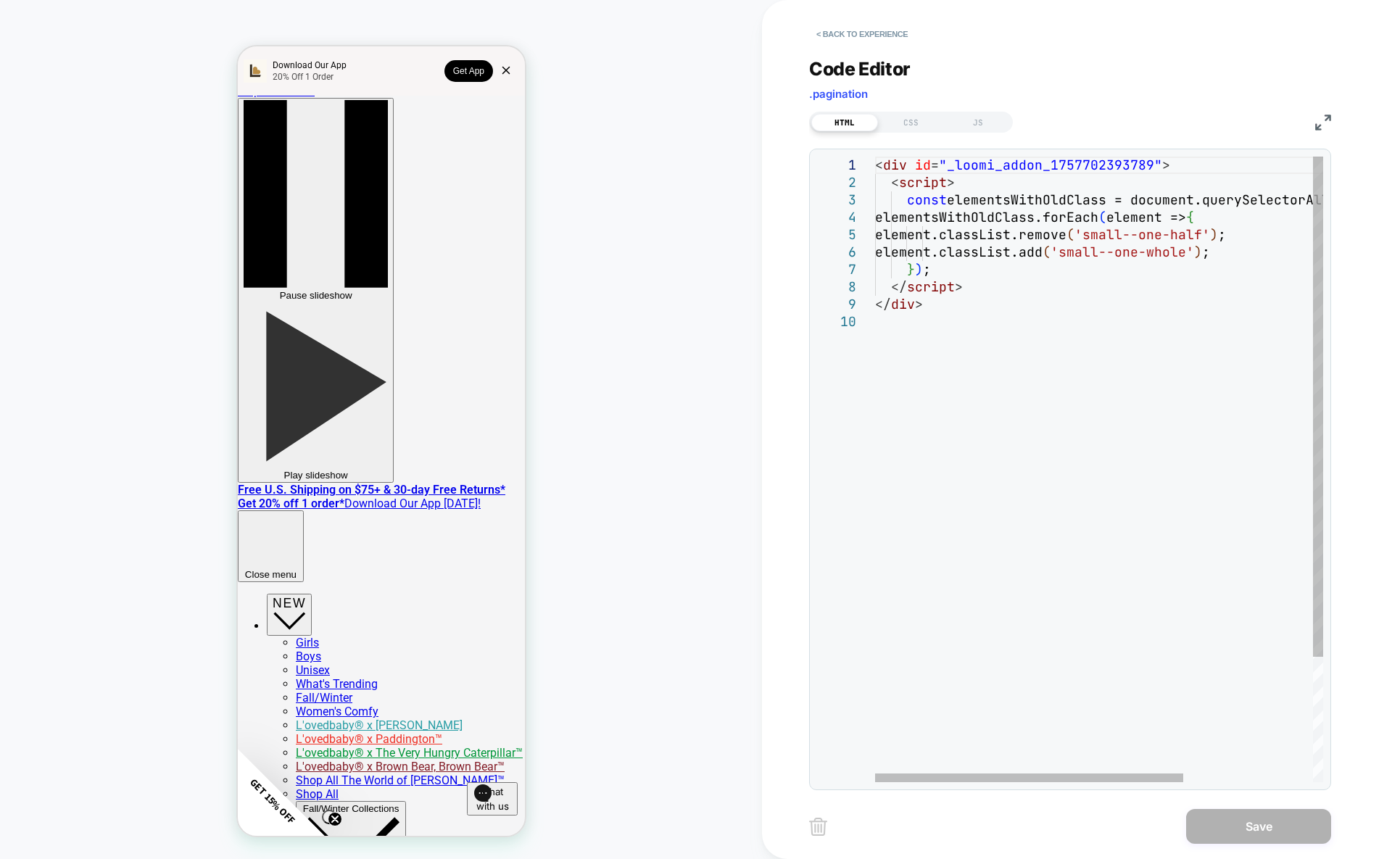
click at [1033, 295] on div "< div id = "_loomi_addon_1757702393789" > < script > const elementsWithOldClass…" at bounding box center [1193, 548] width 636 height 782
click at [916, 773] on div at bounding box center [1028, 777] width 308 height 9
click at [881, 26] on button "< Back to experience" at bounding box center [862, 34] width 106 height 23
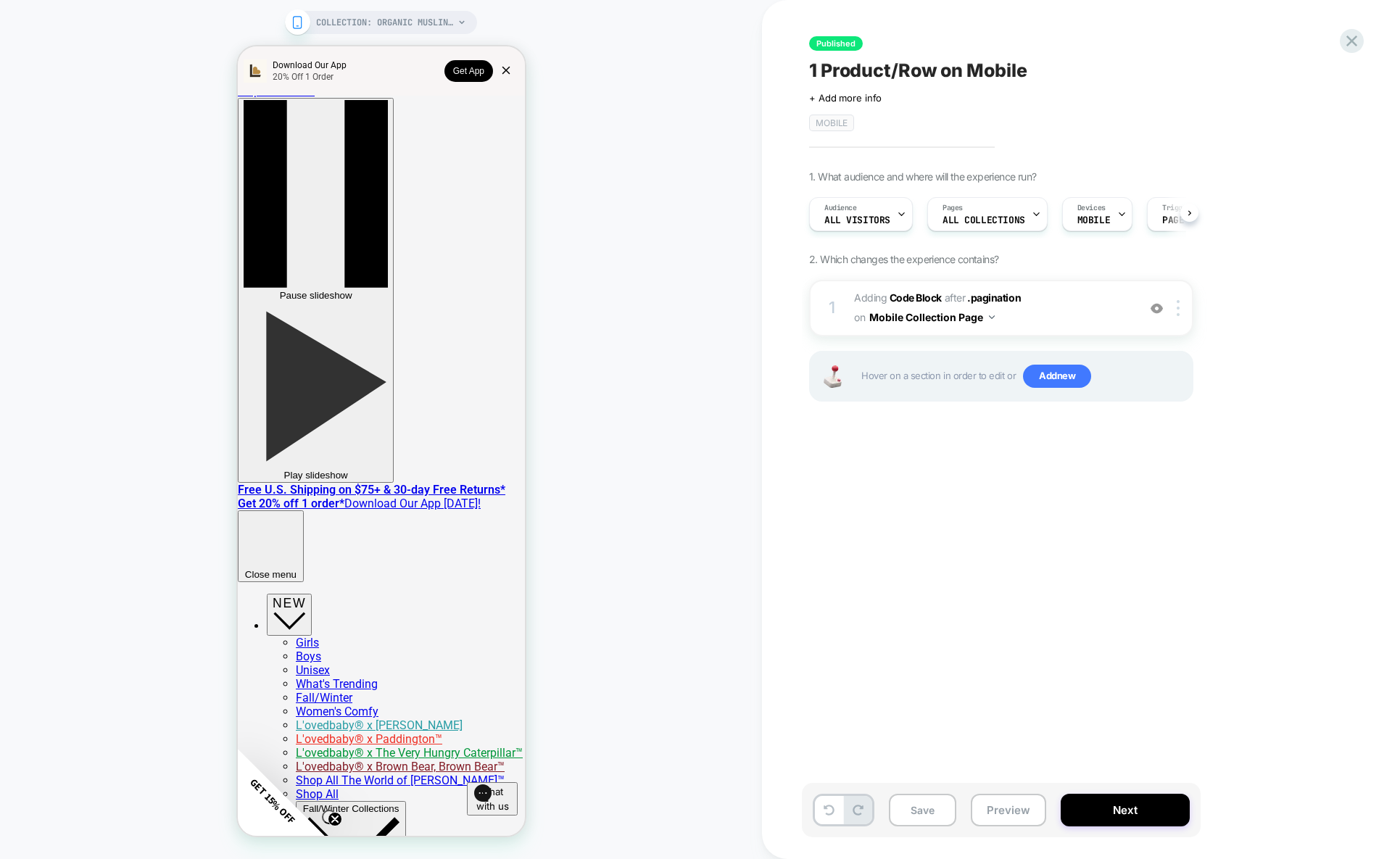
scroll to position [0, 1]
click at [1349, 47] on icon at bounding box center [1352, 41] width 20 height 20
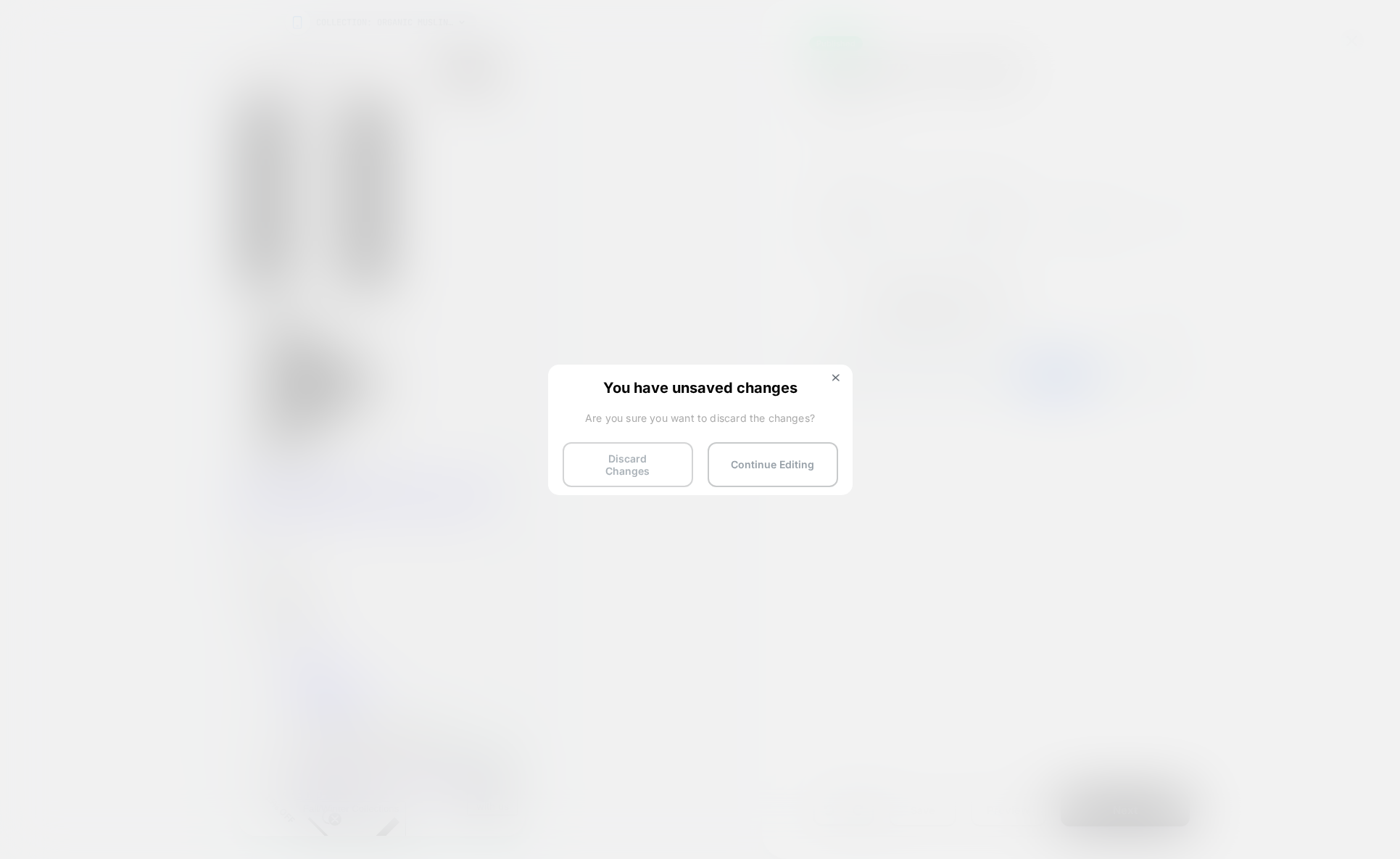
click at [662, 456] on button "Discard Changes" at bounding box center [628, 464] width 131 height 45
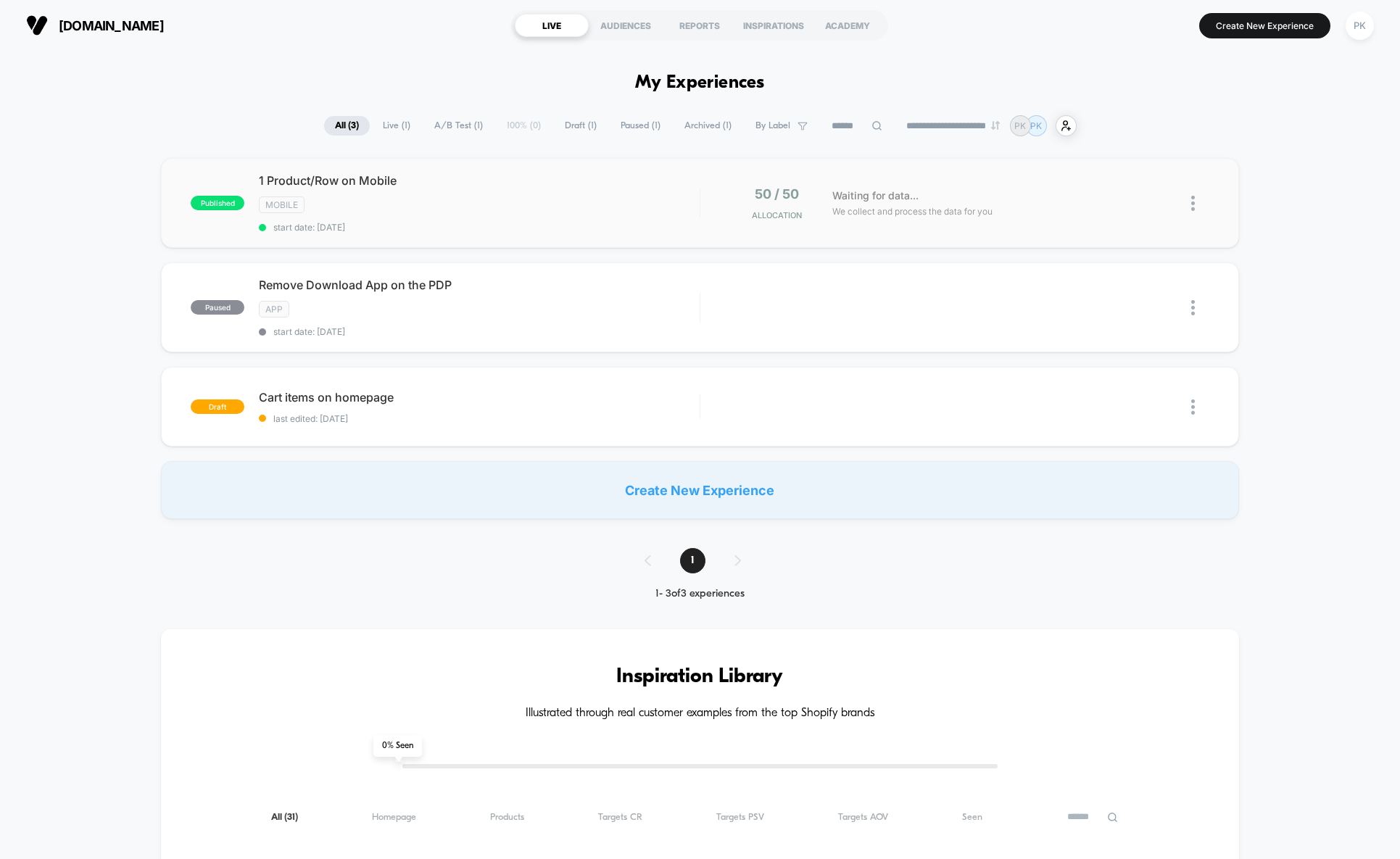
click at [1184, 197] on div at bounding box center [1181, 203] width 55 height 34
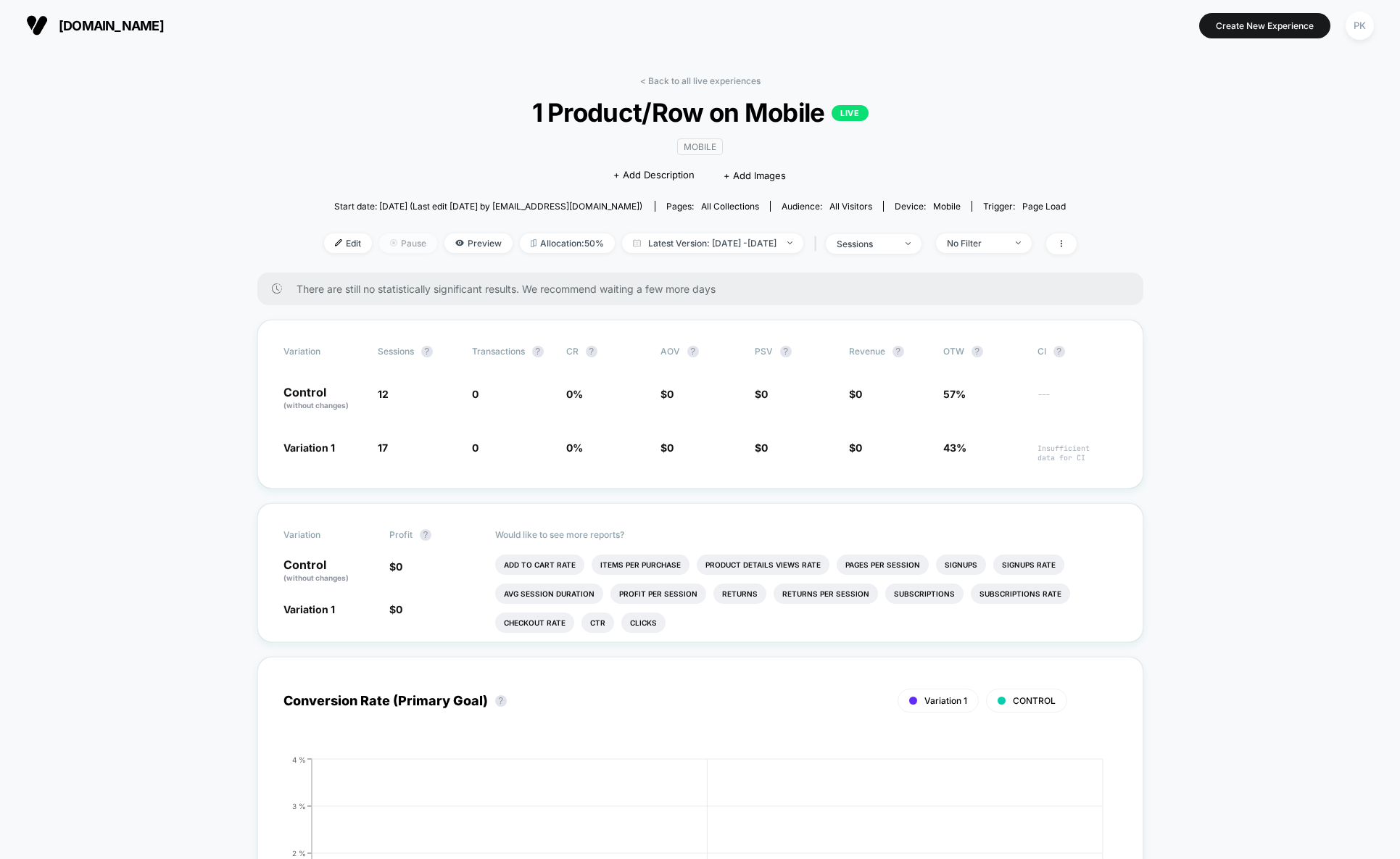
click at [379, 250] on span "Pause" at bounding box center [408, 243] width 58 height 20
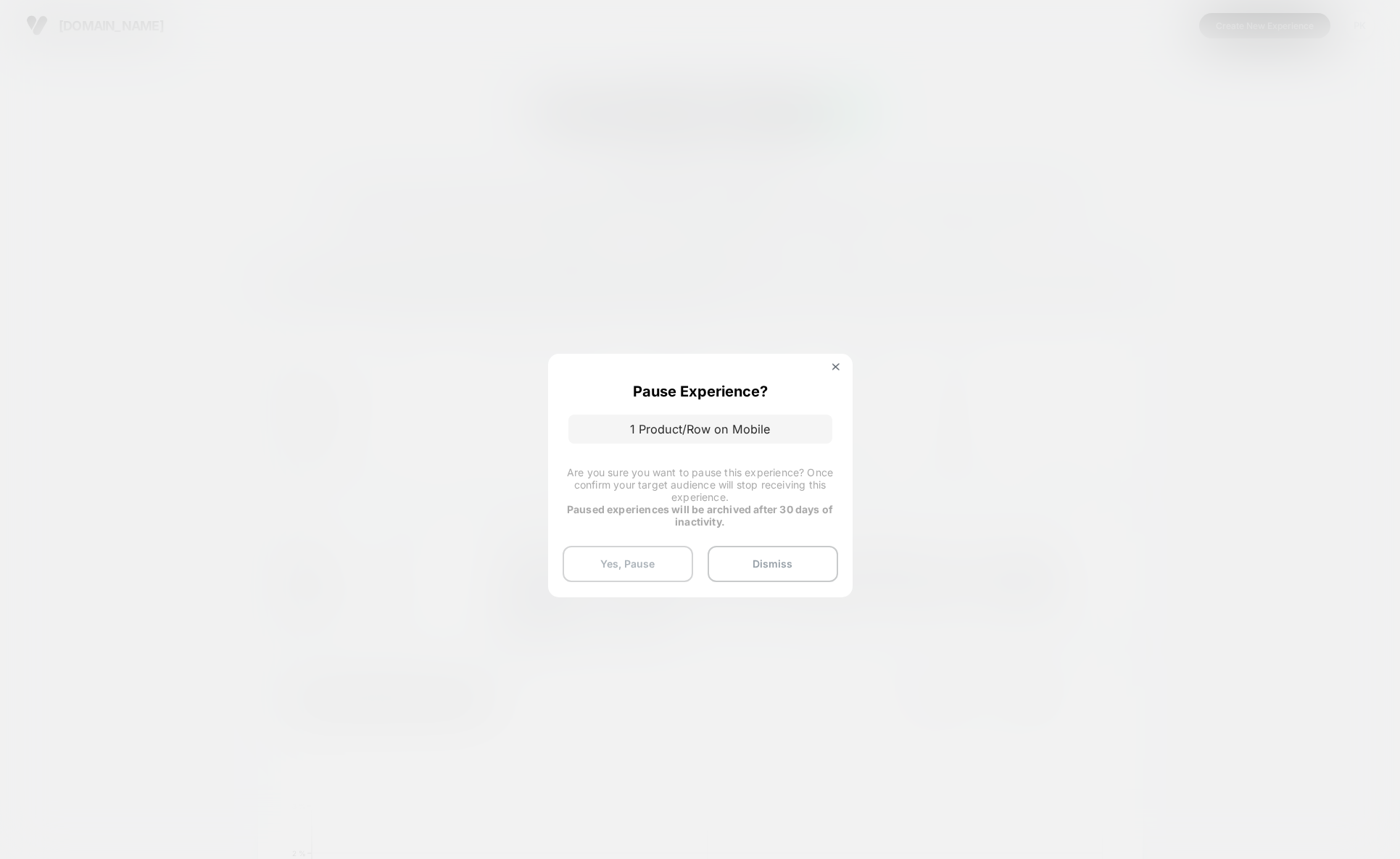
click at [661, 566] on button "Yes, Pause" at bounding box center [628, 563] width 131 height 36
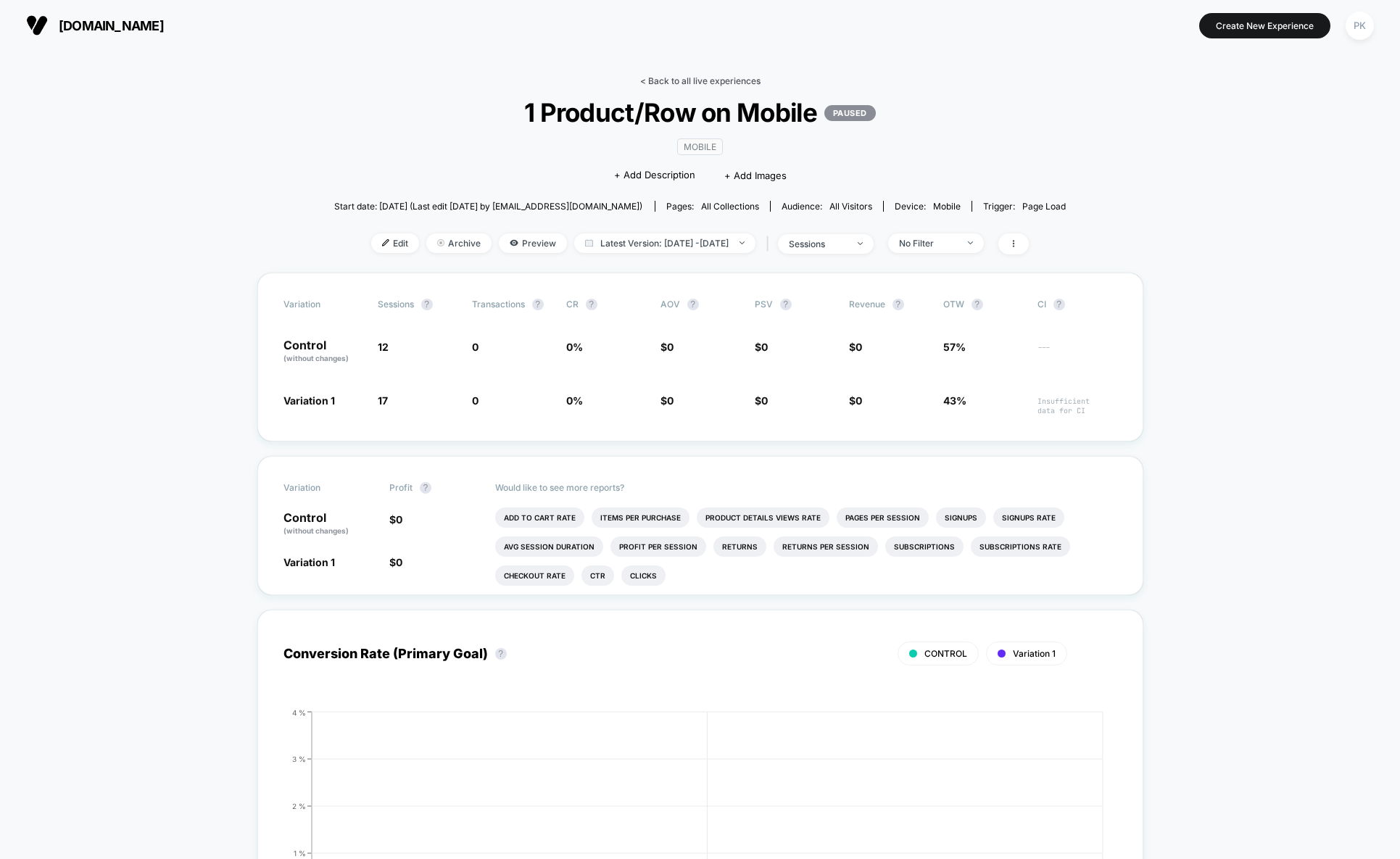
click at [674, 81] on link "< Back to all live experiences" at bounding box center [700, 80] width 120 height 11
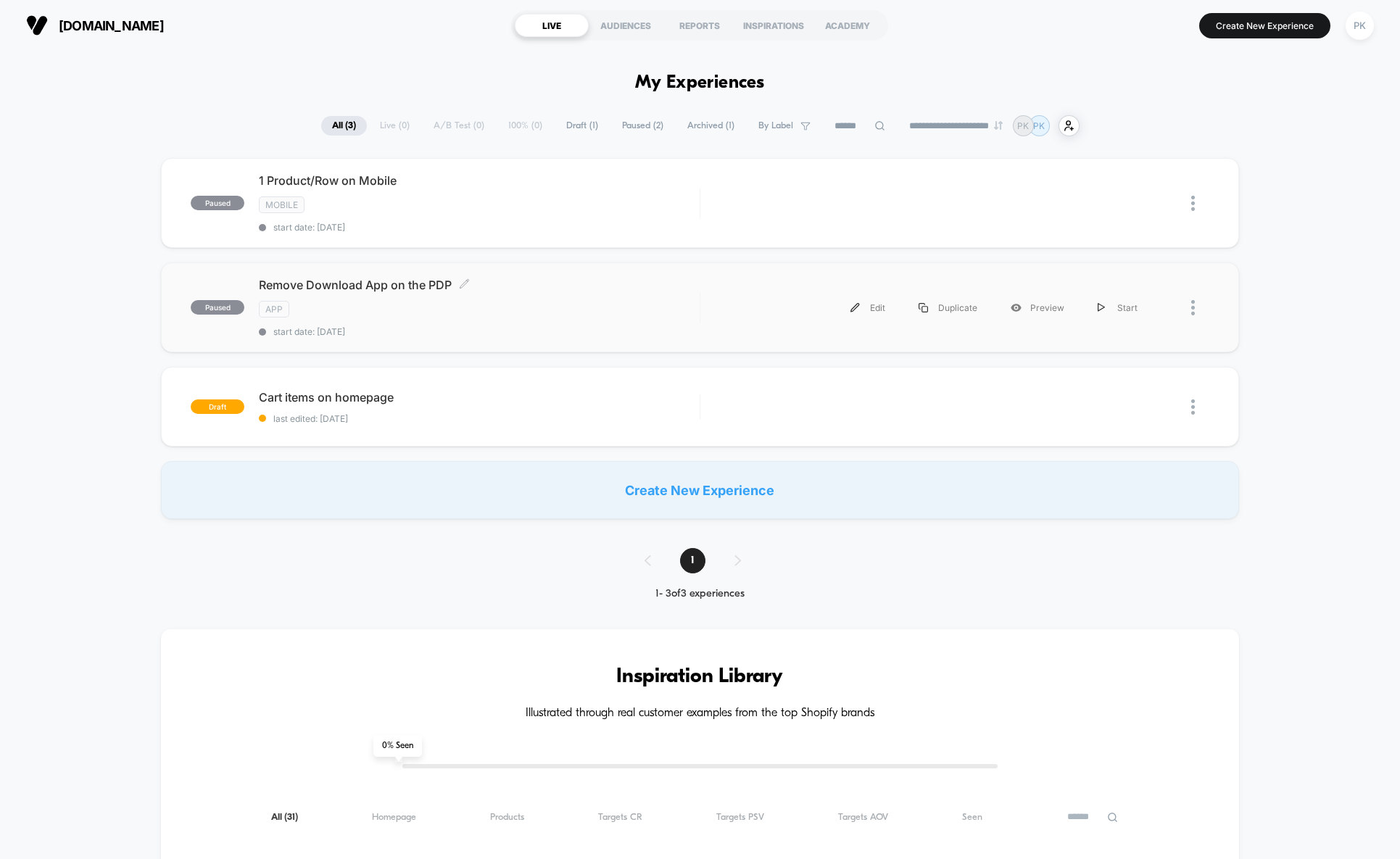
click at [405, 291] on span "Remove Download App on the PDP Click to edit experience details" at bounding box center [479, 285] width 441 height 15
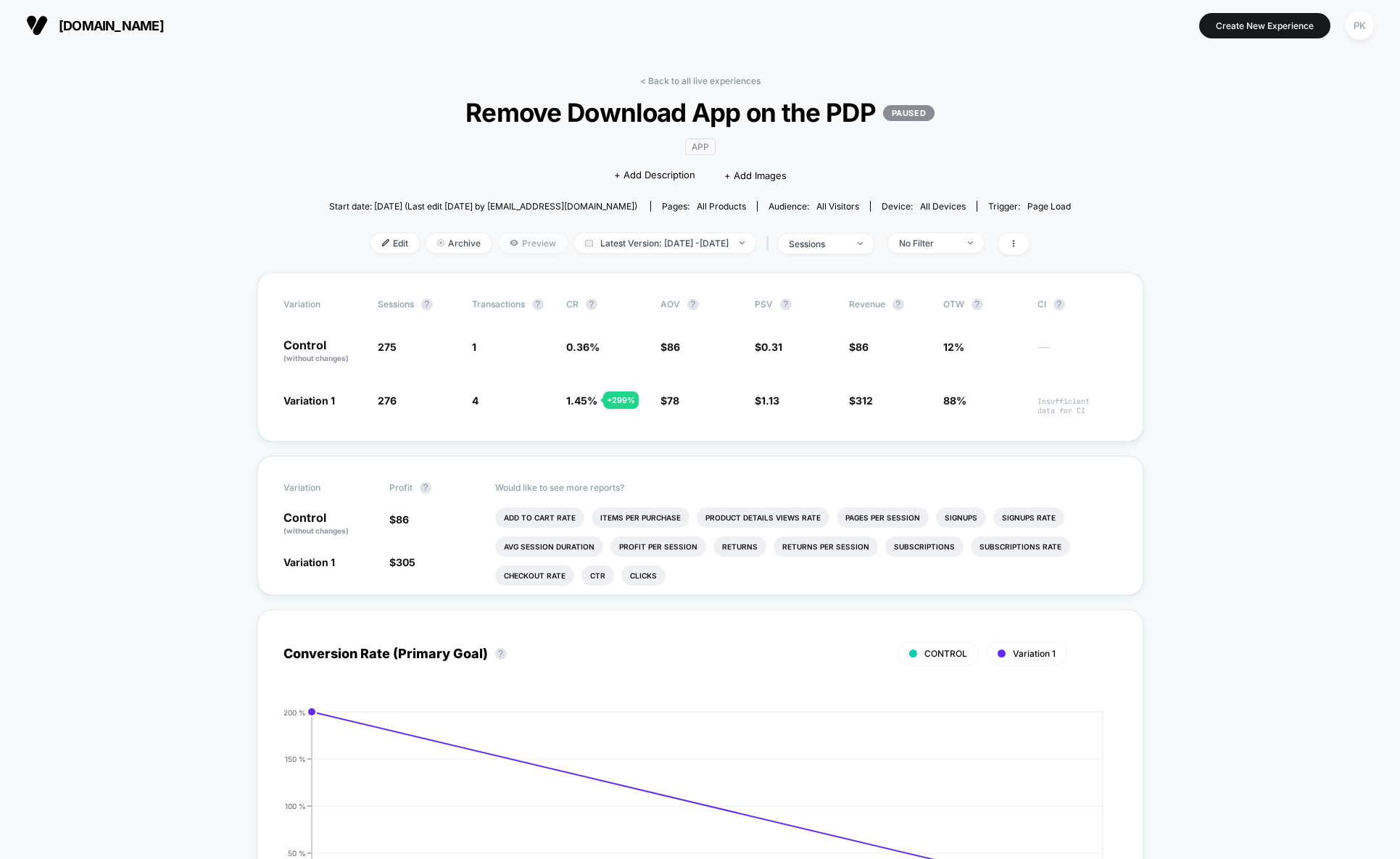
click at [519, 249] on span "Preview" at bounding box center [533, 243] width 68 height 20
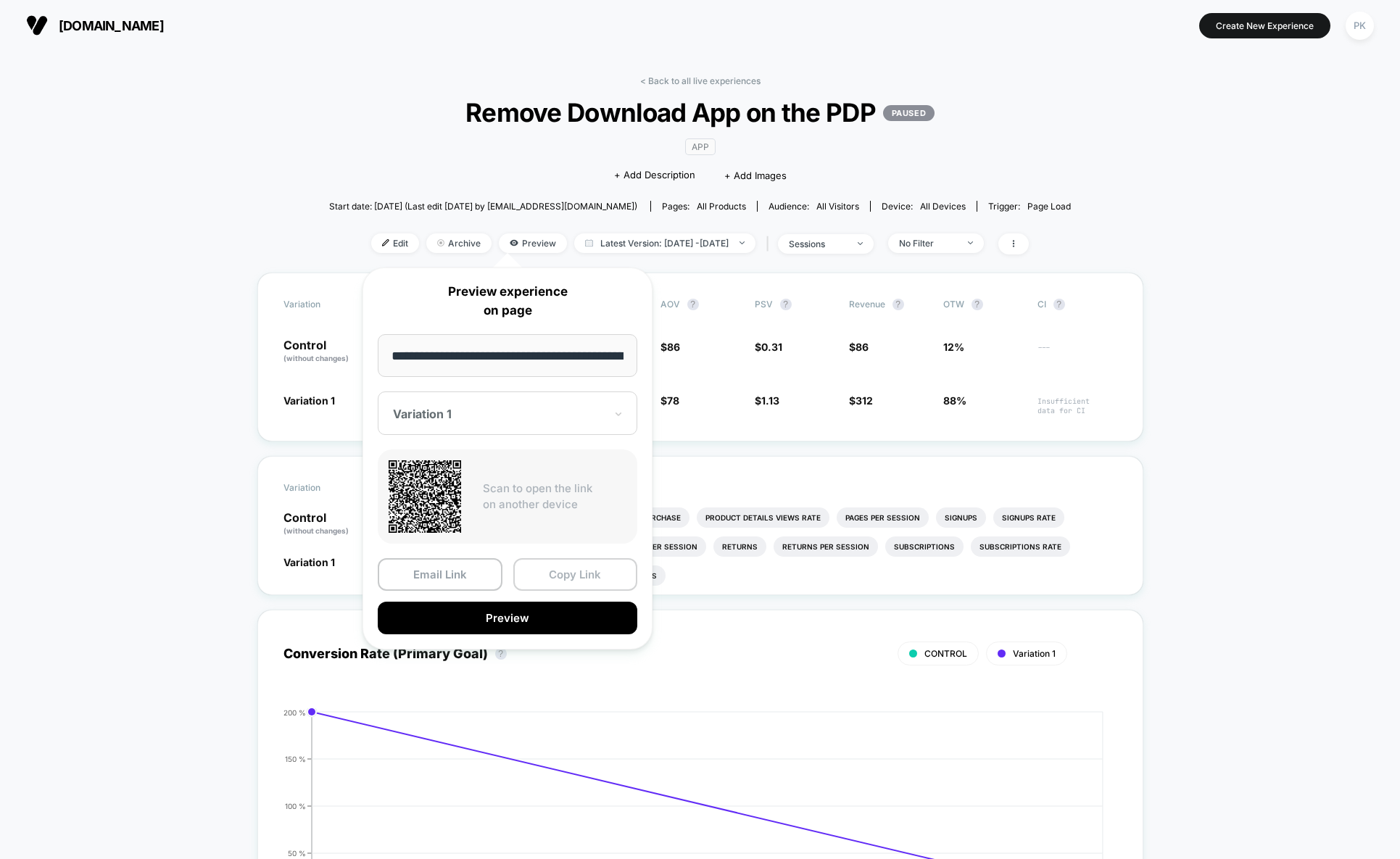
click at [537, 574] on button "Copy Link" at bounding box center [575, 574] width 125 height 33
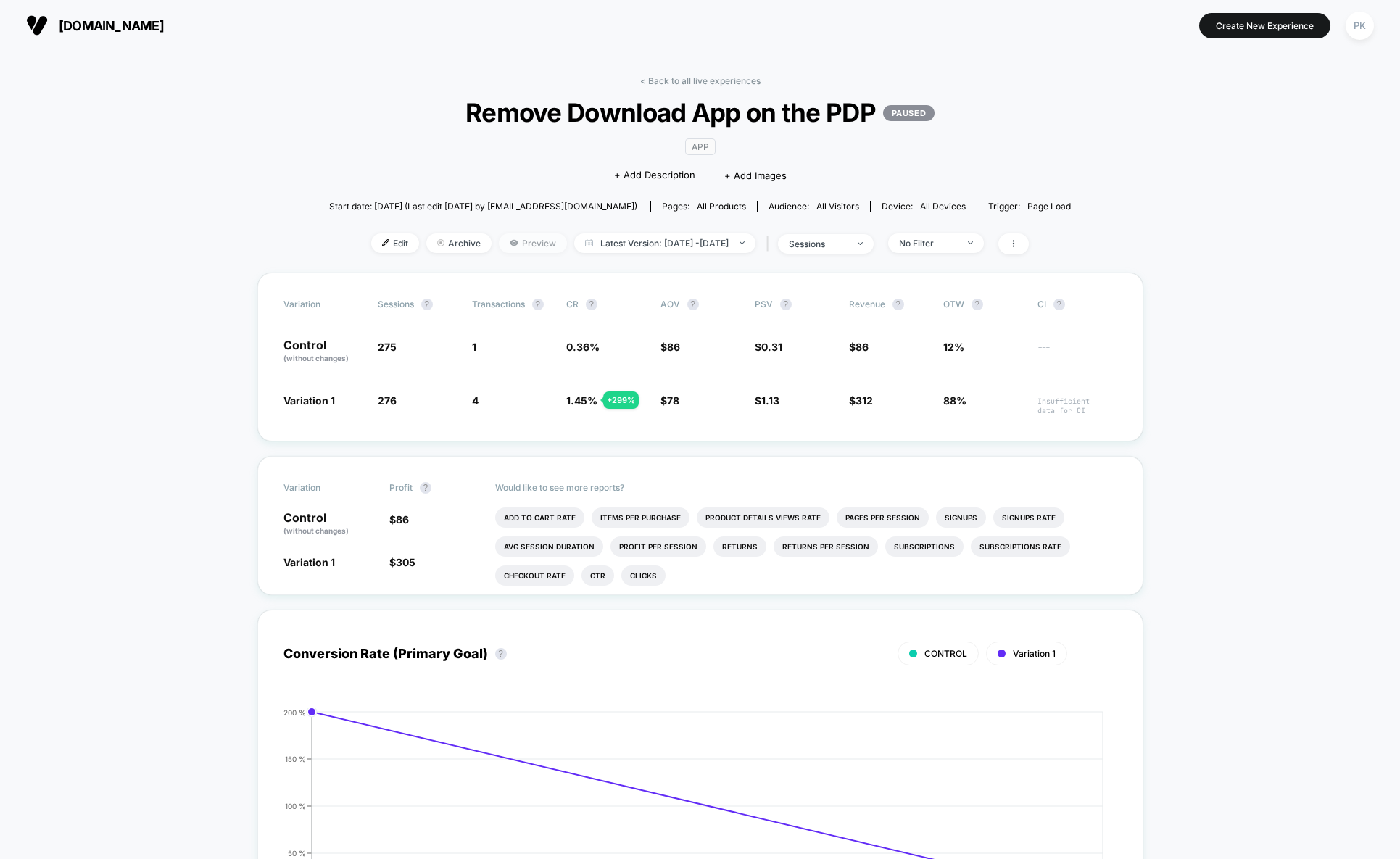
click at [519, 250] on span "Preview" at bounding box center [533, 243] width 68 height 20
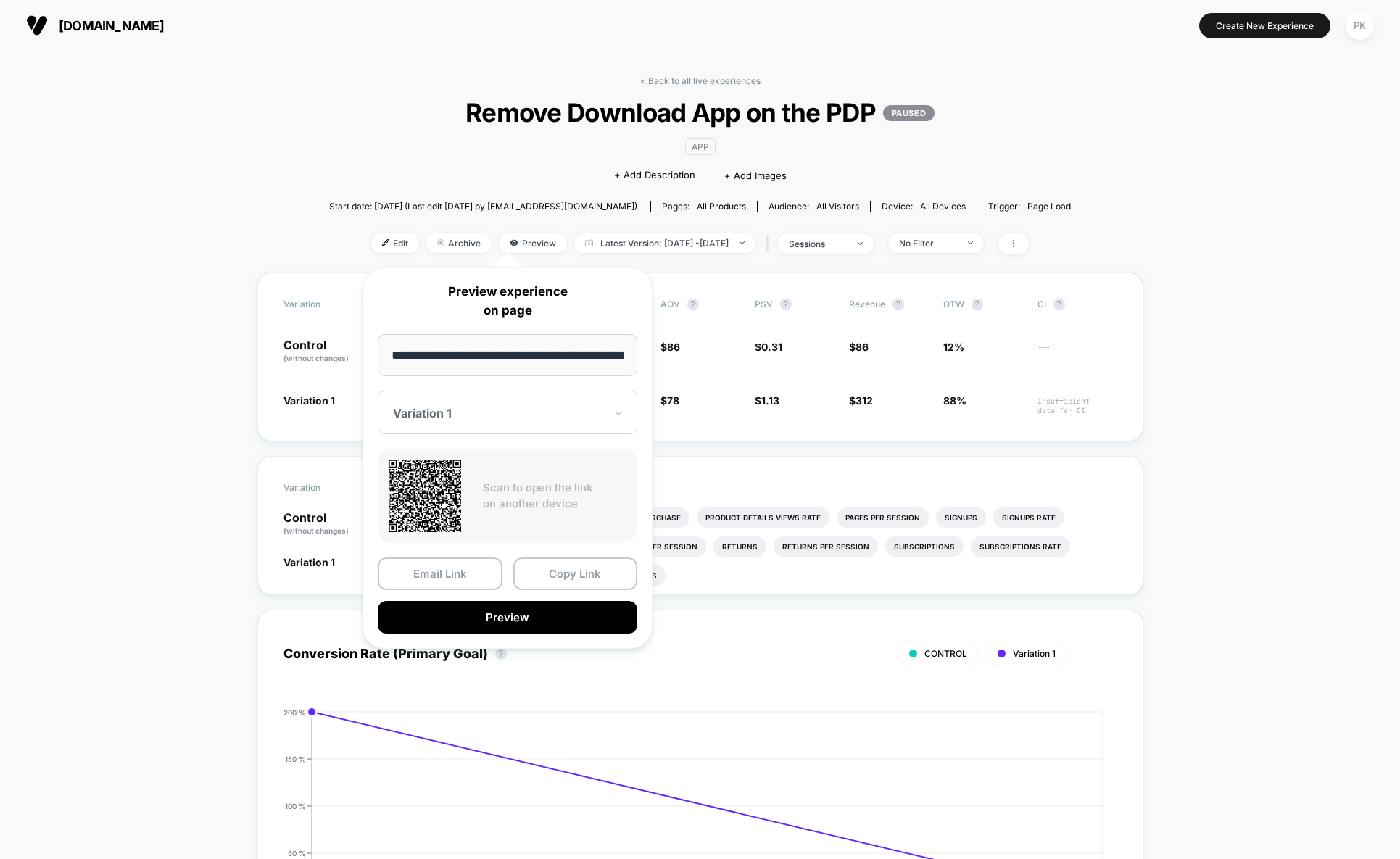
scroll to position [0, 238]
click at [515, 412] on div at bounding box center [498, 414] width 212 height 15
click at [507, 490] on div "CONTROL" at bounding box center [507, 490] width 245 height 26
click at [532, 583] on button "Copy Link" at bounding box center [575, 574] width 125 height 33
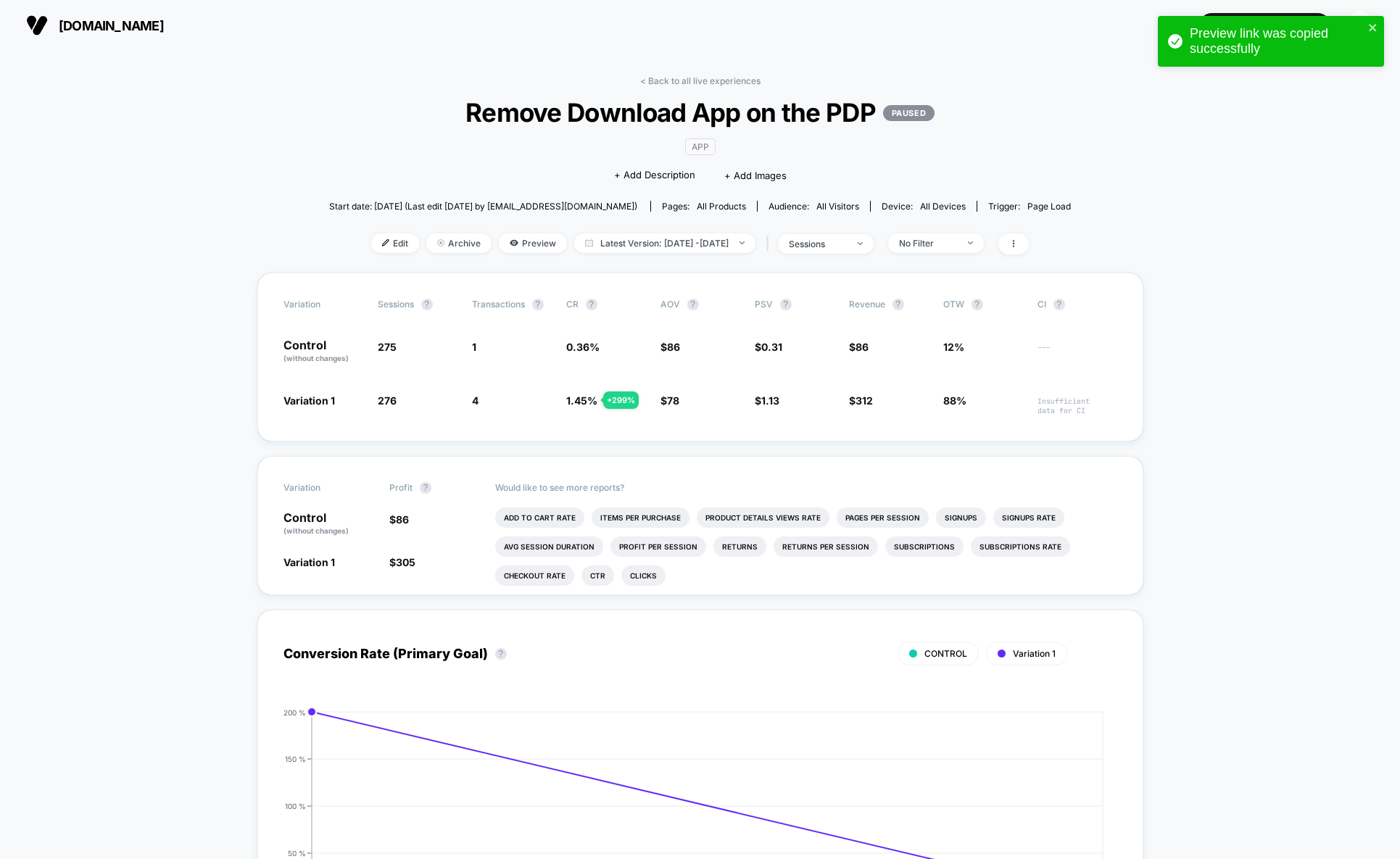
click at [728, 79] on link "< Back to all live experiences" at bounding box center [700, 80] width 120 height 11
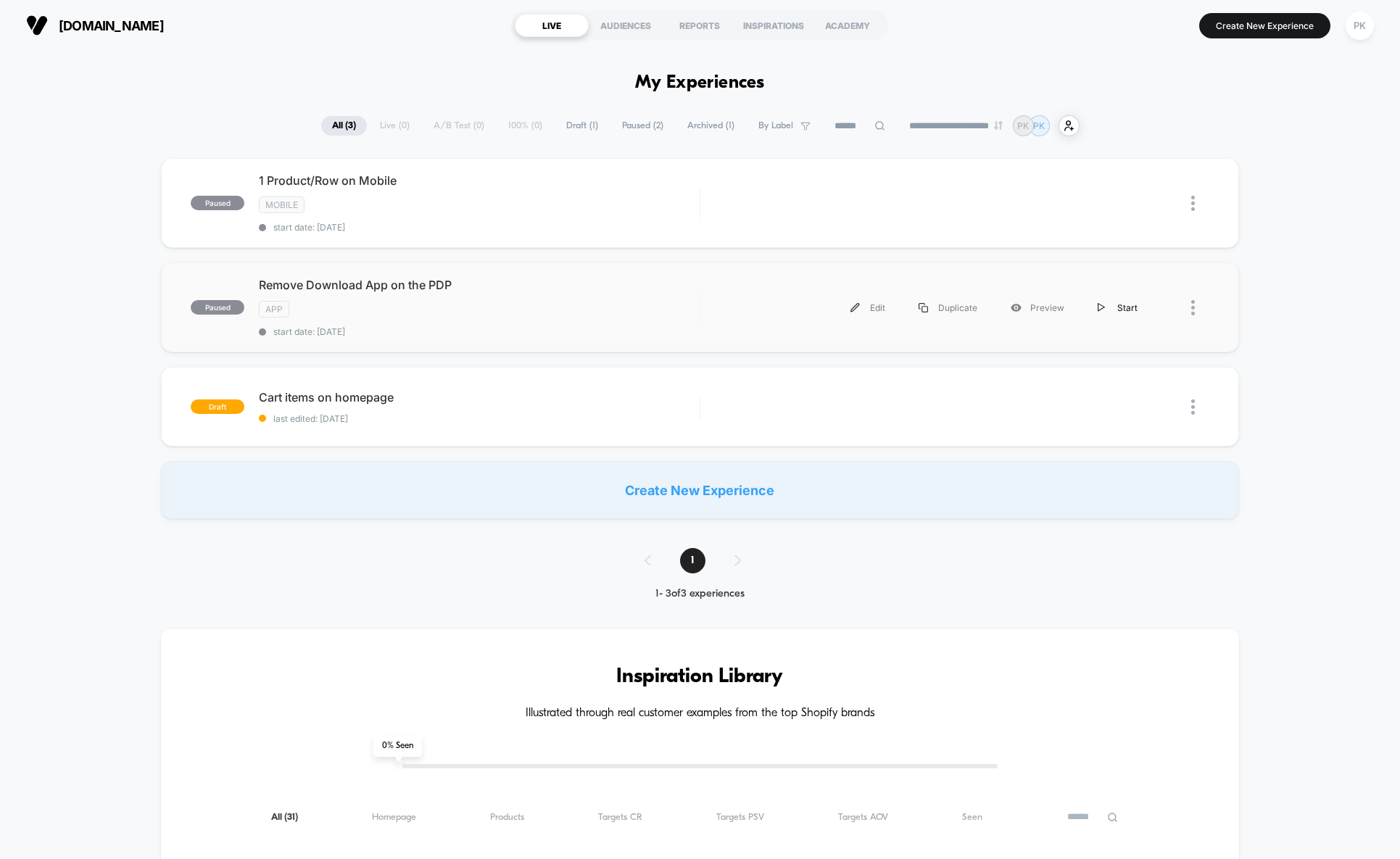
click at [1122, 308] on div "Start" at bounding box center [1117, 308] width 74 height 33
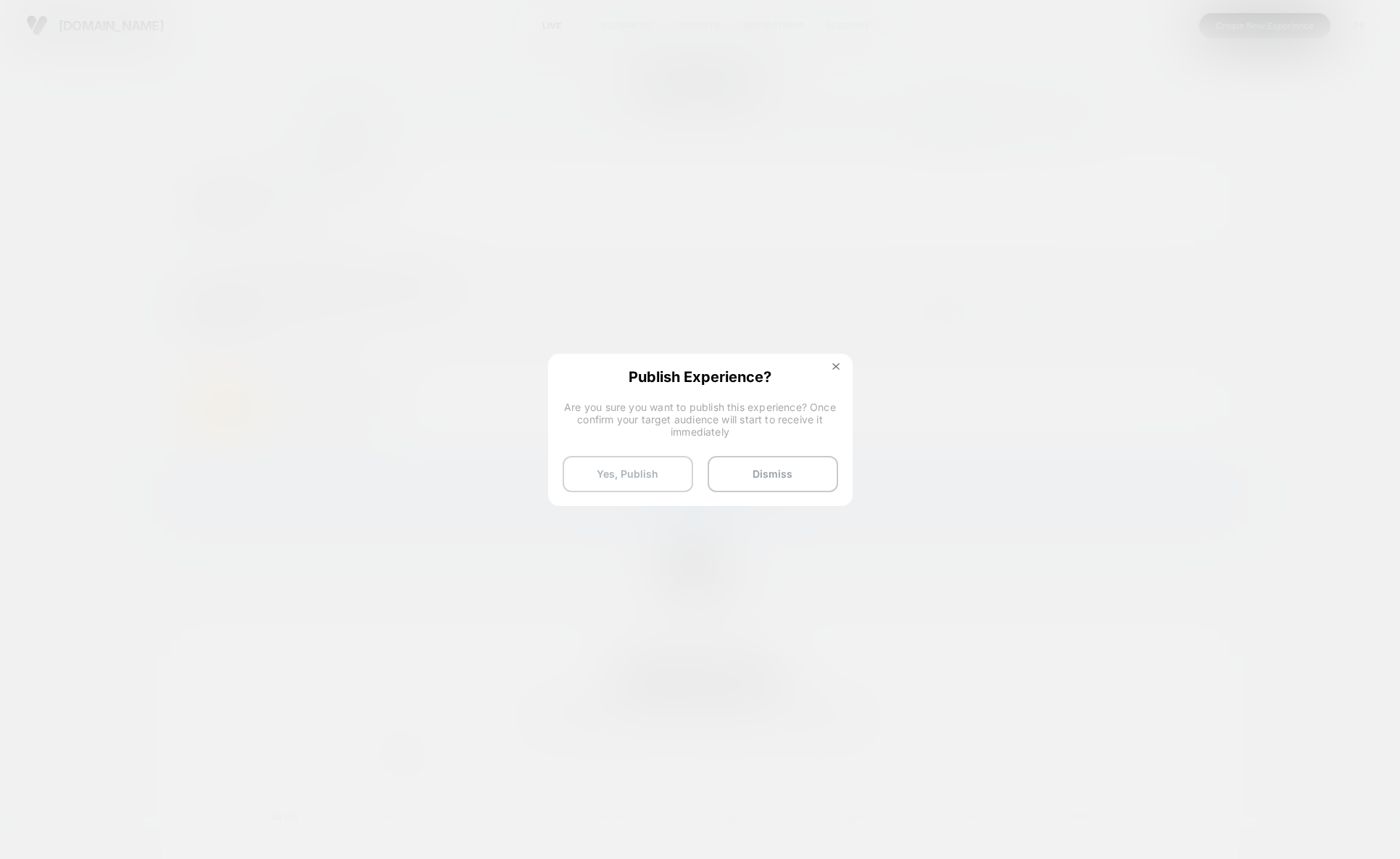
click at [674, 483] on button "Yes, Publish" at bounding box center [628, 474] width 131 height 36
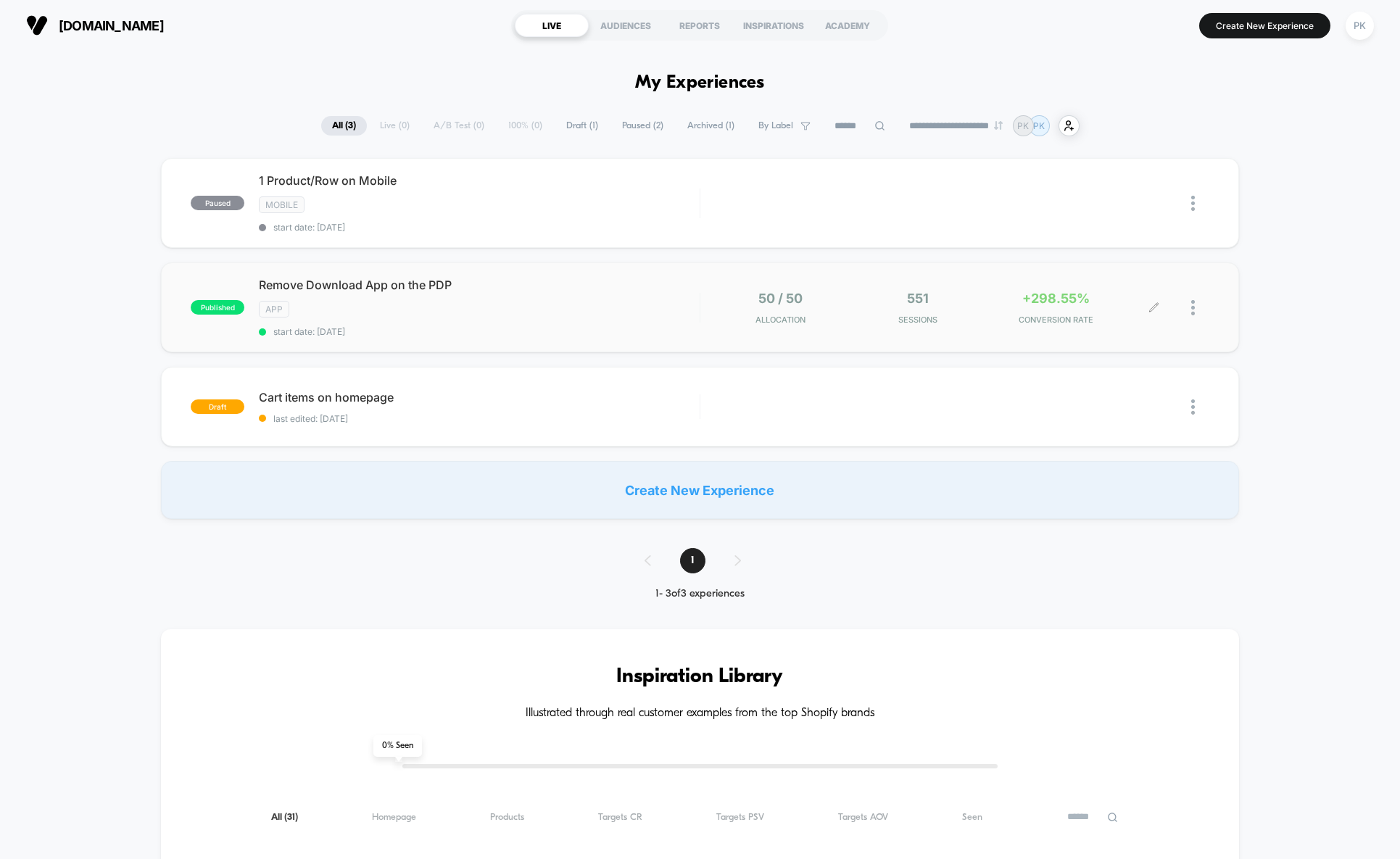
click at [1188, 313] on div at bounding box center [1181, 308] width 55 height 34
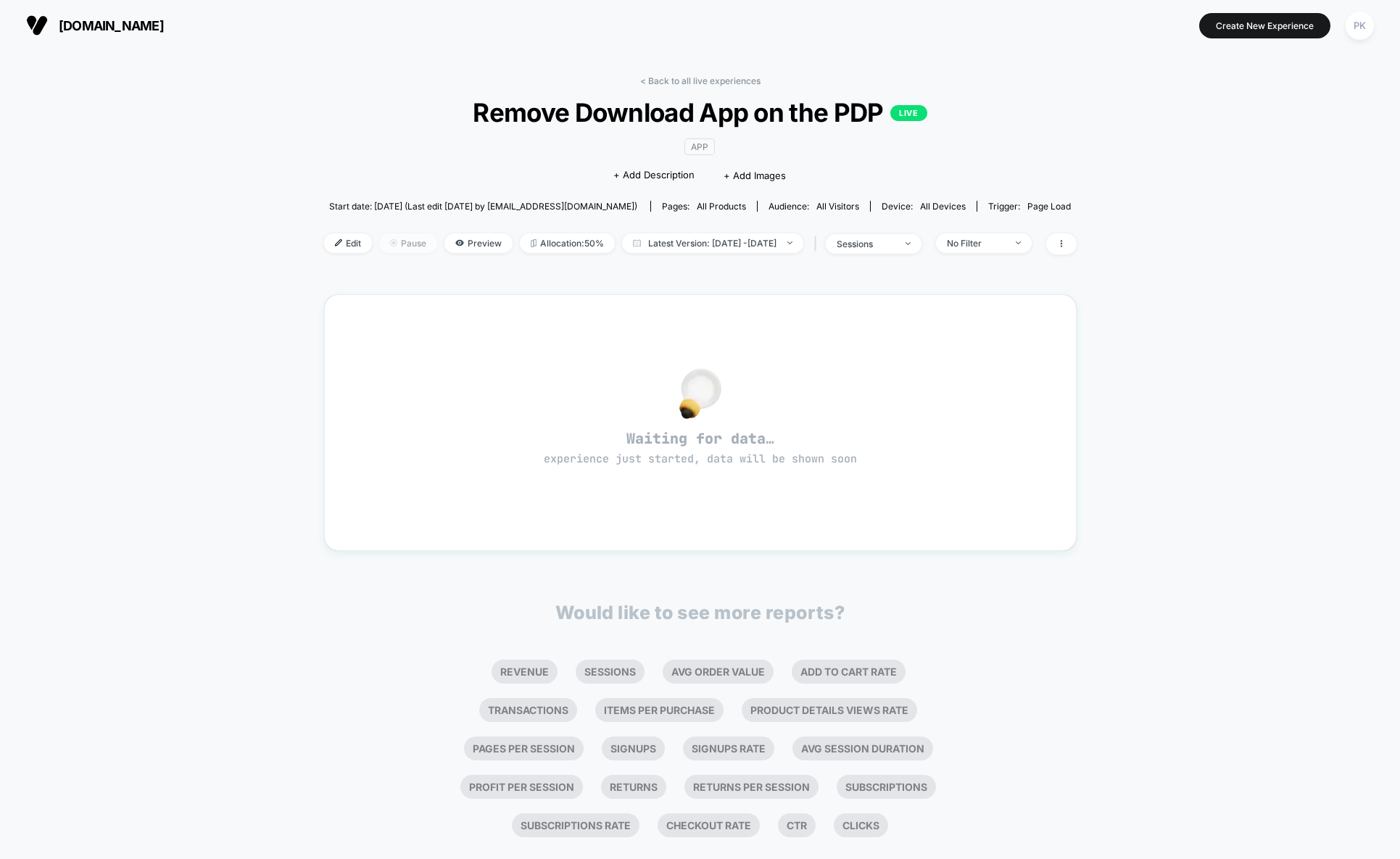
click at [400, 245] on span "Pause" at bounding box center [408, 243] width 58 height 20
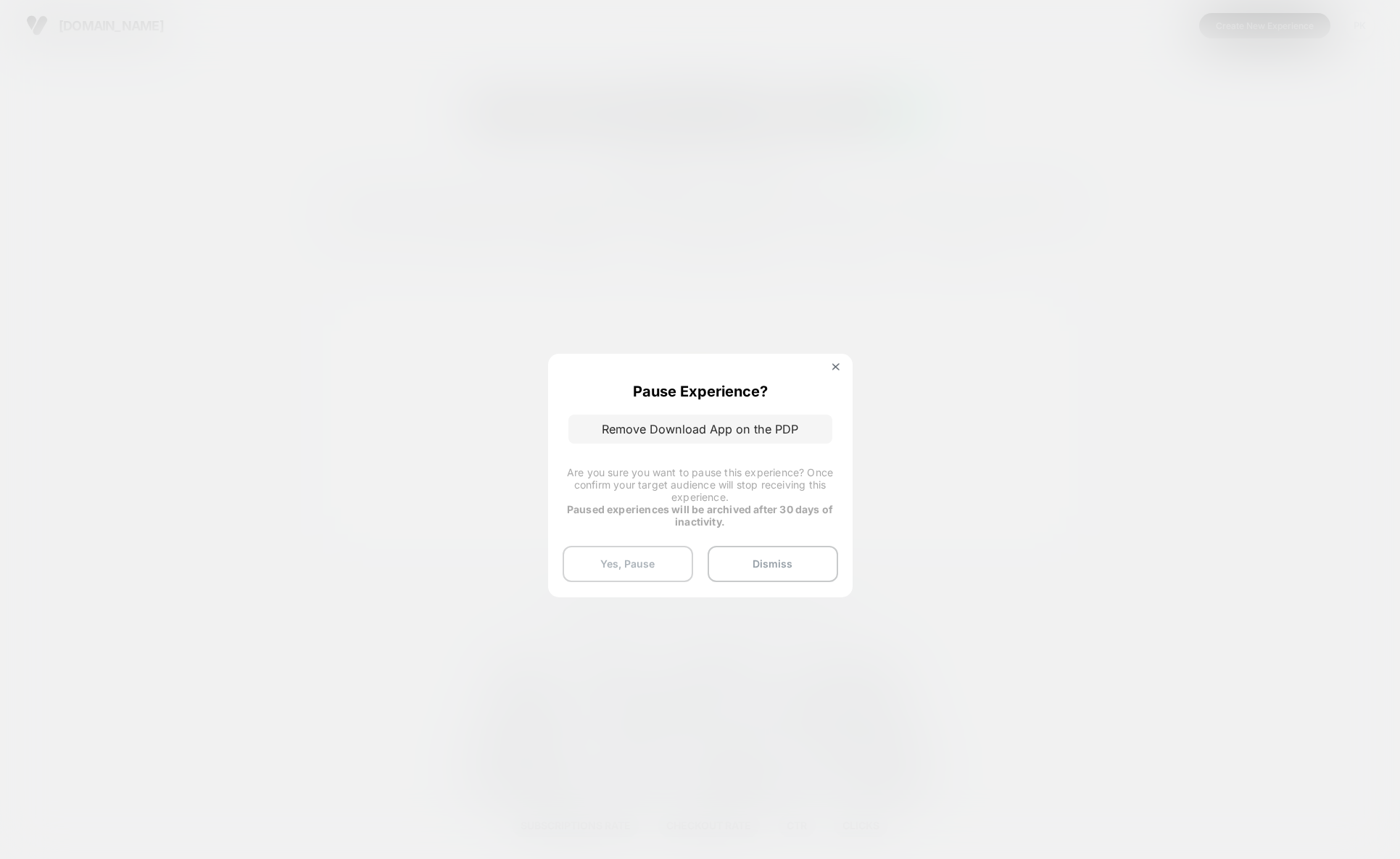
click at [671, 554] on button "Yes, Pause" at bounding box center [628, 563] width 131 height 36
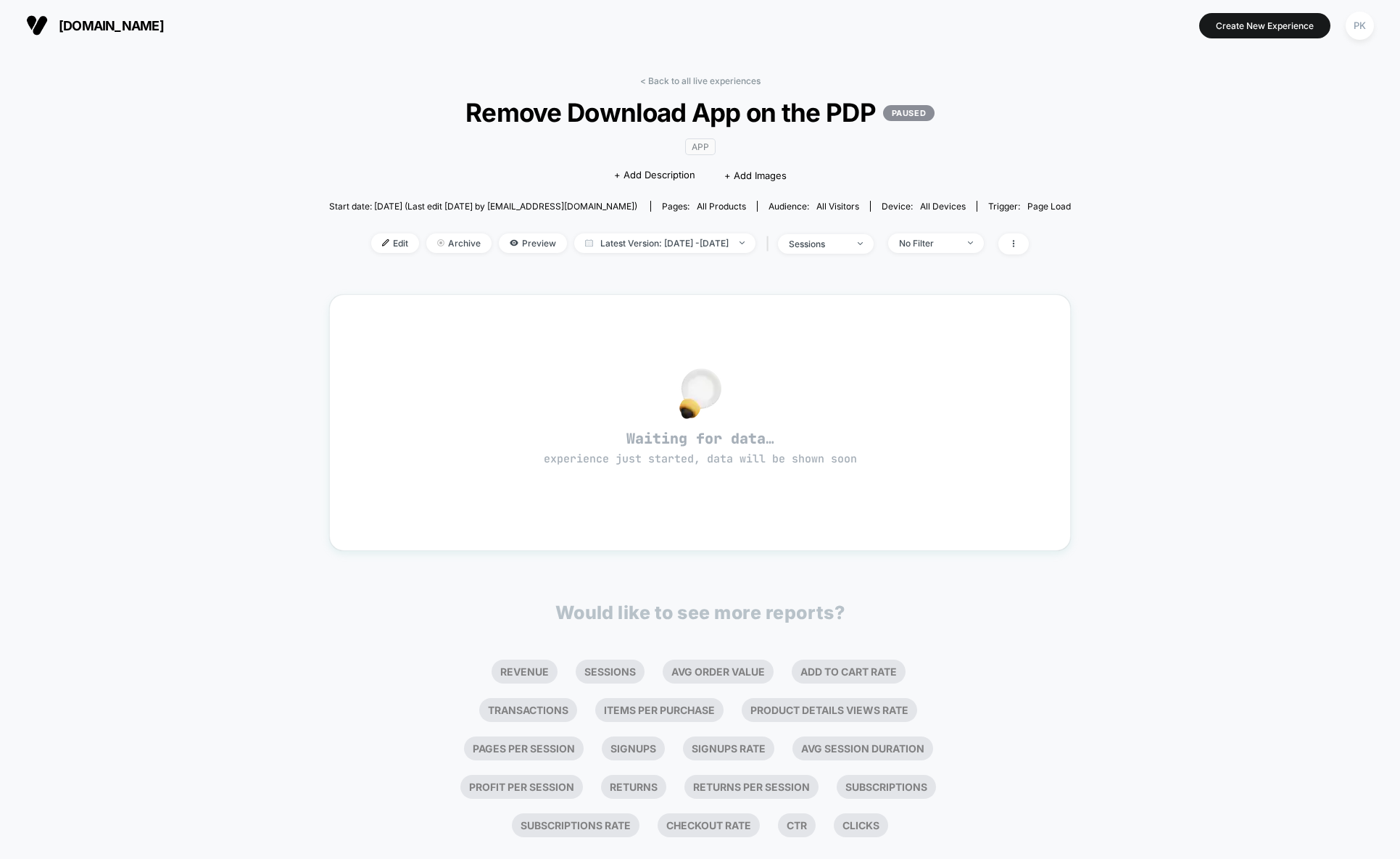
click at [1187, 160] on div "< Back to all live experiences Remove Download App on the PDP PAUSED App Click …" at bounding box center [700, 469] width 1400 height 837
click at [329, 132] on div "< Back to all live experiences Remove Download App on the PDP PAUSED App Click …" at bounding box center [700, 173] width 742 height 197
click at [145, 18] on span "[DOMAIN_NAME]" at bounding box center [111, 25] width 105 height 16
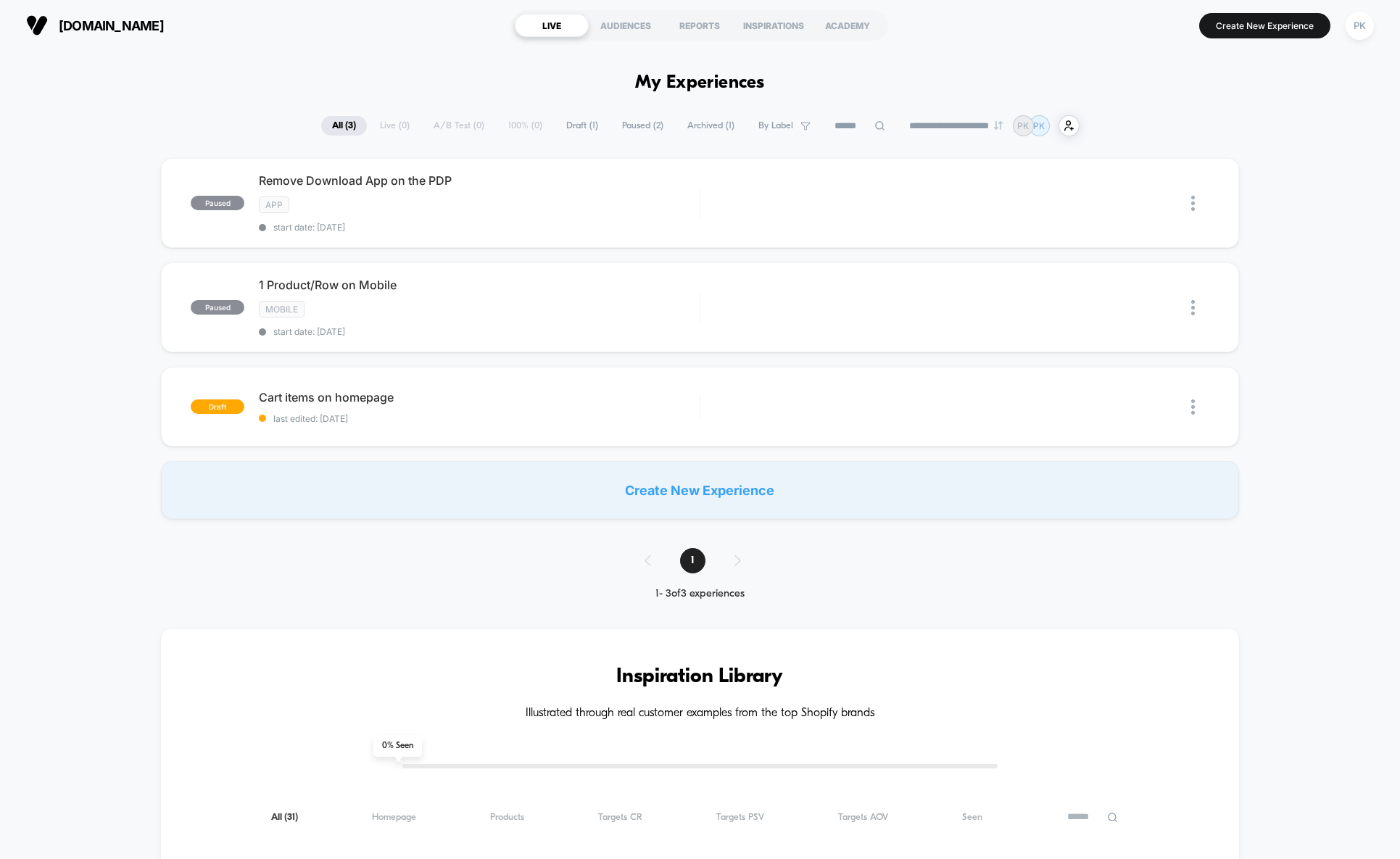
click at [1318, 184] on div "paused Remove Download App on the PDP App start date: [DATE] Edit Duplicate Pre…" at bounding box center [700, 338] width 1400 height 361
drag, startPoint x: 900, startPoint y: 204, endPoint x: 899, endPoint y: 216, distance: 12.0
click at [900, 204] on div "Edit" at bounding box center [867, 203] width 68 height 33
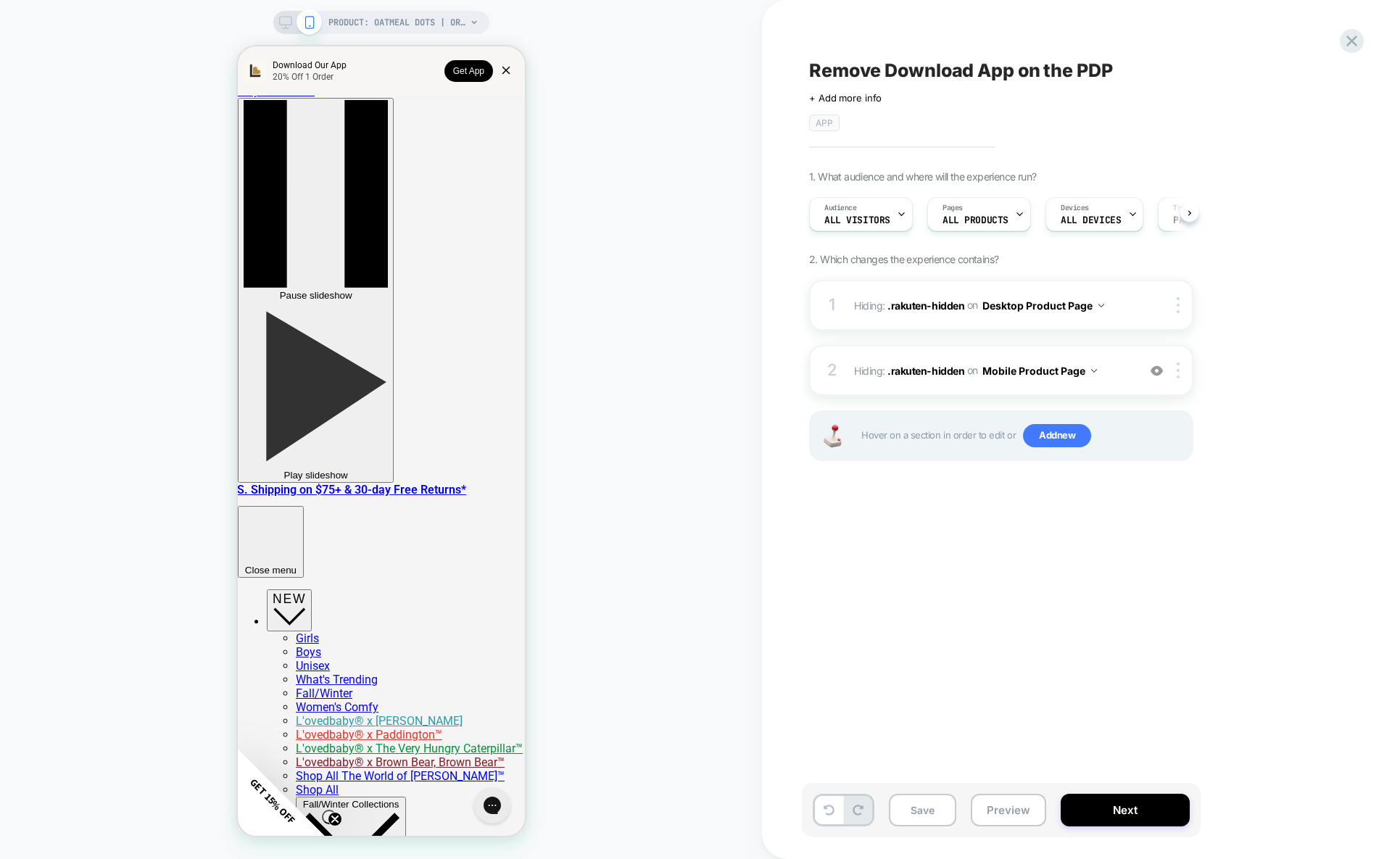
scroll to position [0, 1]
click at [1358, 46] on icon at bounding box center [1352, 41] width 20 height 20
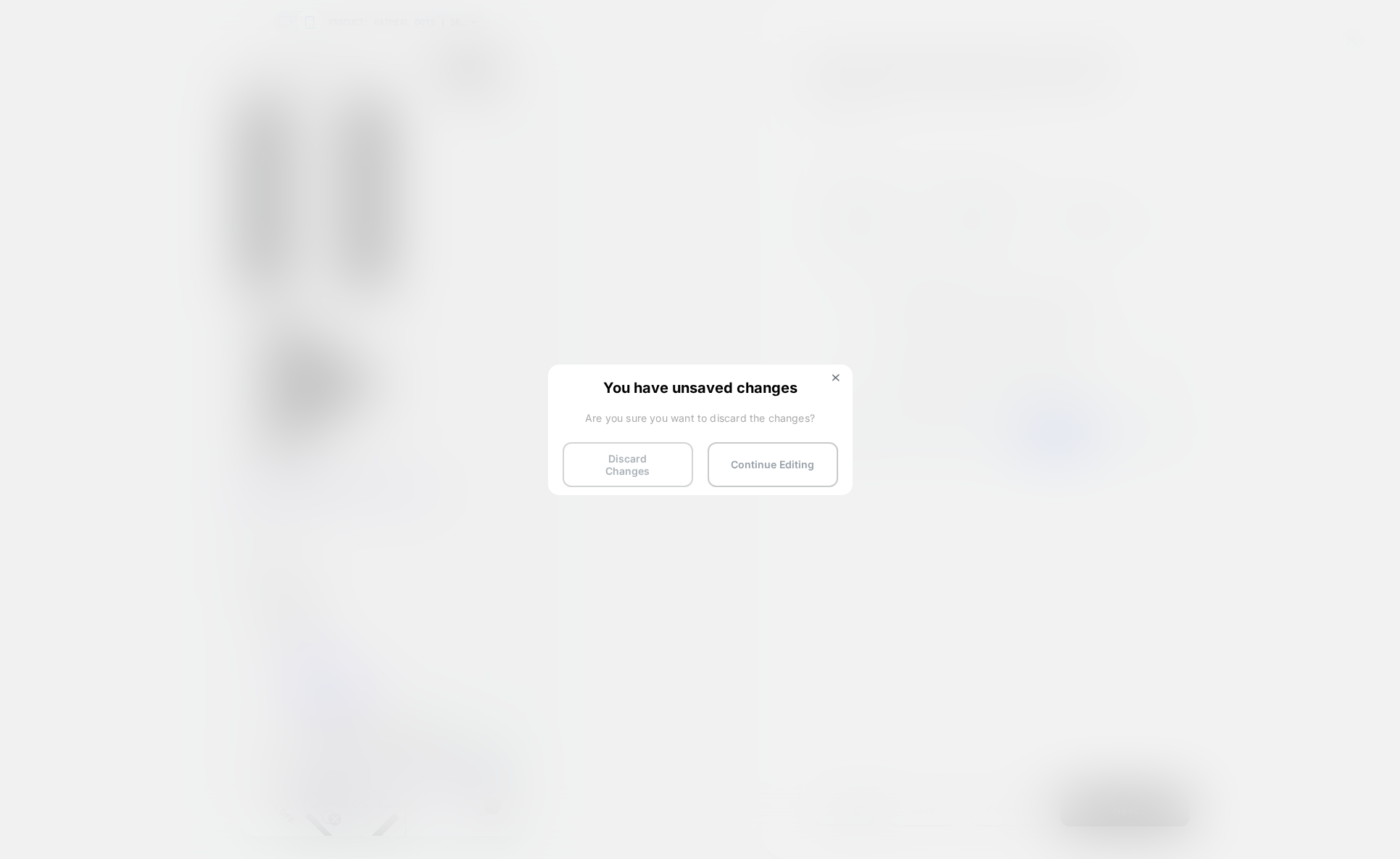
click at [668, 467] on button "Discard Changes" at bounding box center [628, 464] width 131 height 45
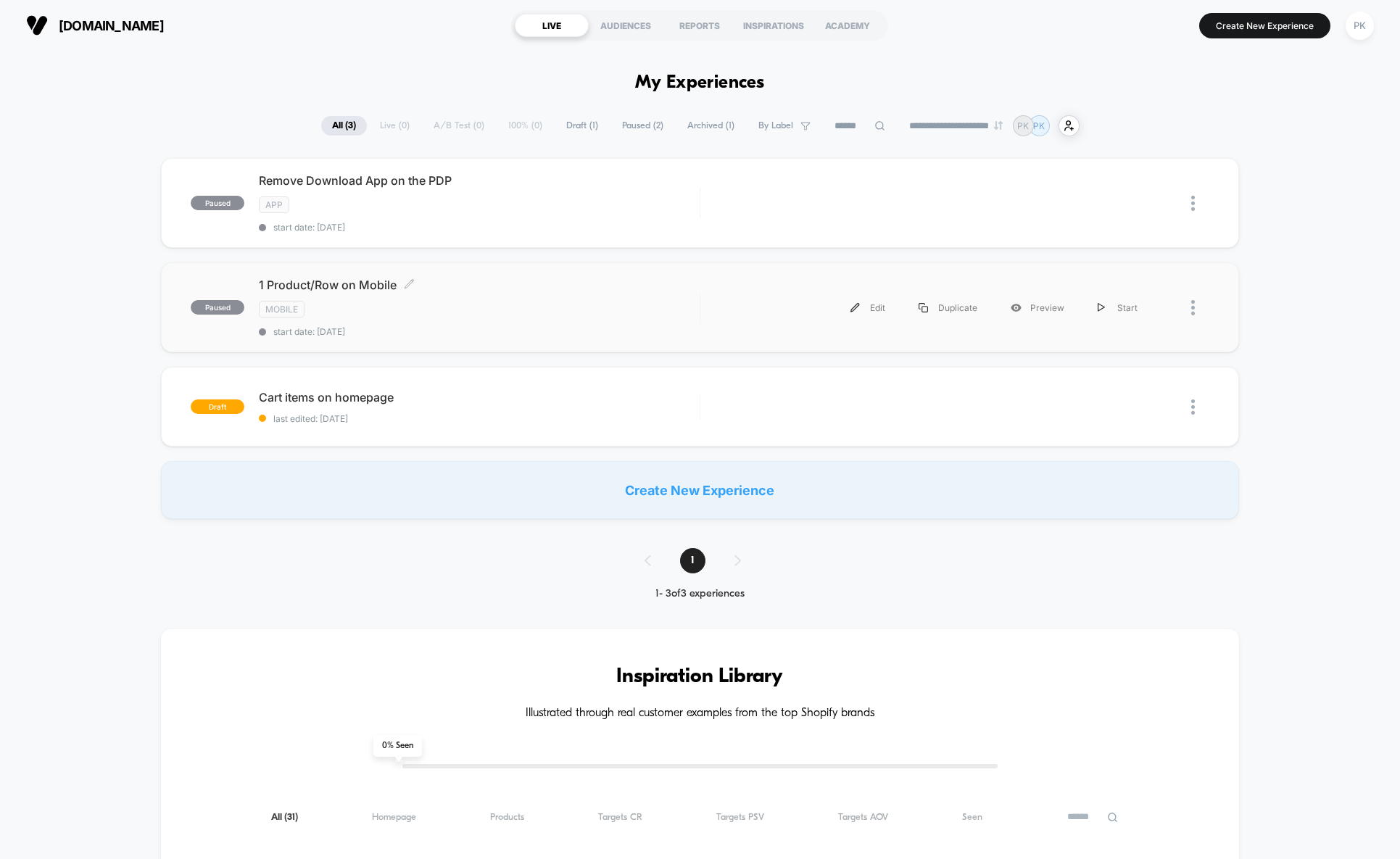
click at [450, 309] on div "Mobile" at bounding box center [479, 309] width 441 height 16
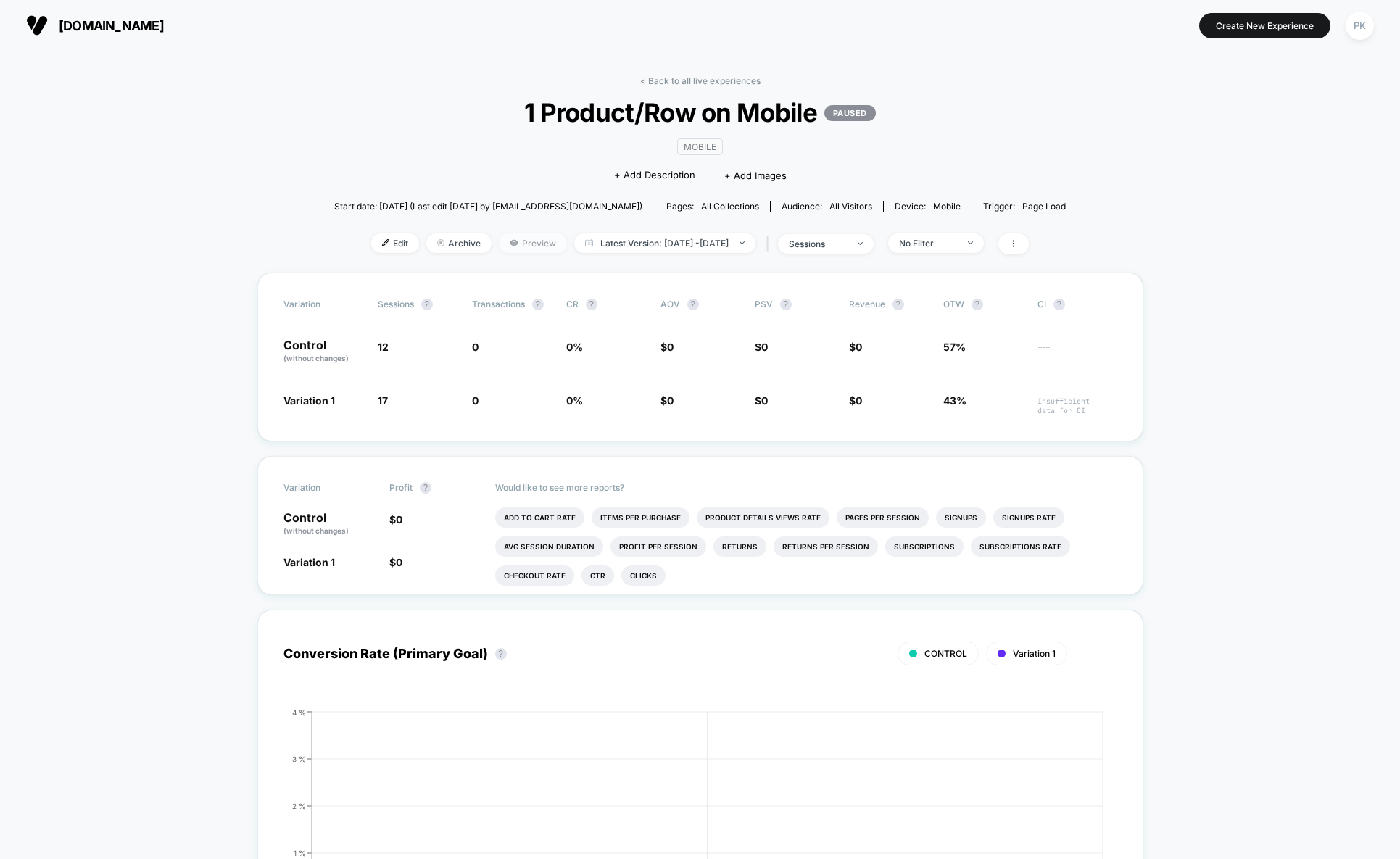
click at [502, 244] on span "Preview" at bounding box center [533, 243] width 68 height 20
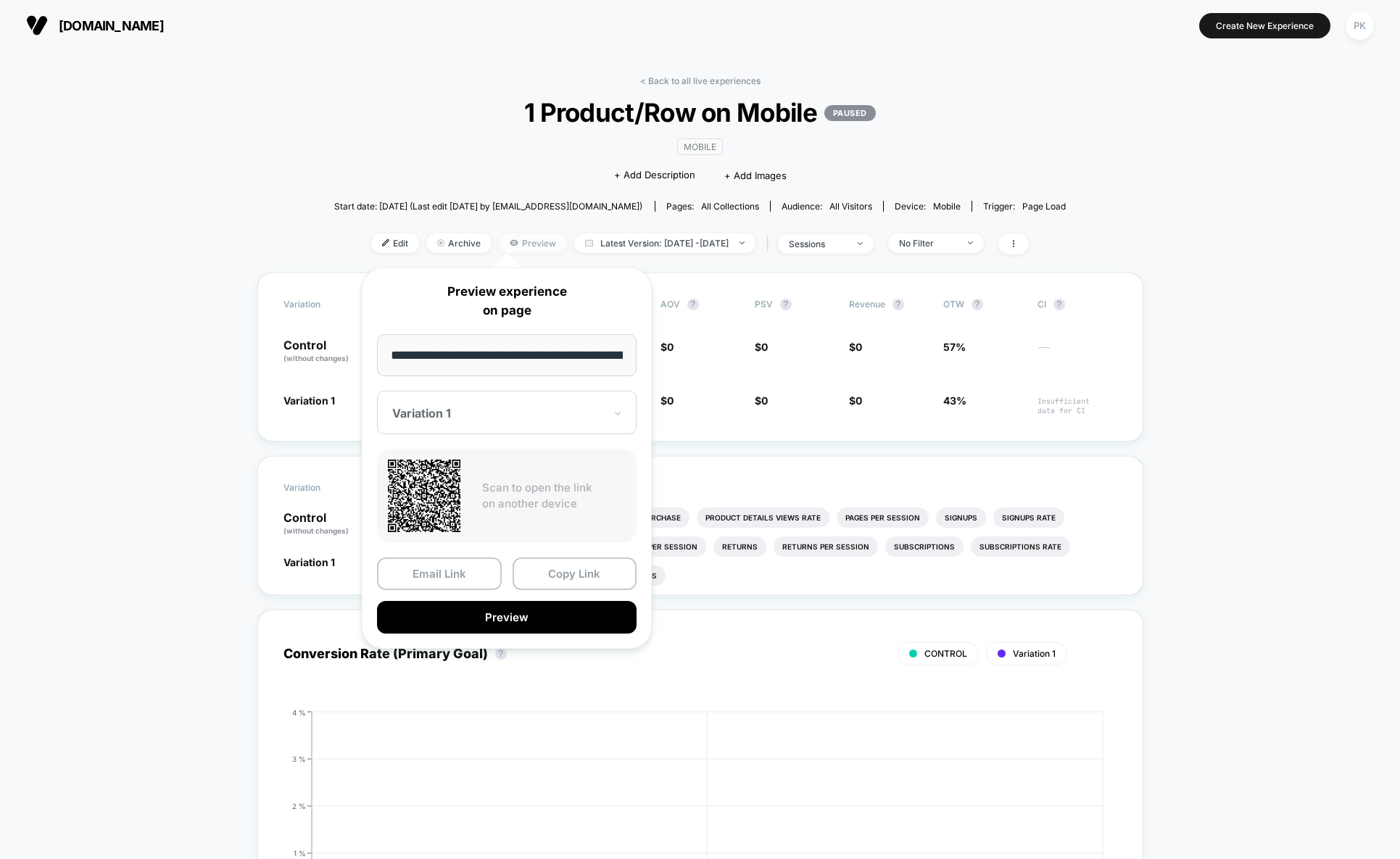
scroll to position [0, 118]
click at [577, 584] on button "Copy Link" at bounding box center [574, 574] width 125 height 33
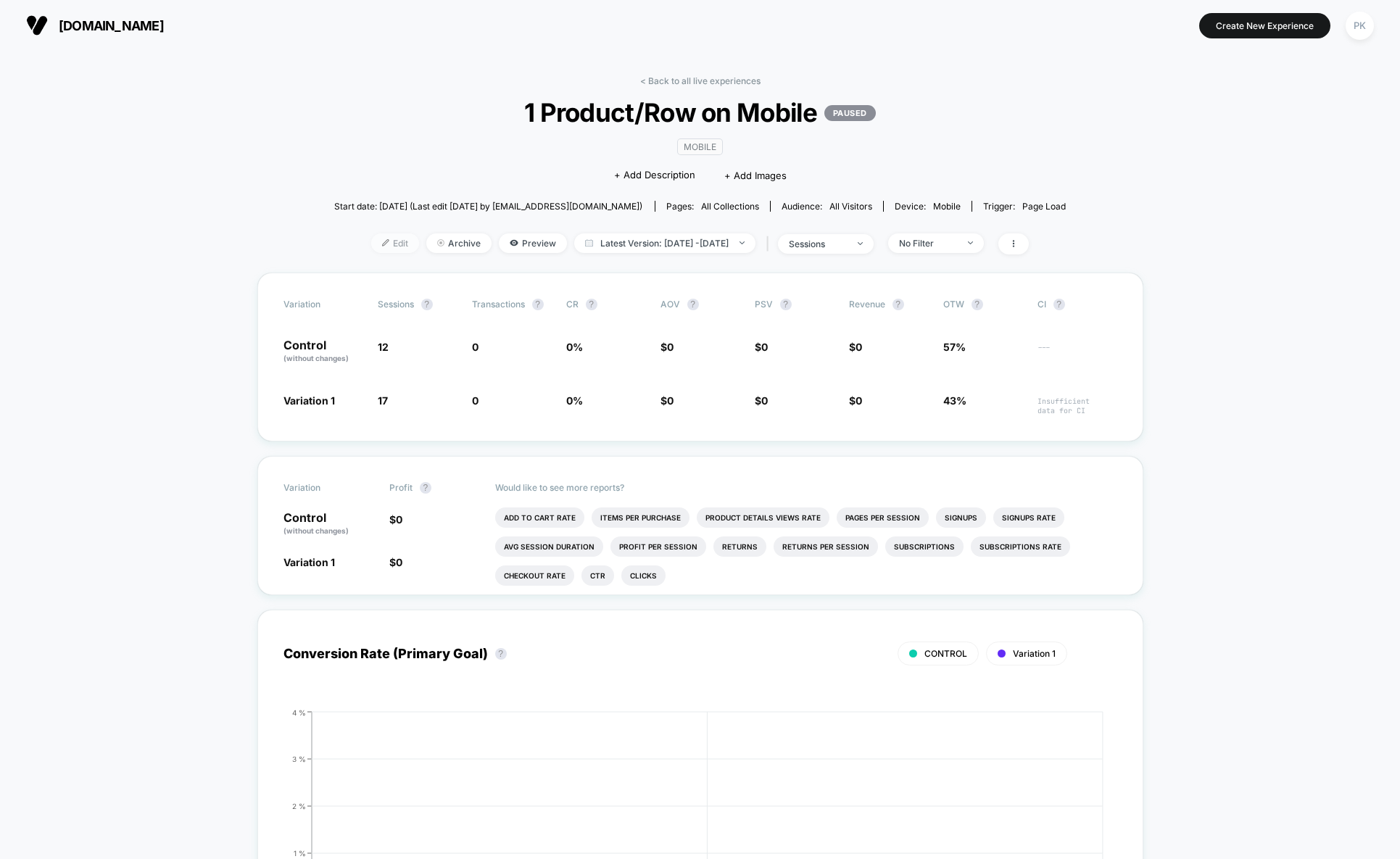
click at [374, 243] on span "Edit" at bounding box center [395, 243] width 48 height 20
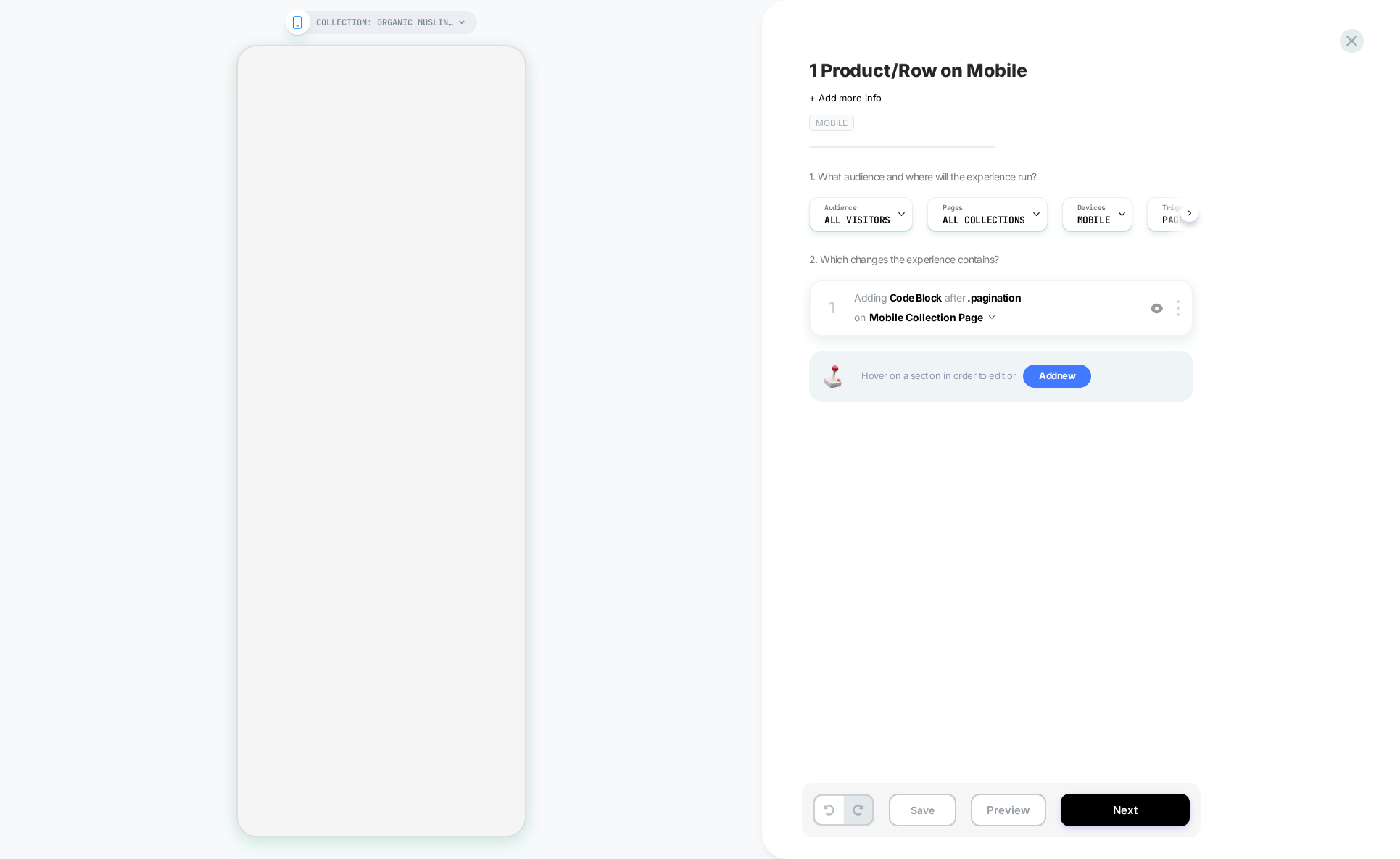
scroll to position [0, 1]
select select "******"
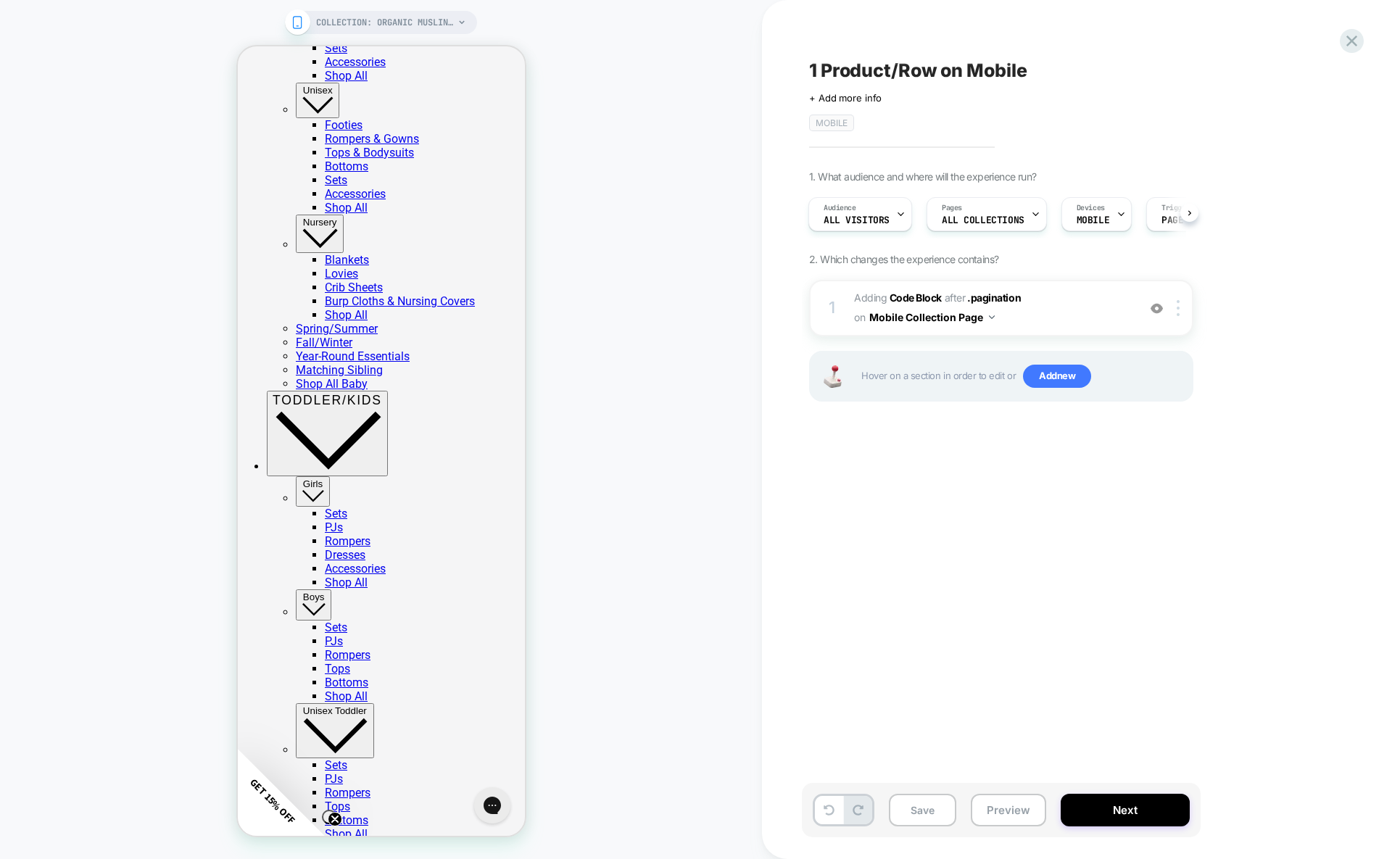
scroll to position [1208, 0]
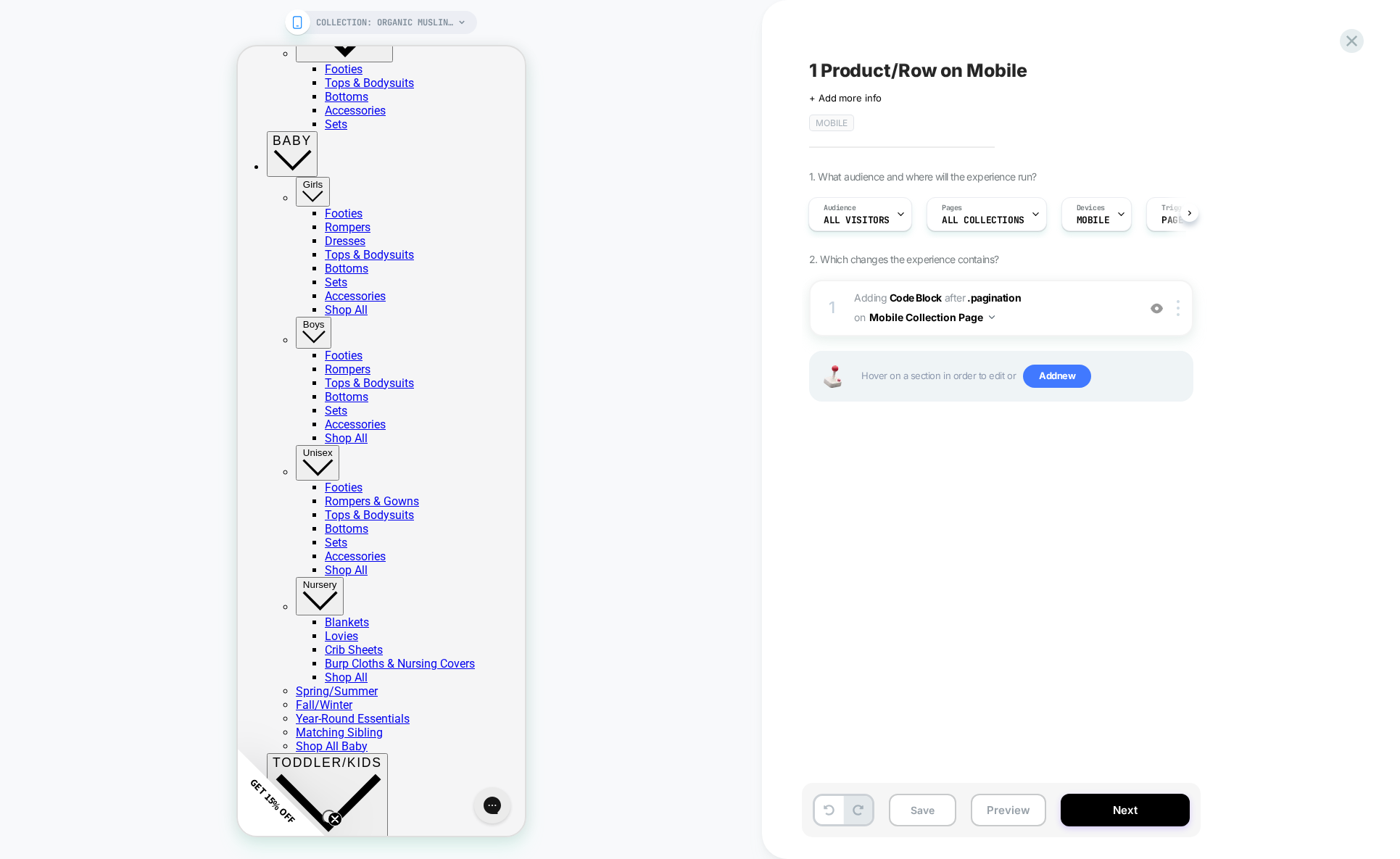
drag, startPoint x: 1253, startPoint y: 442, endPoint x: 1261, endPoint y: 419, distance: 24.4
click at [1253, 442] on div "1 Product/Row on Mobile Click to edit experience details + Add more info Mobile…" at bounding box center [1074, 430] width 544 height 830
